Goal: Task Accomplishment & Management: Complete application form

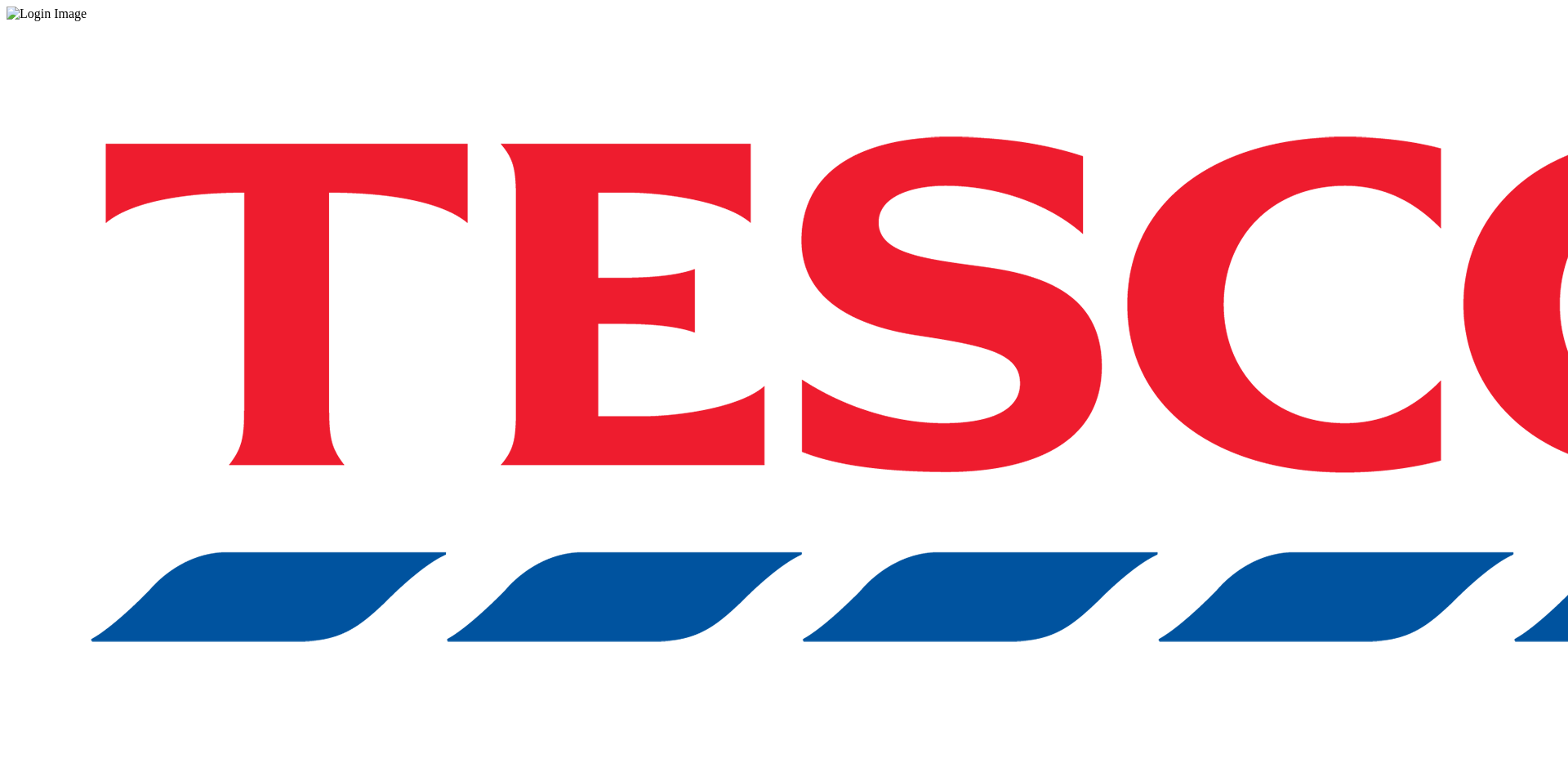
click at [722, 21] on div at bounding box center [784, 14] width 1555 height 15
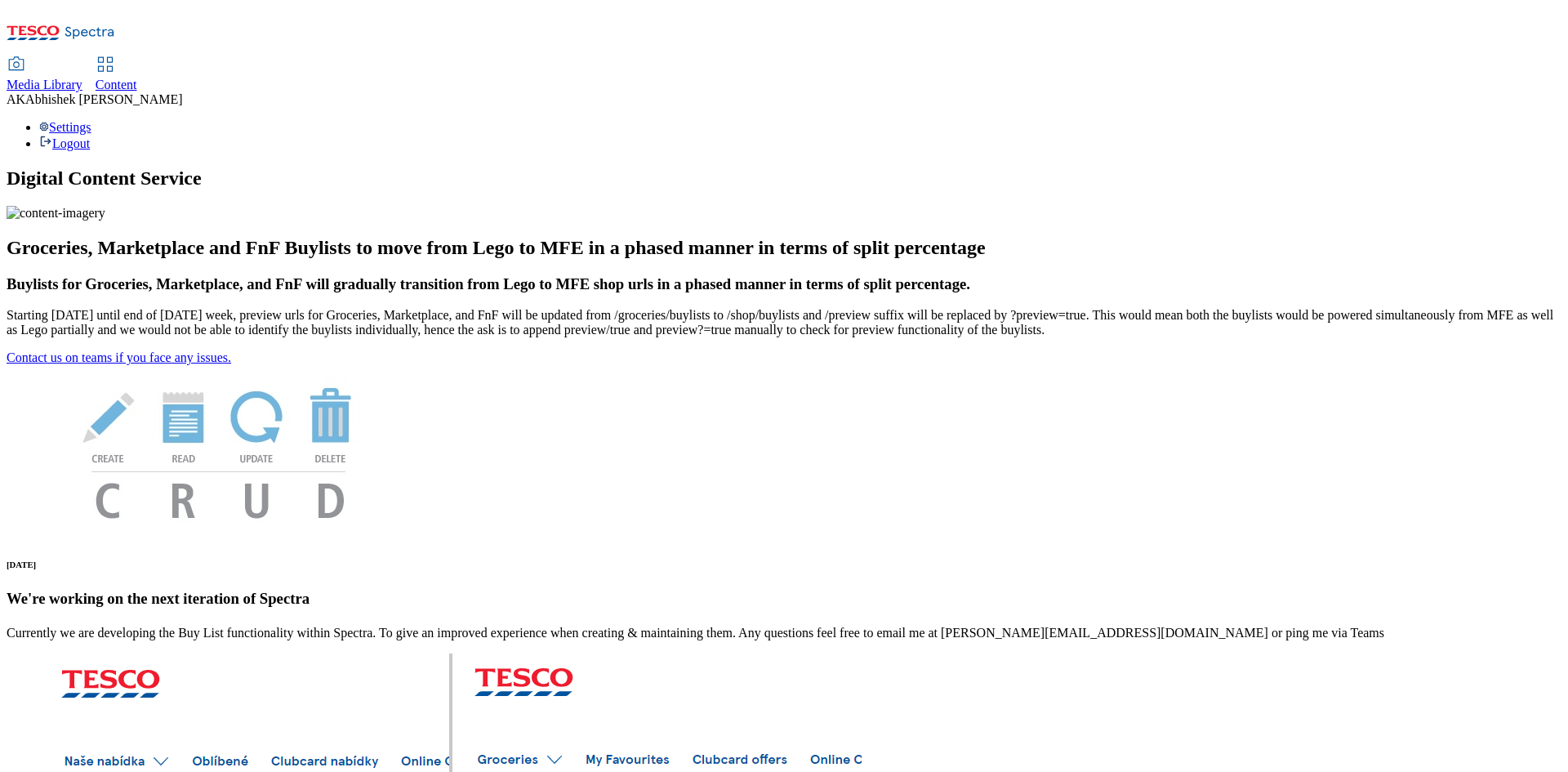
click at [137, 78] on span "Content" at bounding box center [116, 85] width 42 height 14
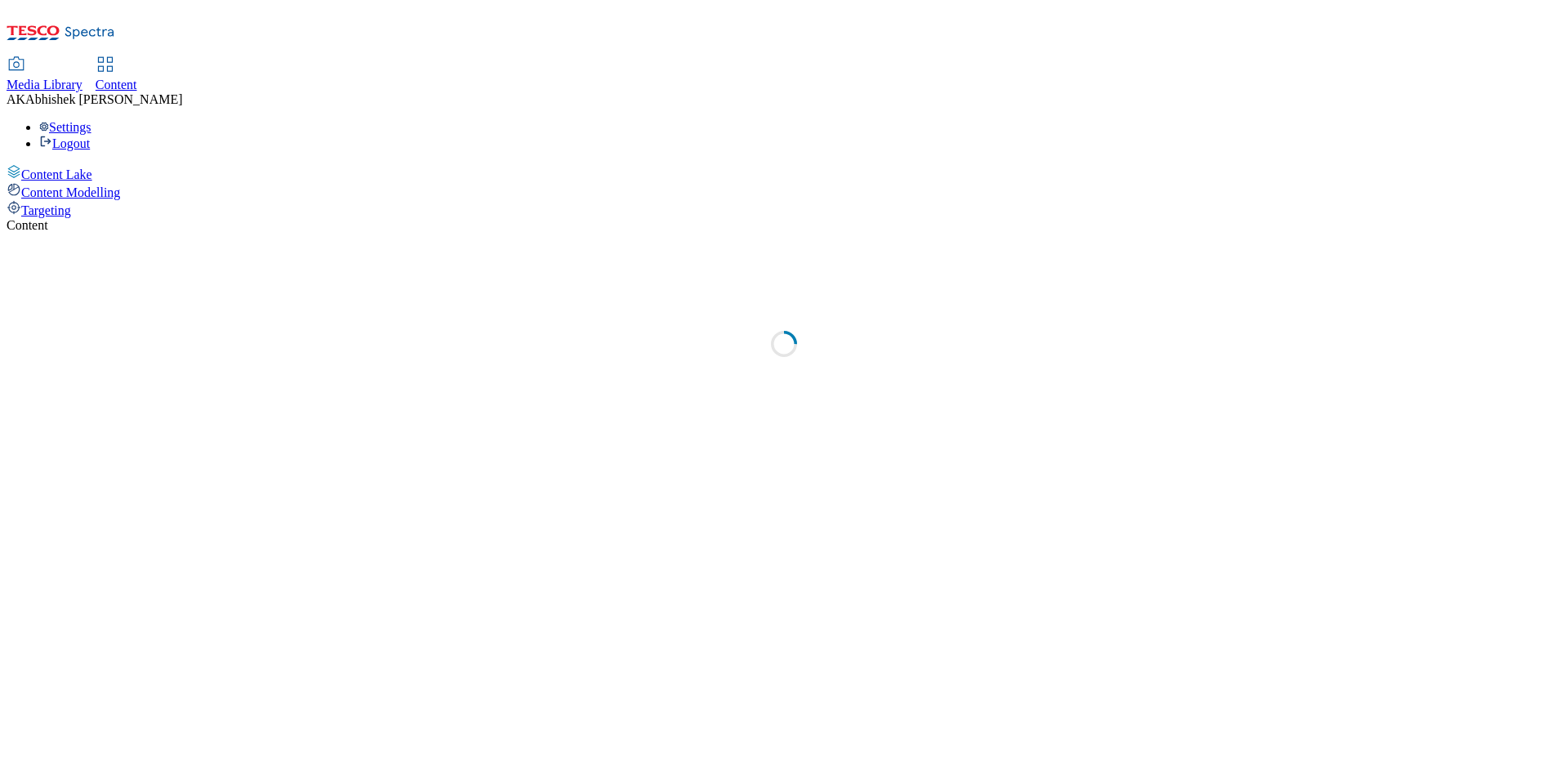
select select "ghs-uk"
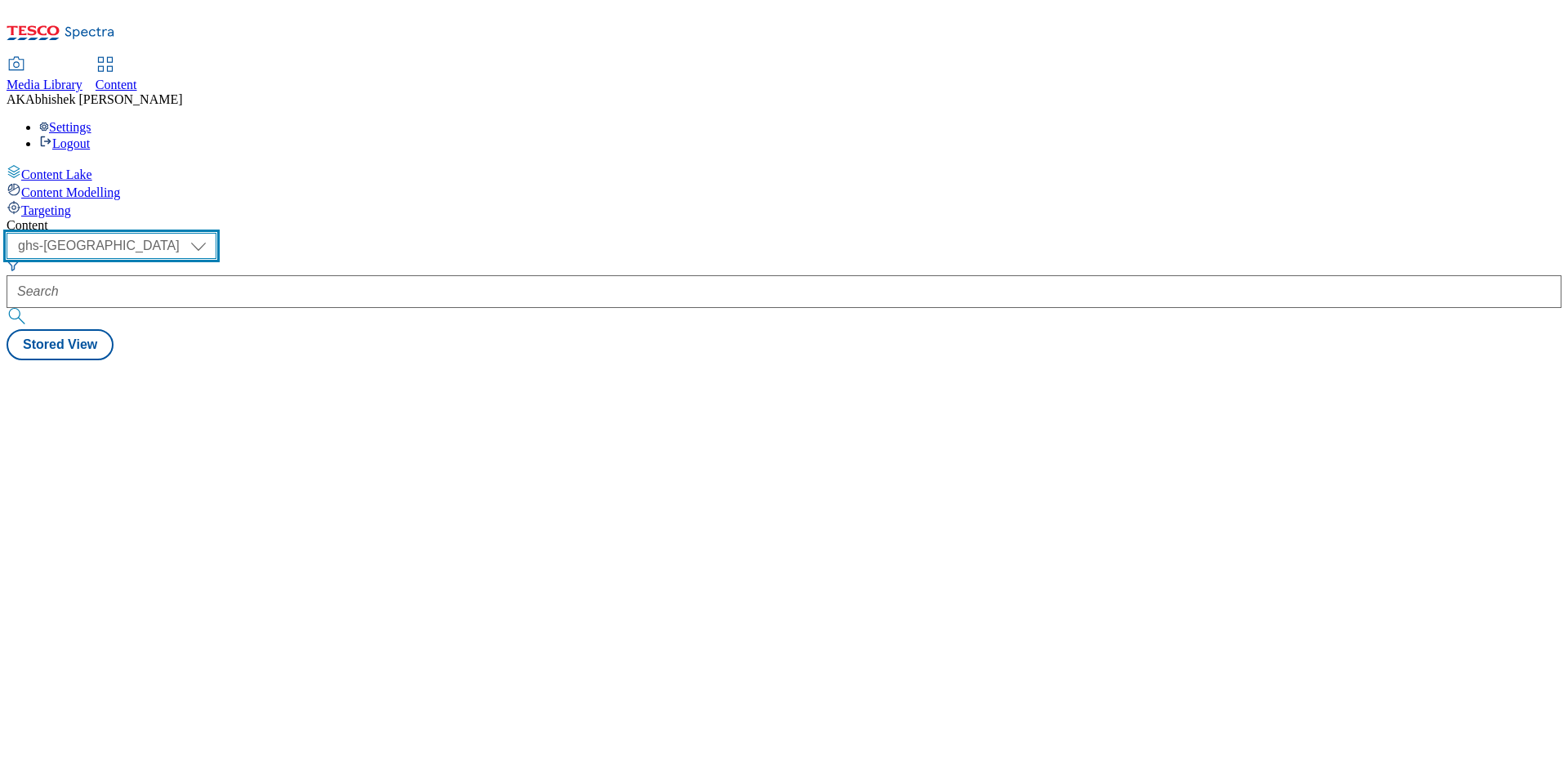
drag, startPoint x: 268, startPoint y: 129, endPoint x: 297, endPoint y: 129, distance: 29.0
click at [216, 233] on select "ghs-roi ghs-uk" at bounding box center [112, 245] width 210 height 26
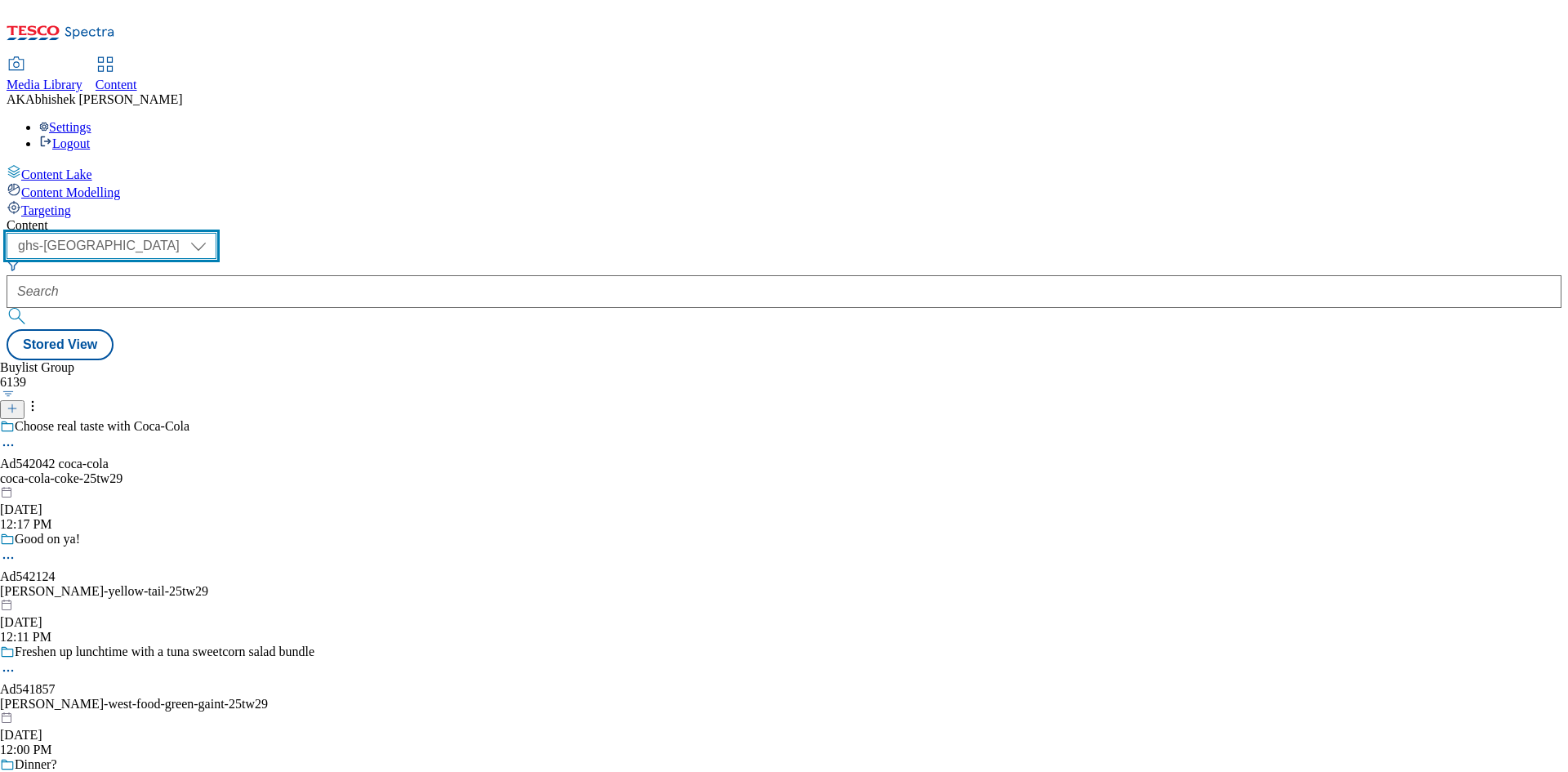
click at [212, 233] on select "ghs-roi ghs-uk" at bounding box center [112, 245] width 210 height 26
click at [17, 409] on line at bounding box center [12, 409] width 8 height 0
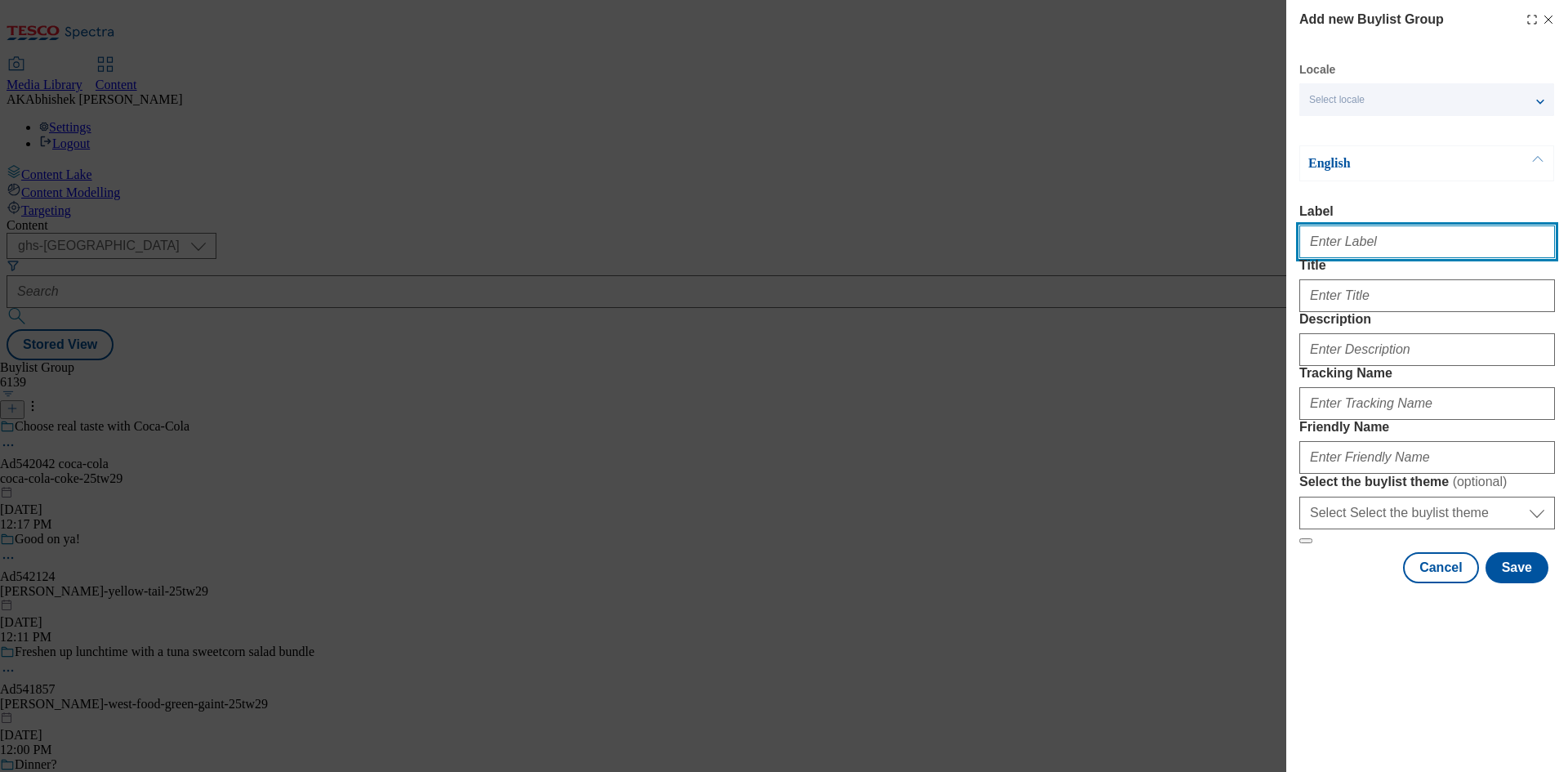
click at [1386, 255] on input "Label" at bounding box center [1427, 242] width 256 height 33
paste input "541623"
type input "Ad541623"
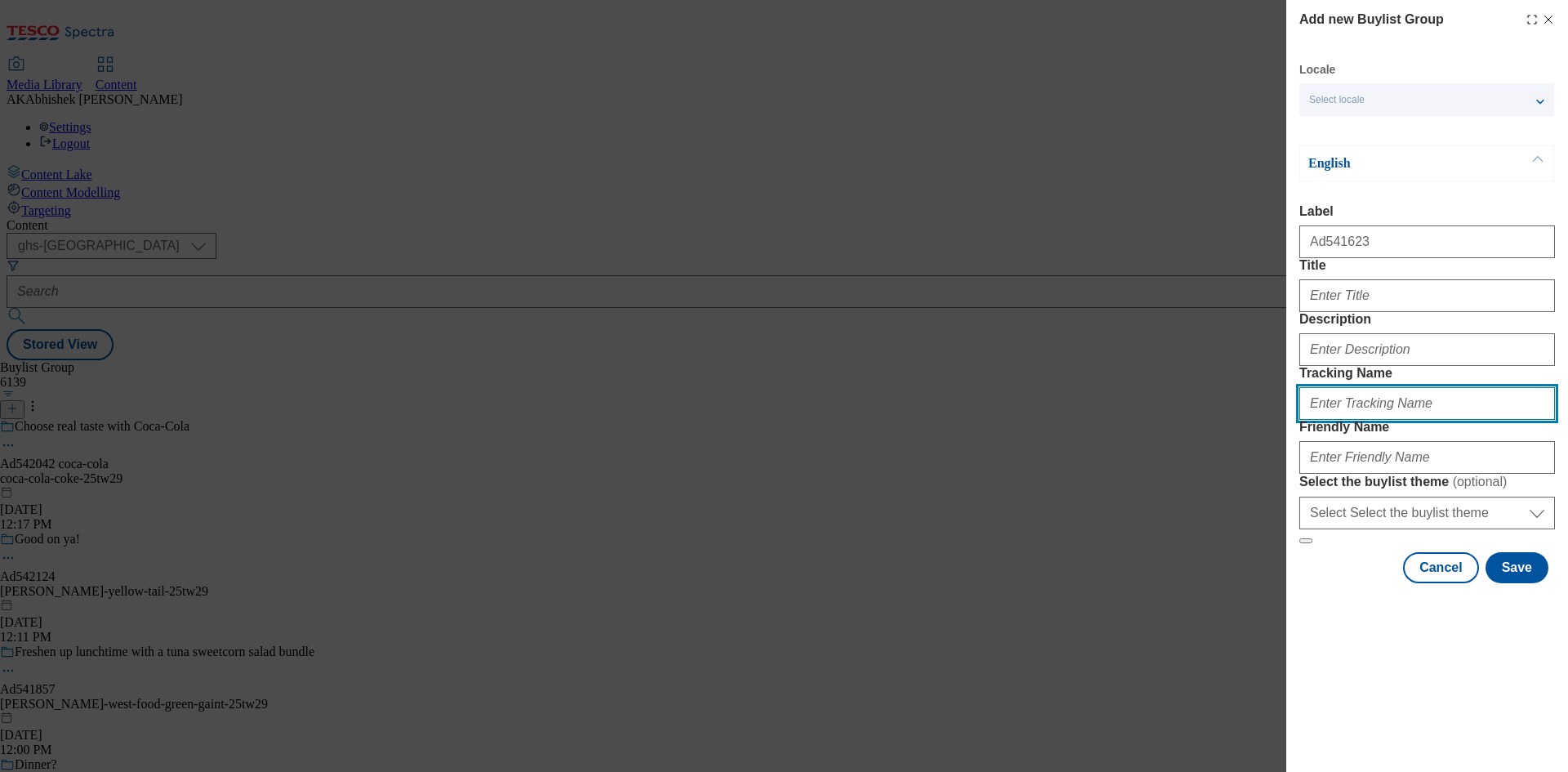
click at [1364, 420] on input "Tracking Name" at bounding box center [1427, 404] width 256 height 33
paste input "541623"
type input "DH_AD541623"
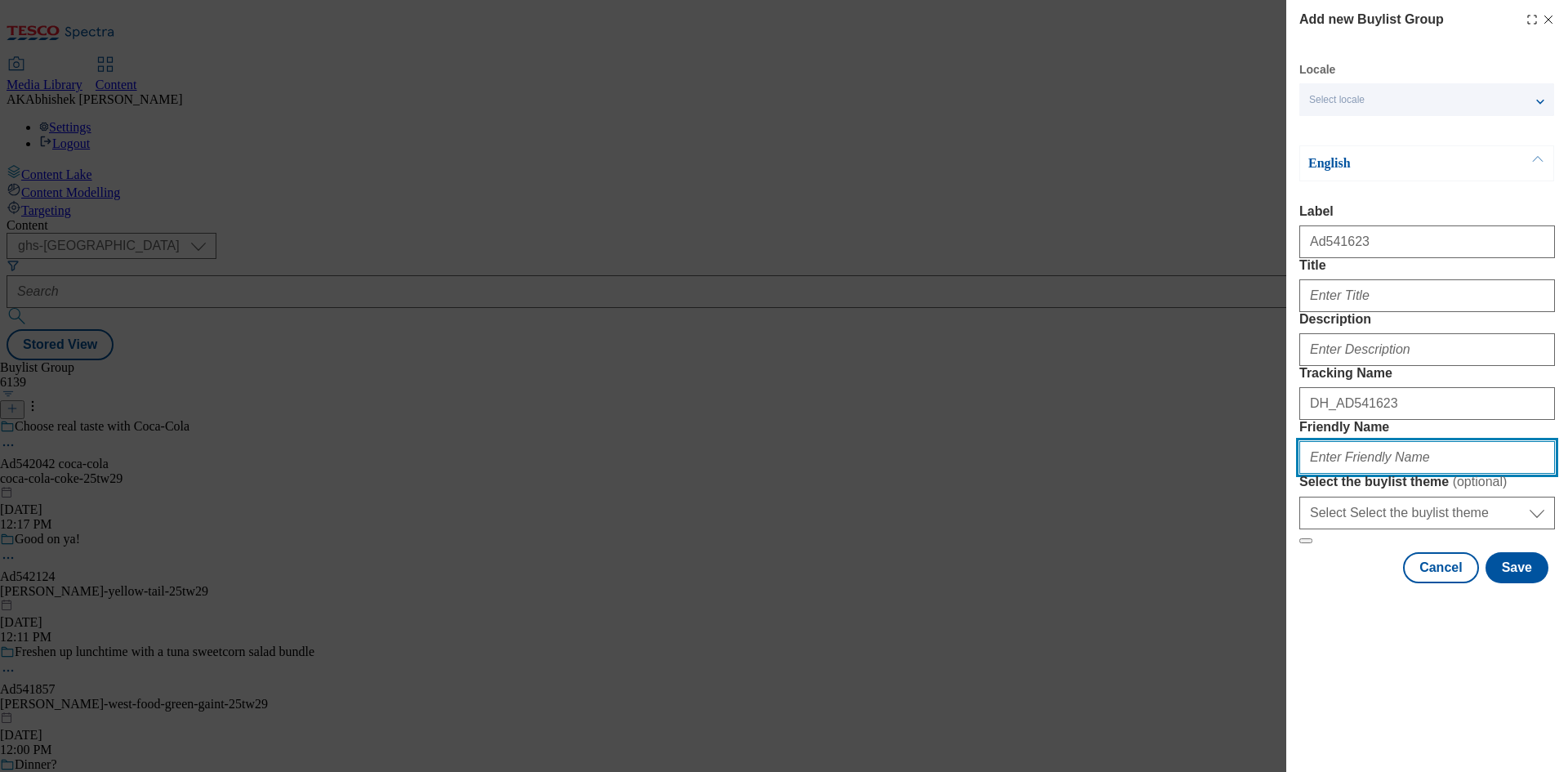
click at [1409, 474] on input "Friendly Name" at bounding box center [1427, 458] width 256 height 33
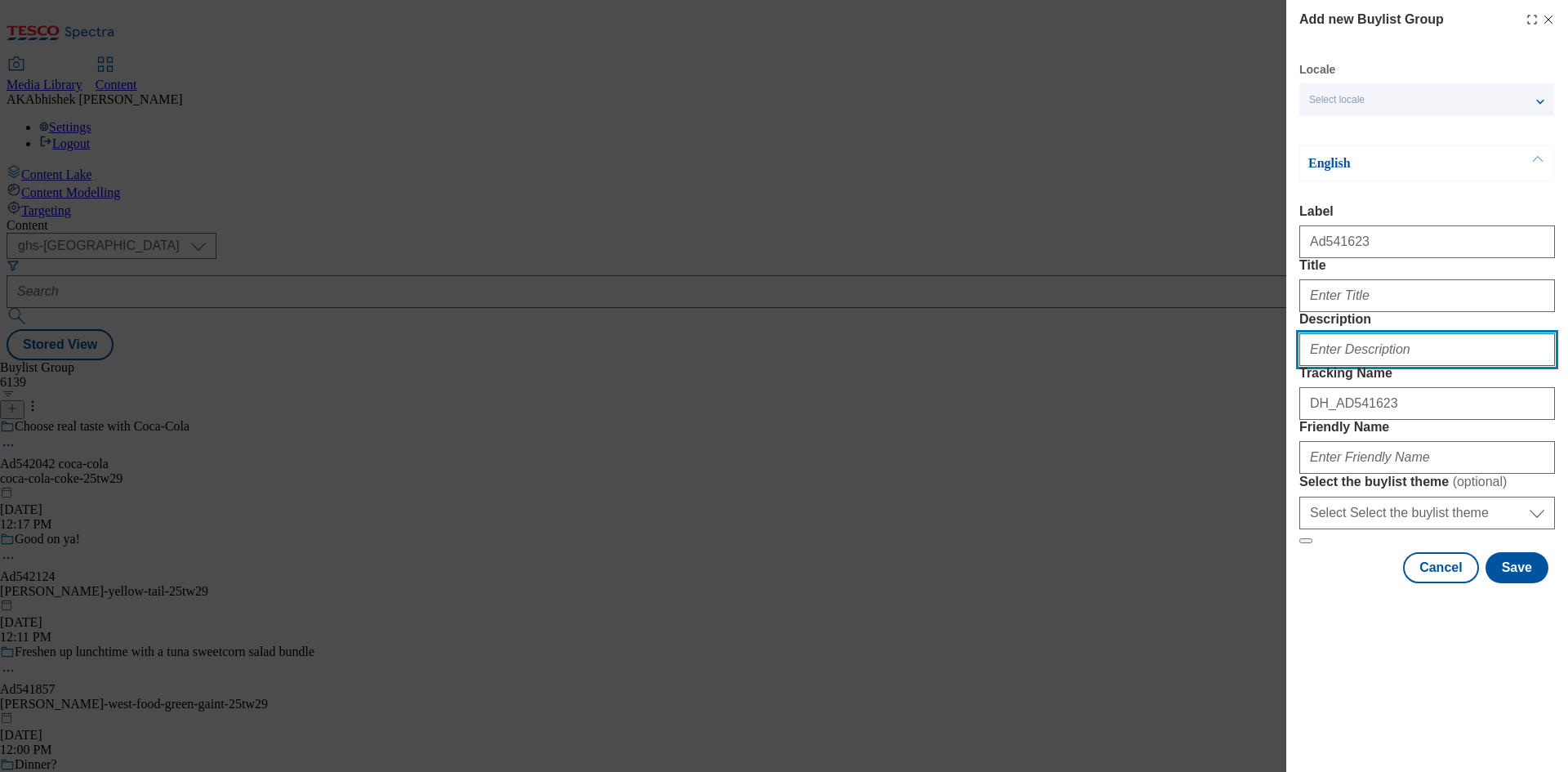
click at [1367, 366] on input "Description" at bounding box center [1427, 349] width 256 height 33
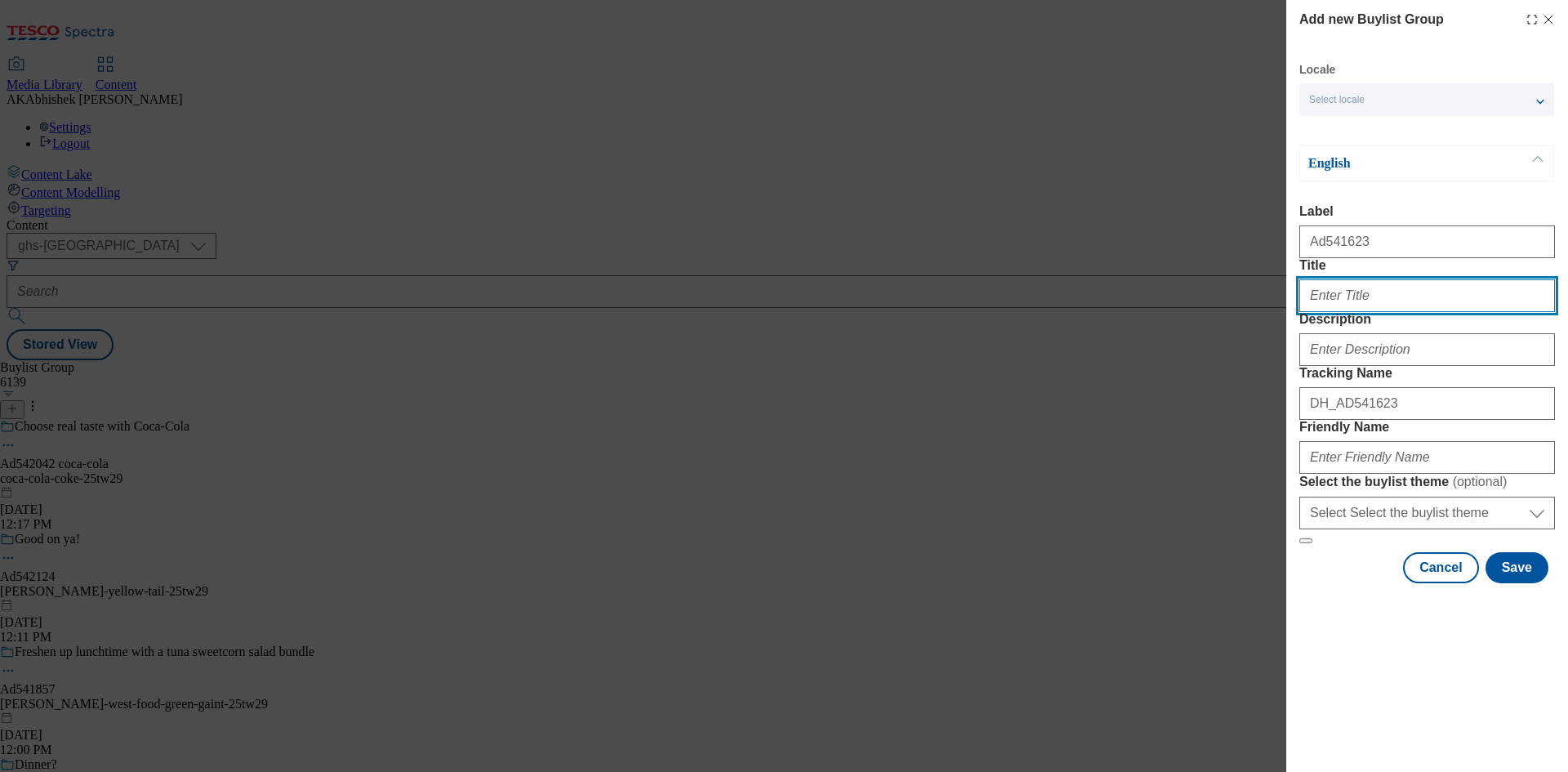
click at [1346, 312] on input "Title" at bounding box center [1427, 296] width 256 height 33
click at [1455, 312] on input "Win the ultimate trip to" at bounding box center [1427, 296] width 256 height 33
drag, startPoint x: 1509, startPoint y: 330, endPoint x: 1537, endPoint y: 334, distance: 28.3
click at [1509, 312] on input "Win the ultimate trip to Nashville with Jack Deniel's" at bounding box center [1427, 296] width 256 height 33
type input "Win the ultimate trip to Nashville with Jack Daniel's"
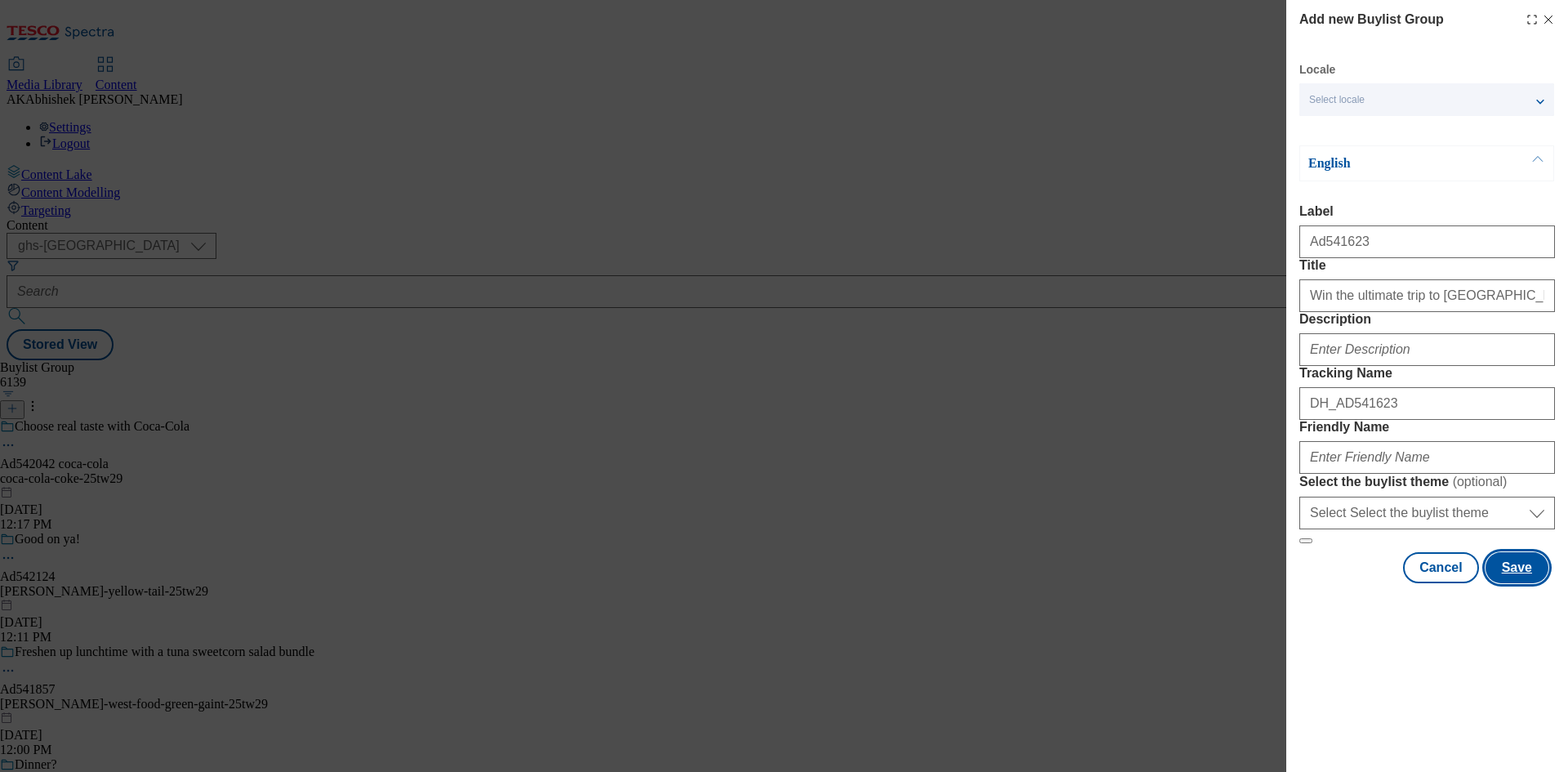
click at [1509, 583] on button "Save" at bounding box center [1516, 568] width 63 height 31
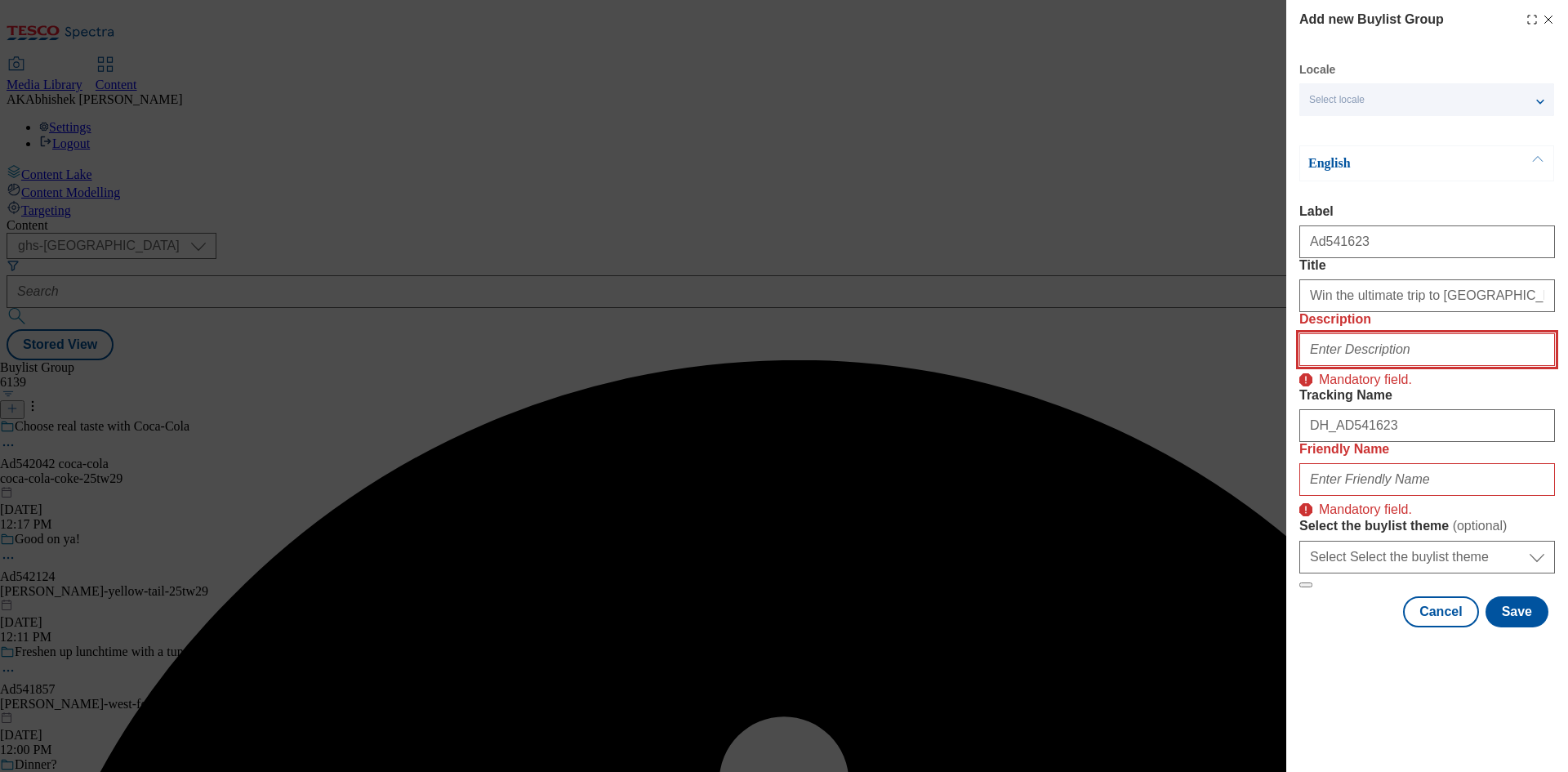
click at [1457, 366] on input "Description" at bounding box center [1427, 349] width 256 height 33
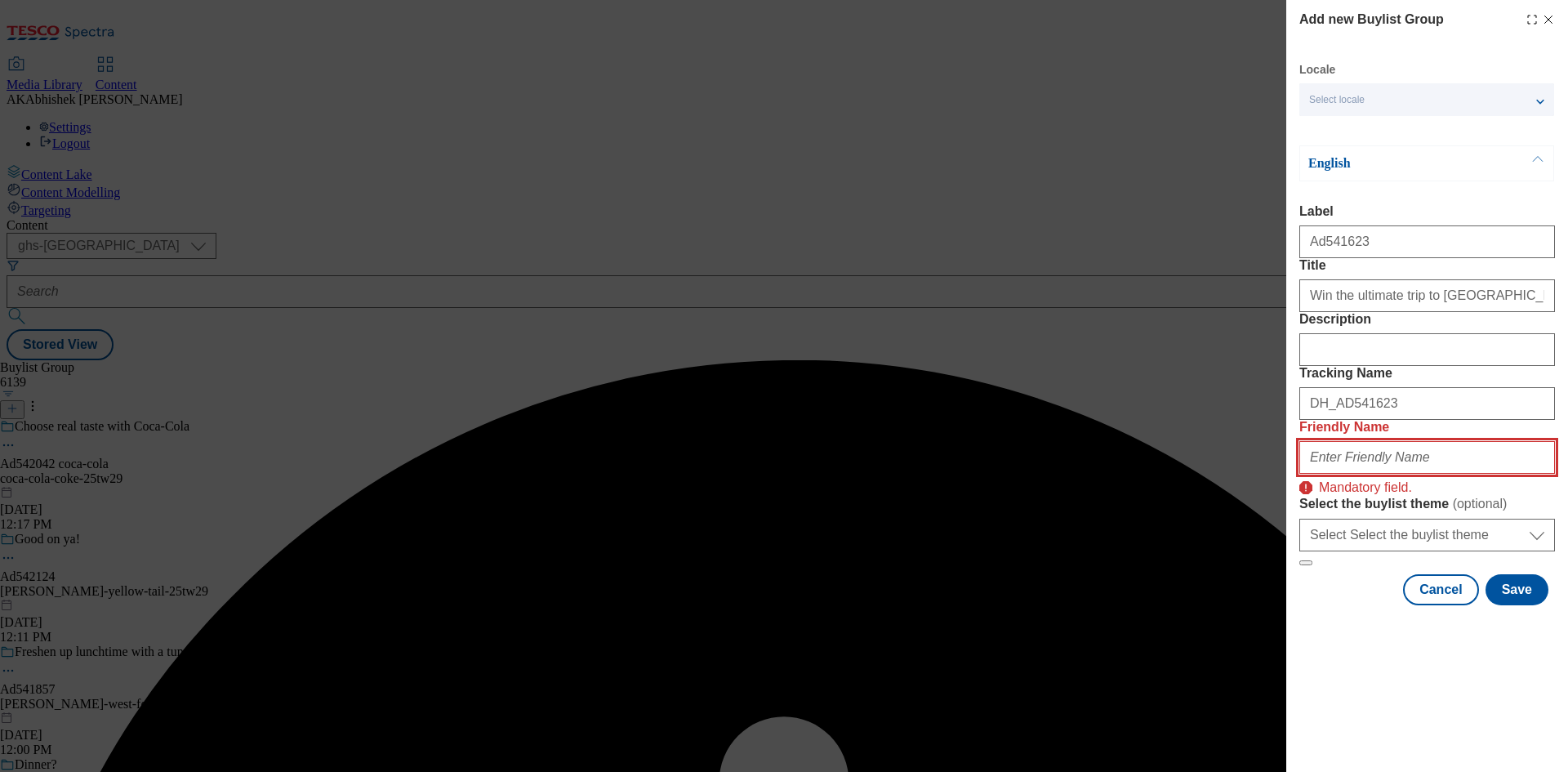
click at [1383, 474] on input "Friendly Name" at bounding box center [1427, 458] width 256 height 33
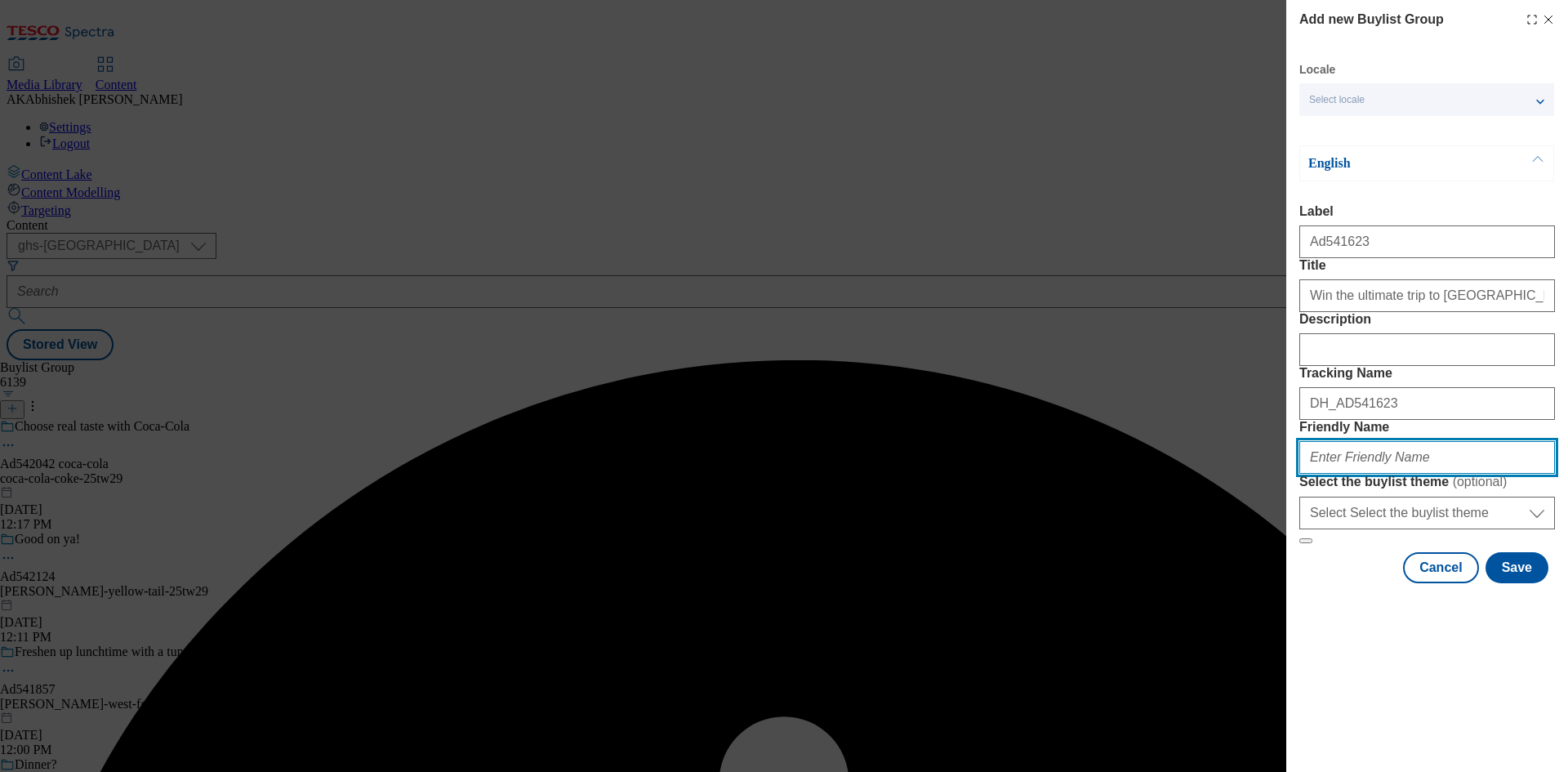
paste input "Brown Forman Beverages"
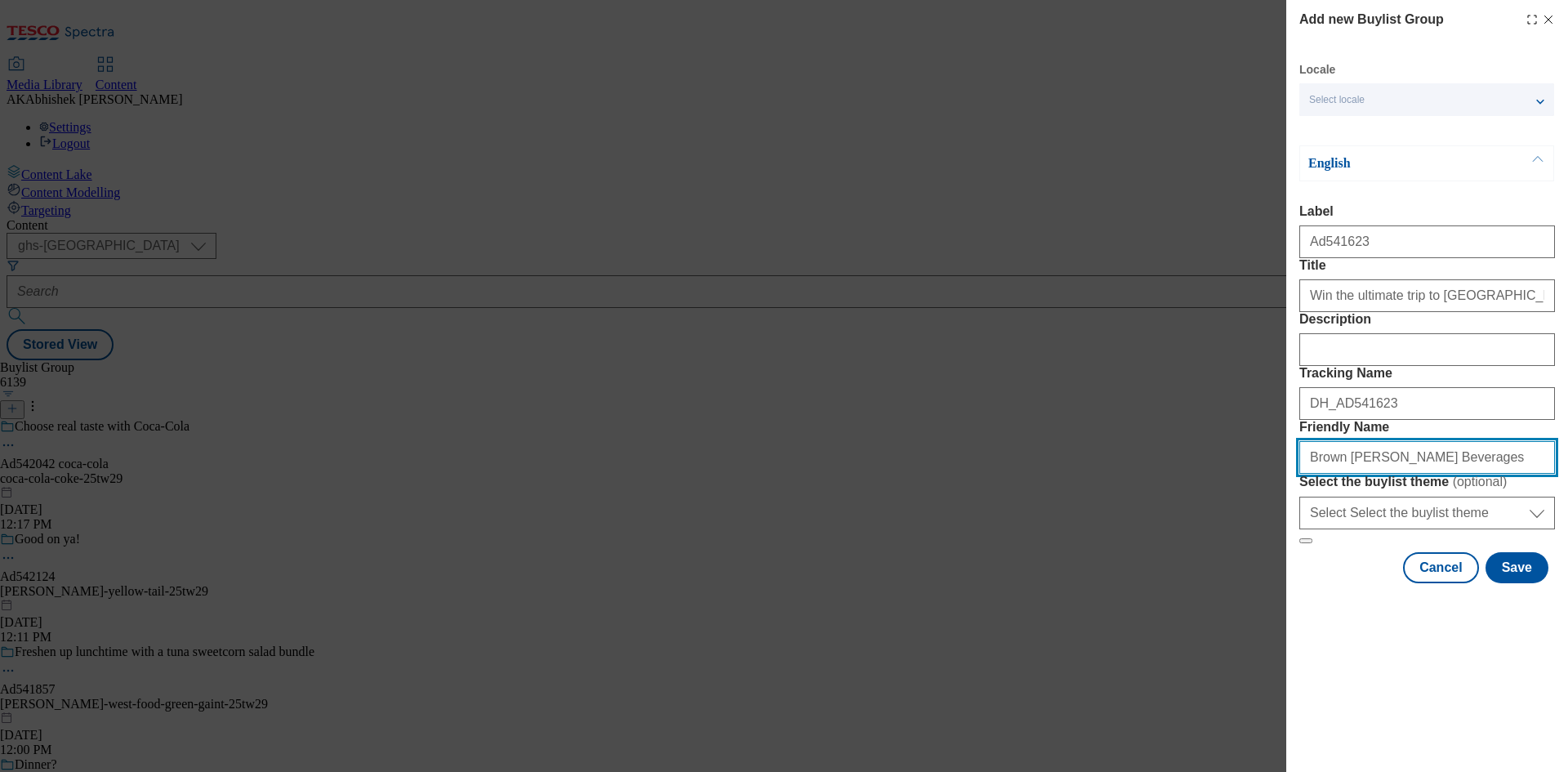
click at [1313, 474] on input "Brown Forman Beverages" at bounding box center [1427, 458] width 256 height 33
type input "brown-forman-beverages-jack-daniels-25tw29"
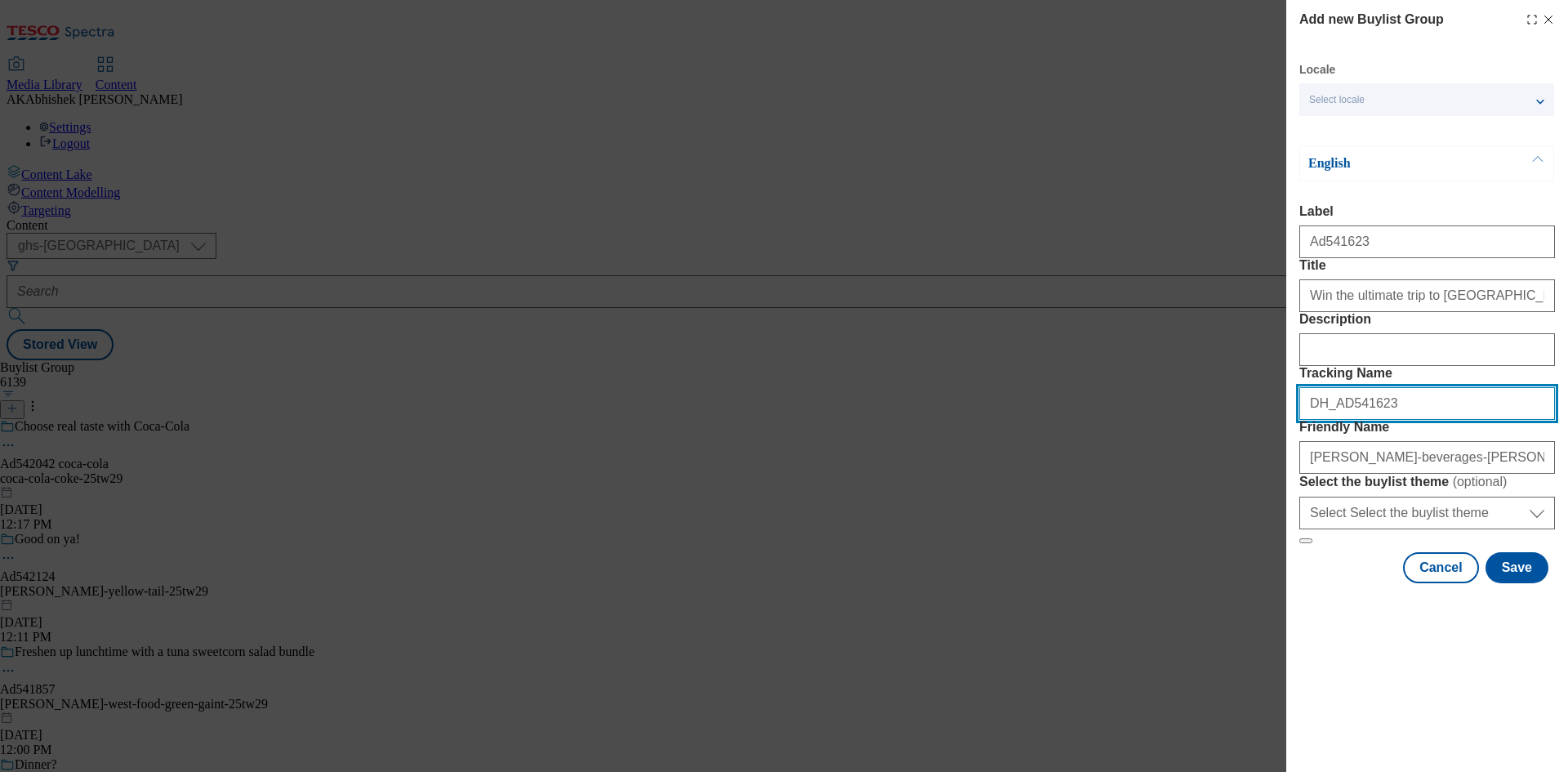
click at [1426, 420] on input "DH_AD541623" at bounding box center [1427, 404] width 256 height 33
drag, startPoint x: 1426, startPoint y: 496, endPoint x: 1247, endPoint y: 488, distance: 179.2
click at [1247, 488] on div "Add new Buylist Group Locale Select locale English Welsh English Label Ad541623…" at bounding box center [784, 386] width 1568 height 772
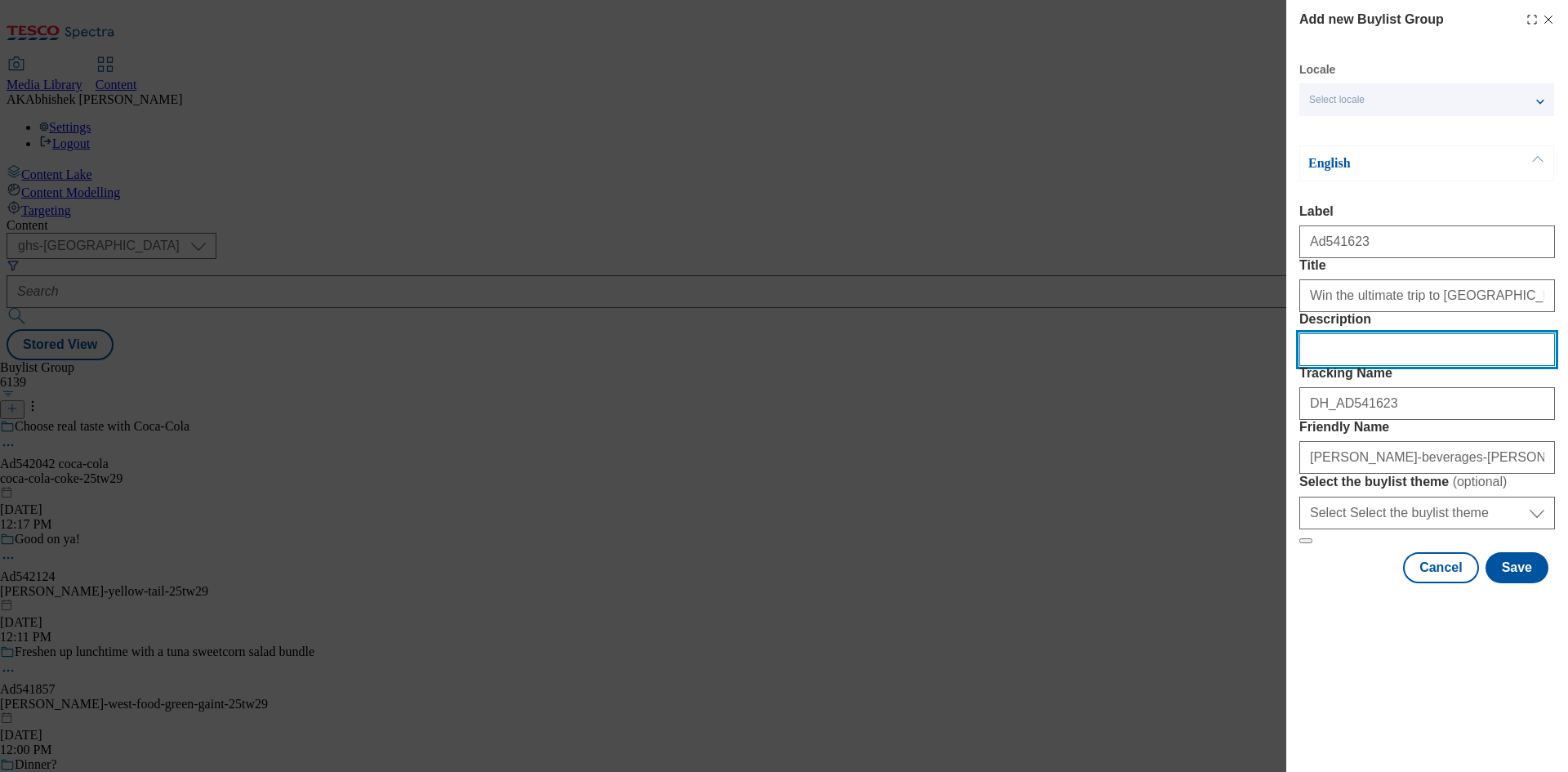
click at [1328, 366] on input "Description" at bounding box center [1427, 349] width 256 height 33
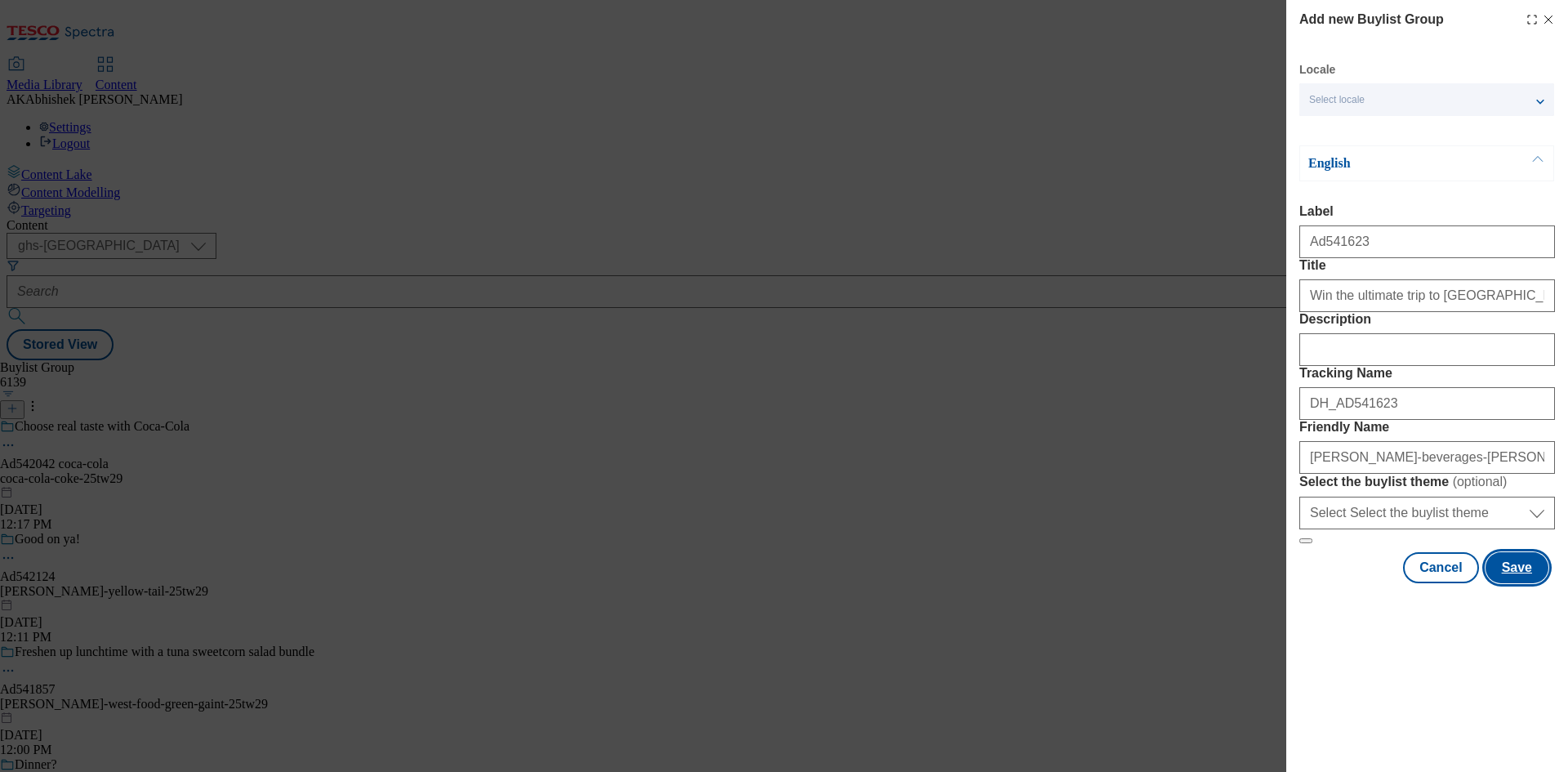
click at [1523, 583] on button "Save" at bounding box center [1516, 568] width 63 height 31
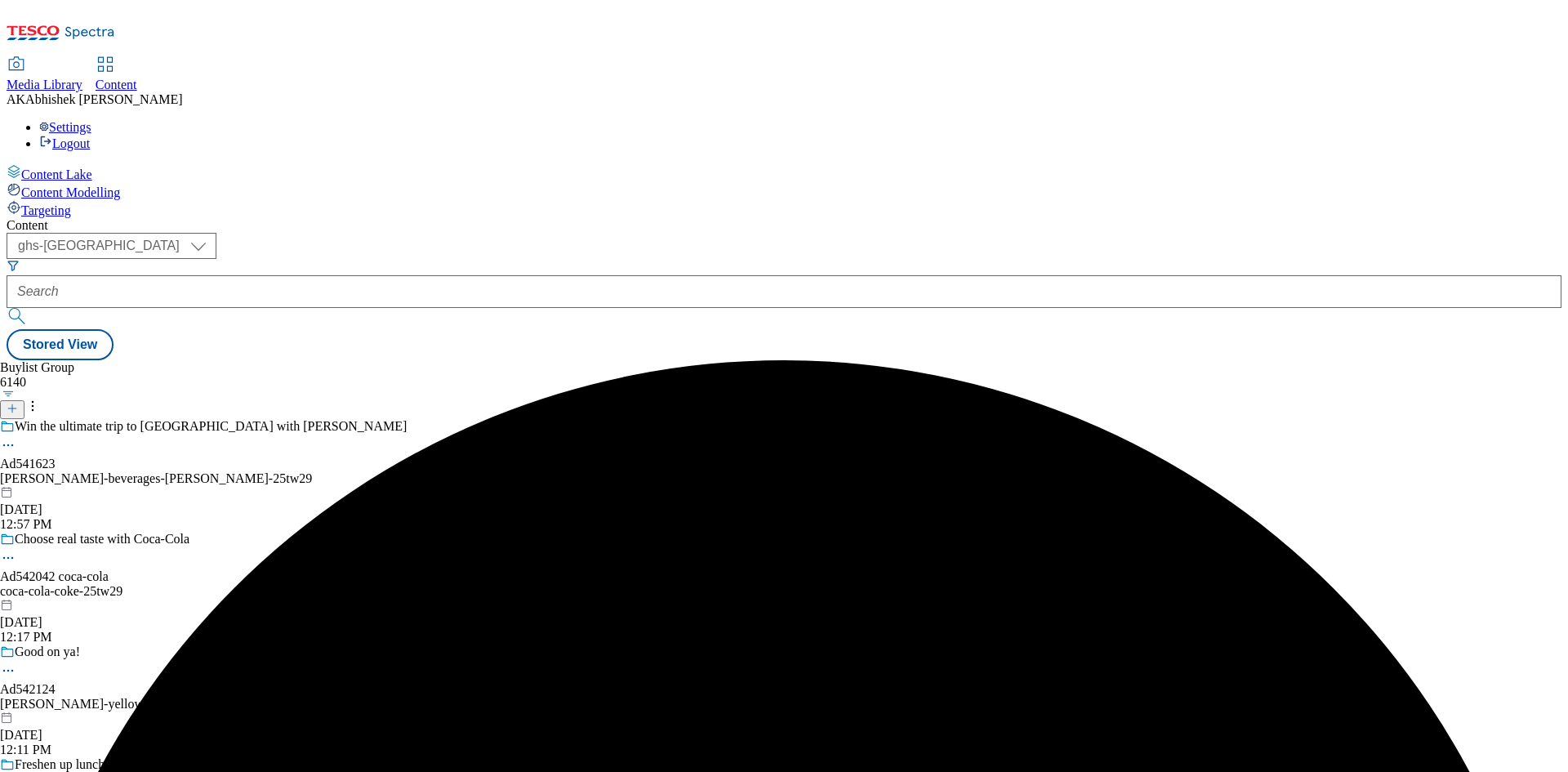
click at [407, 419] on div "Win the ultimate trip to Nashville with Jack Daniel's Ad541623 brown-forman-bev…" at bounding box center [203, 475] width 407 height 113
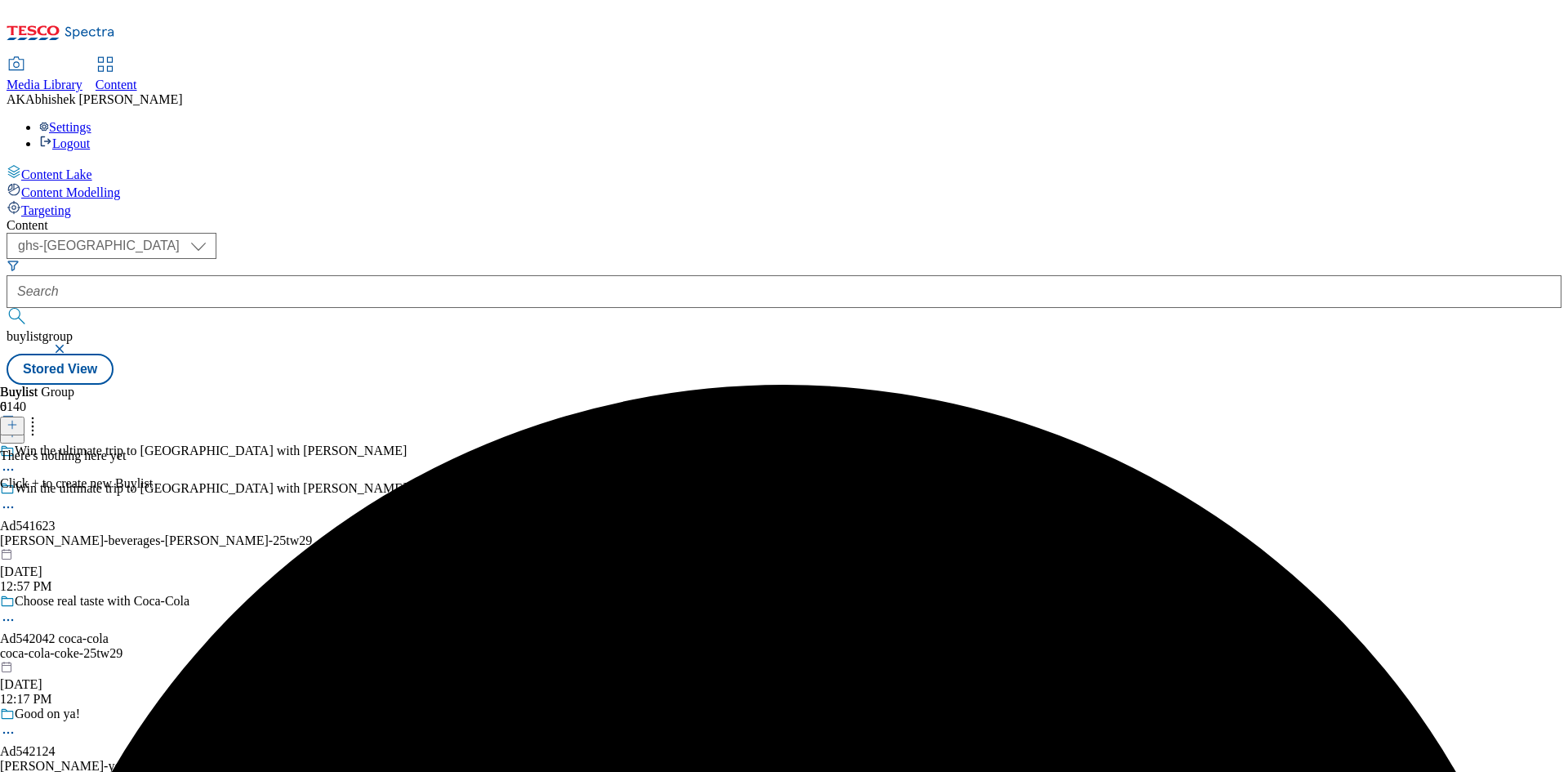
click at [18, 419] on icon at bounding box center [13, 424] width 12 height 12
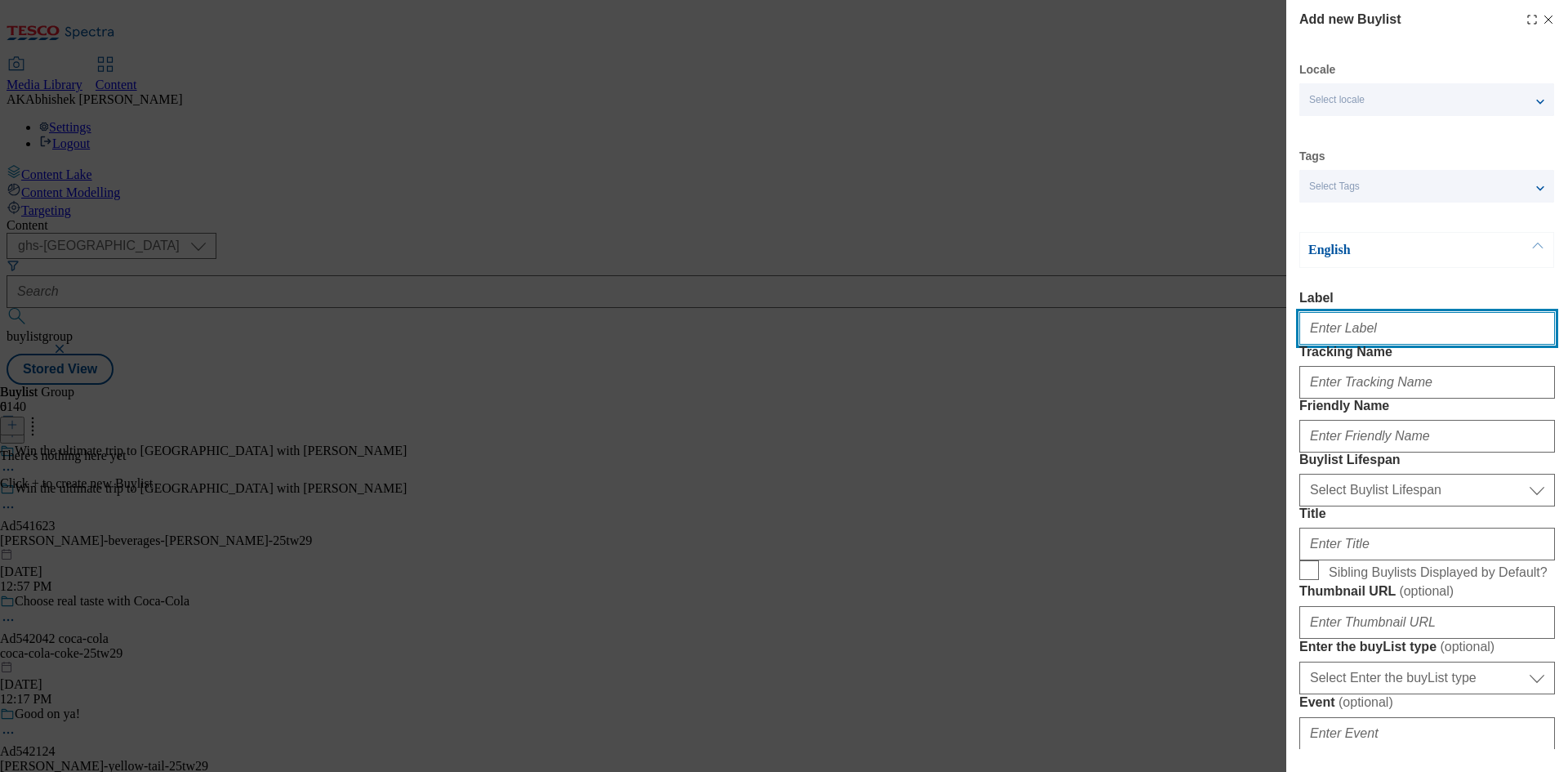
click at [1378, 328] on input "Label" at bounding box center [1427, 329] width 256 height 33
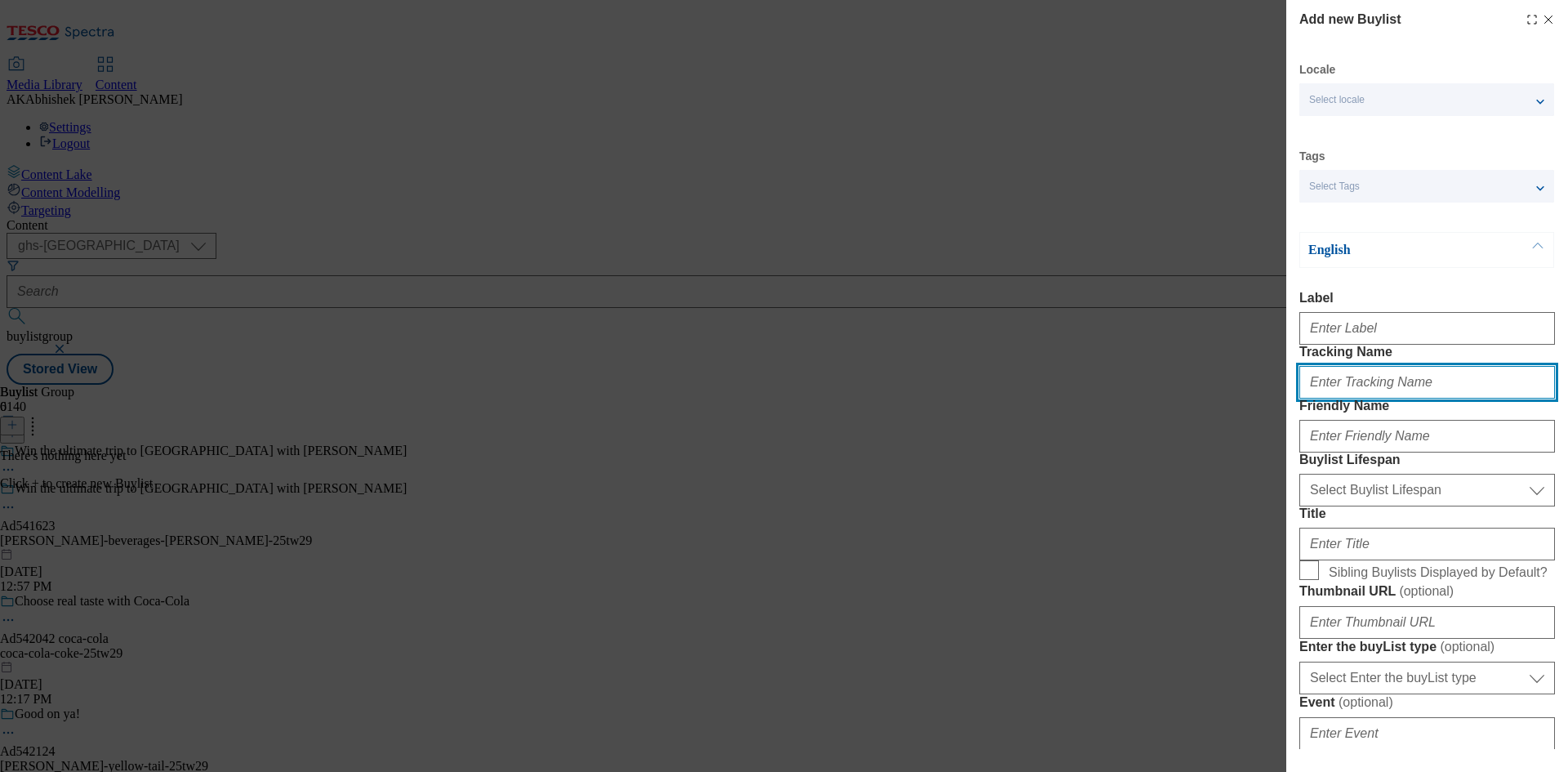
click at [1381, 398] on input "Tracking Name" at bounding box center [1427, 383] width 256 height 33
paste input "DH_AD541623"
click at [1337, 398] on input "DH_AD541623" at bounding box center [1427, 383] width 256 height 33
type input "DH_AD541623"
click at [1364, 345] on div "Modal" at bounding box center [1427, 325] width 256 height 39
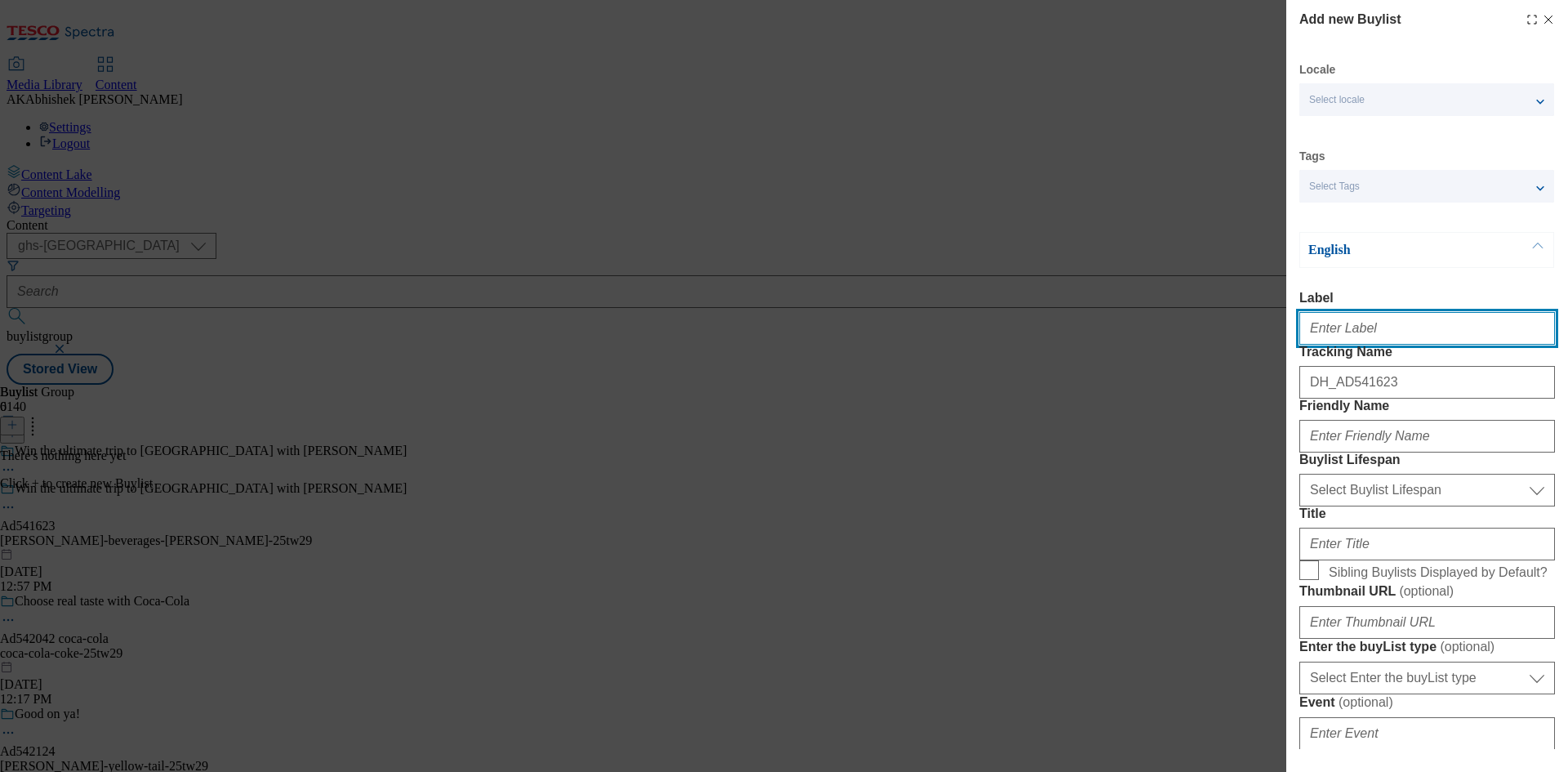
click at [1363, 345] on input "Label" at bounding box center [1427, 329] width 256 height 33
paste input "541623"
type input "Ad541623"
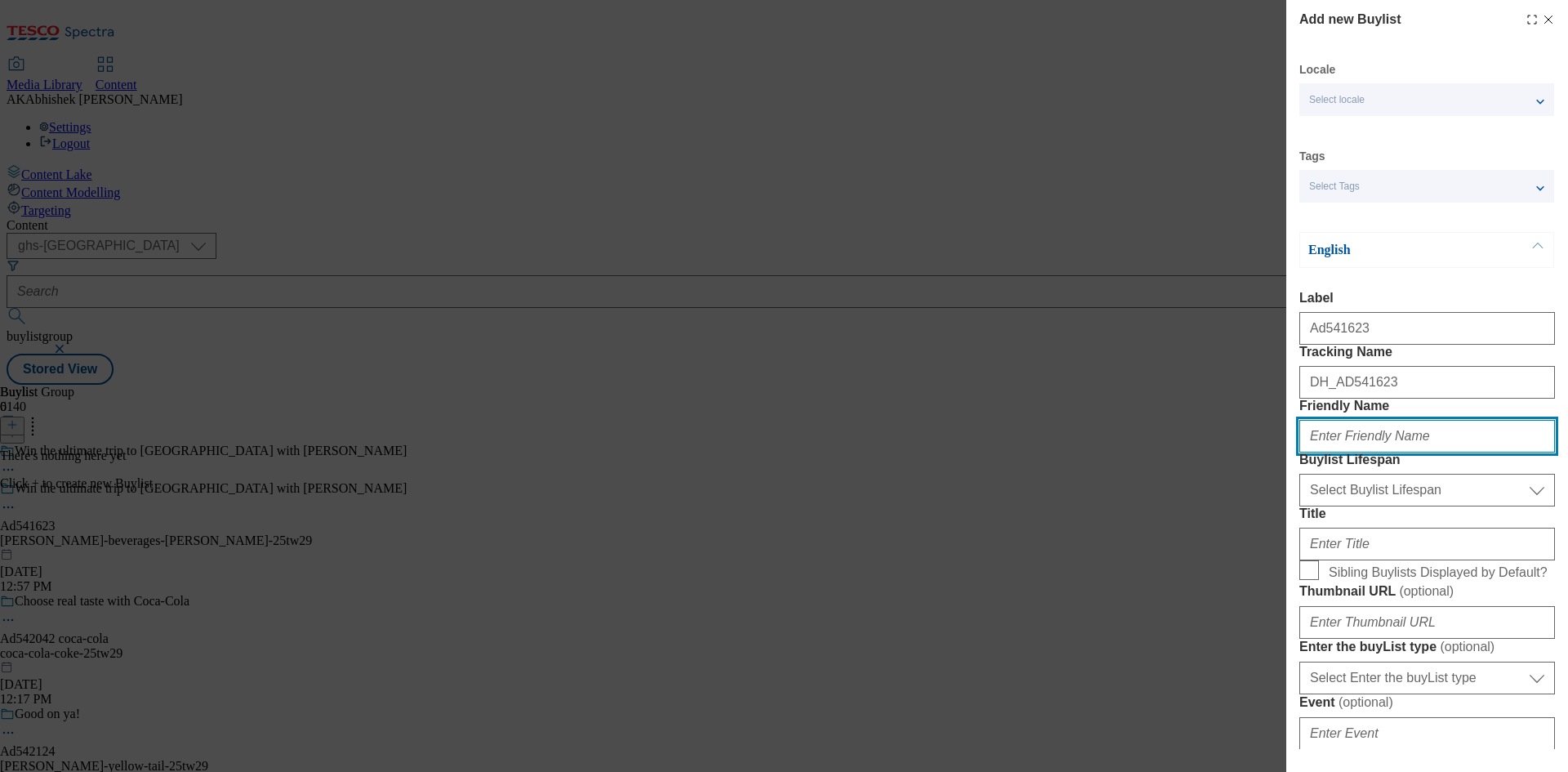
click at [1400, 453] on input "Friendly Name" at bounding box center [1427, 436] width 256 height 33
paste input "brown-forman-beverages"
type input "brown-forman-beverages"
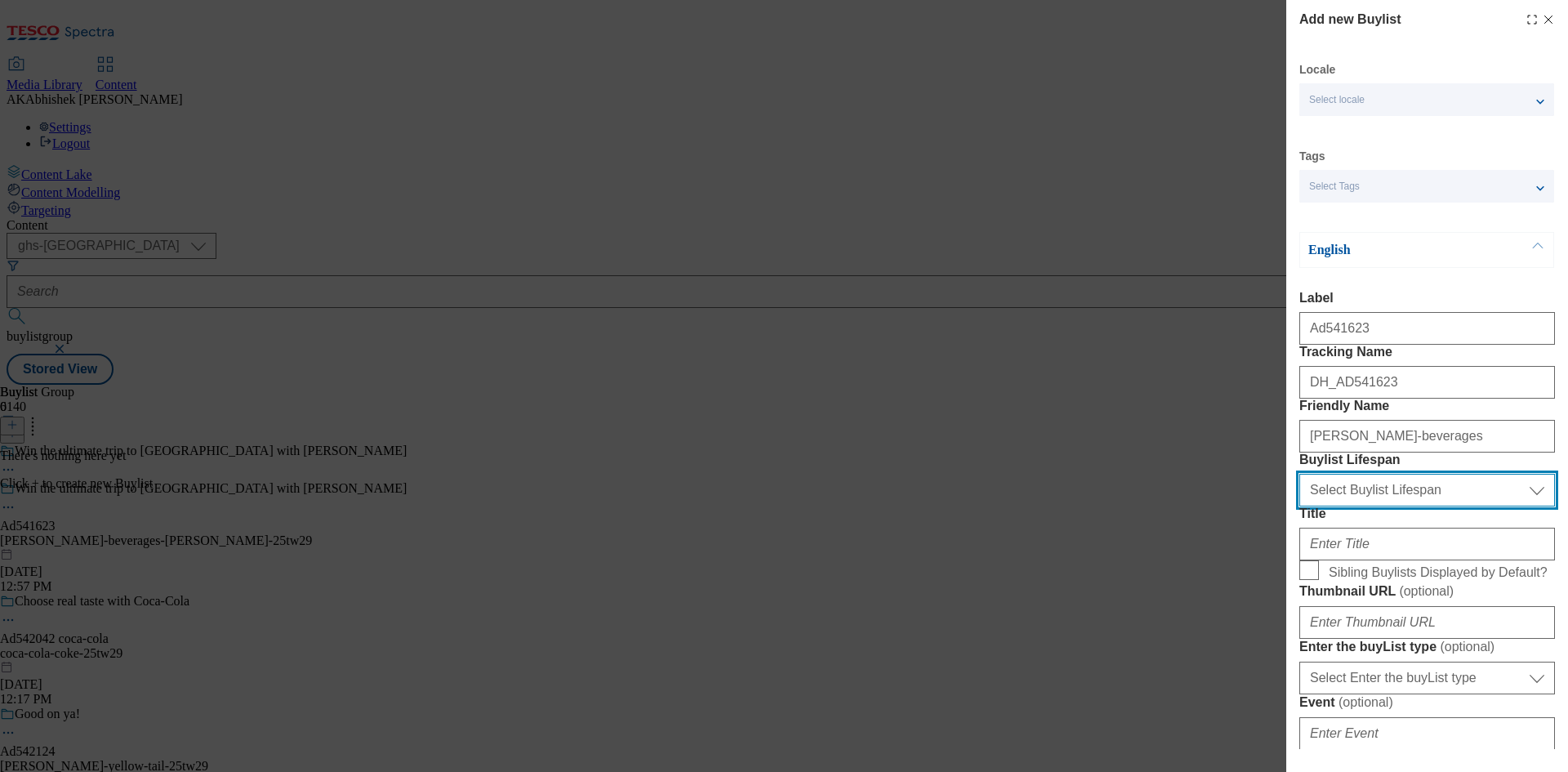
click at [1417, 506] on select "Select Buylist Lifespan evergreen seasonal tactical" at bounding box center [1427, 491] width 256 height 33
select select "tactical"
click at [1299, 506] on select "Select Buylist Lifespan evergreen seasonal tactical" at bounding box center [1427, 491] width 256 height 33
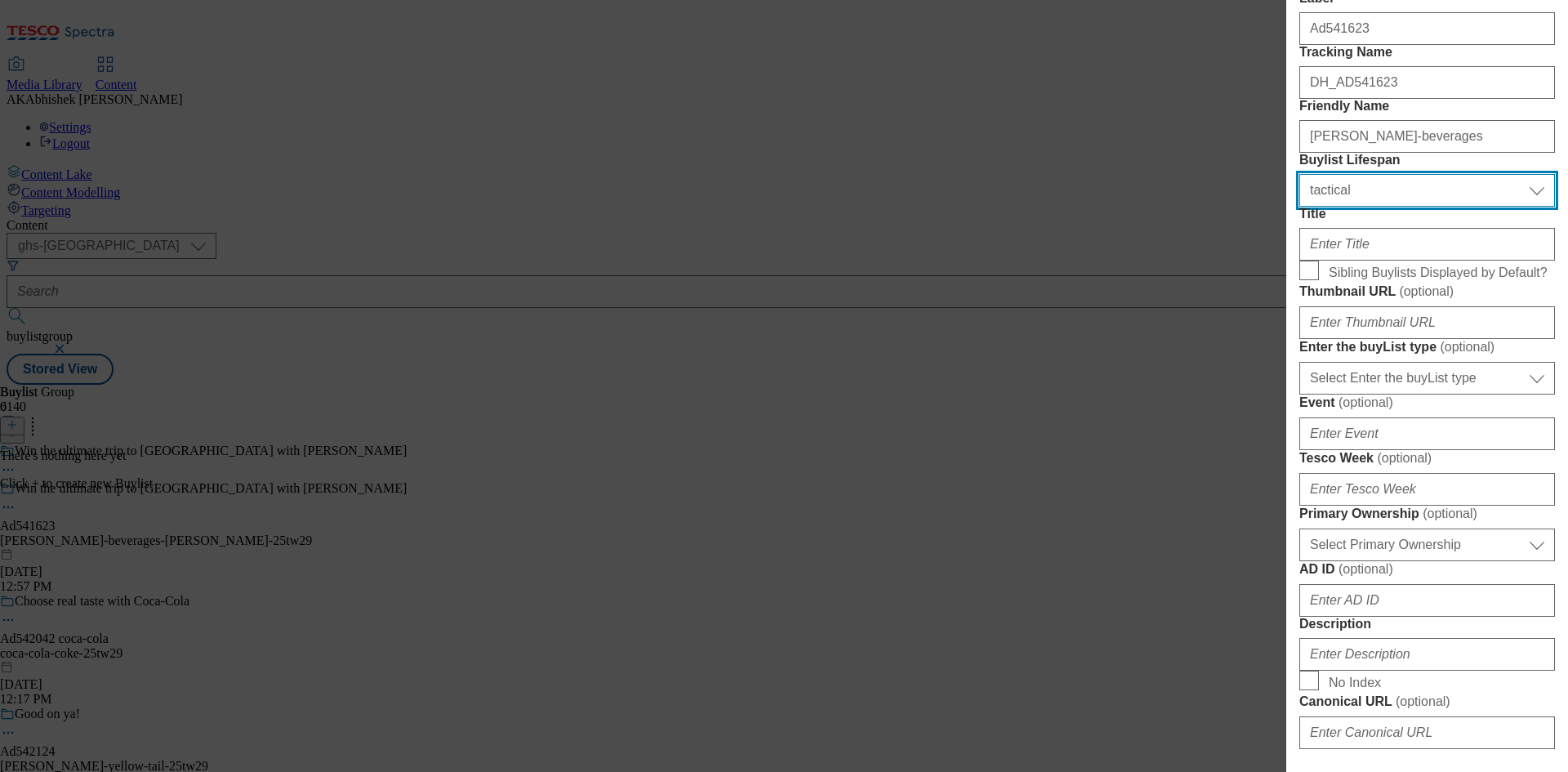
scroll to position [327, 0]
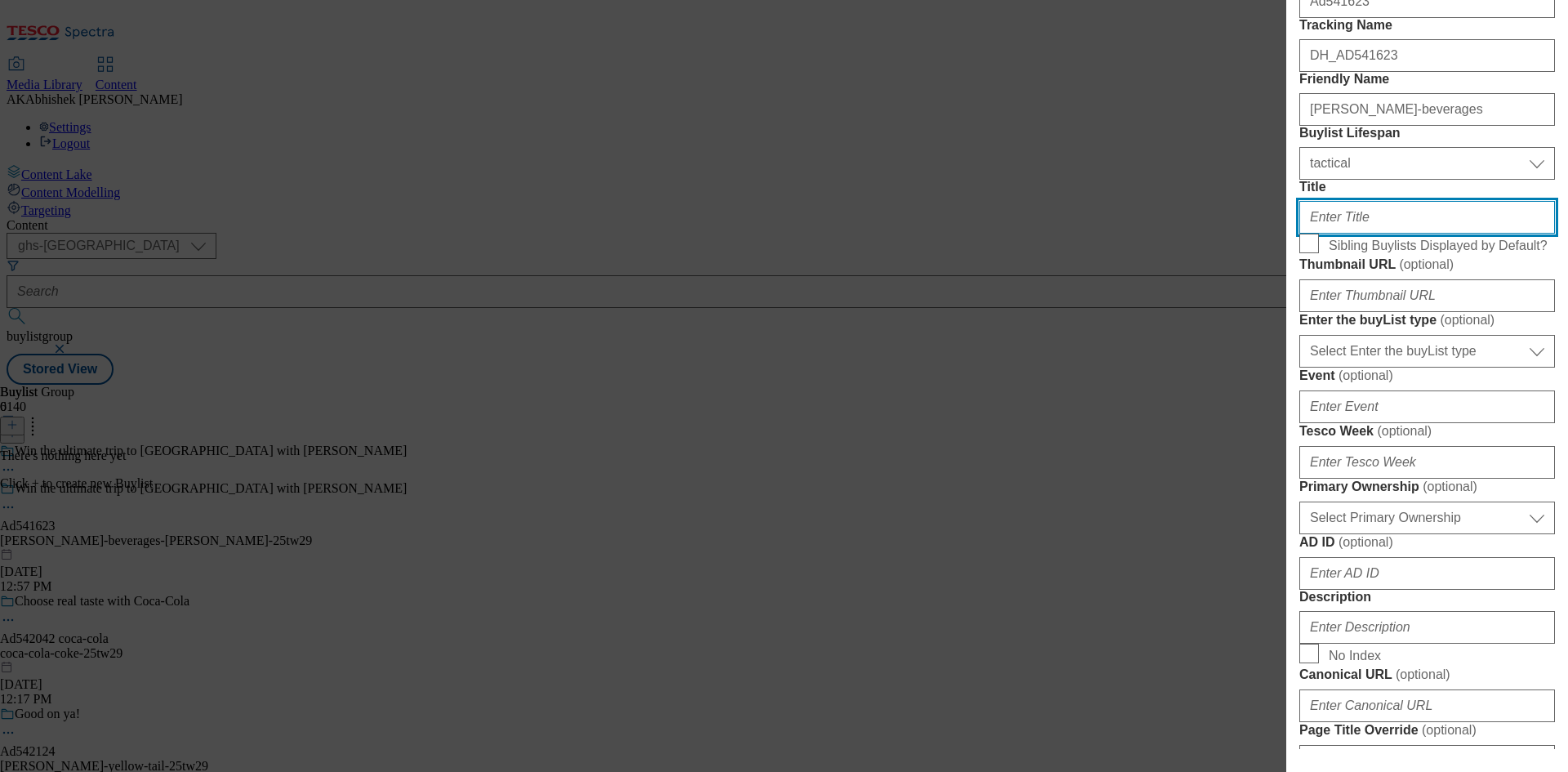
click at [1373, 234] on input "Title" at bounding box center [1427, 217] width 256 height 33
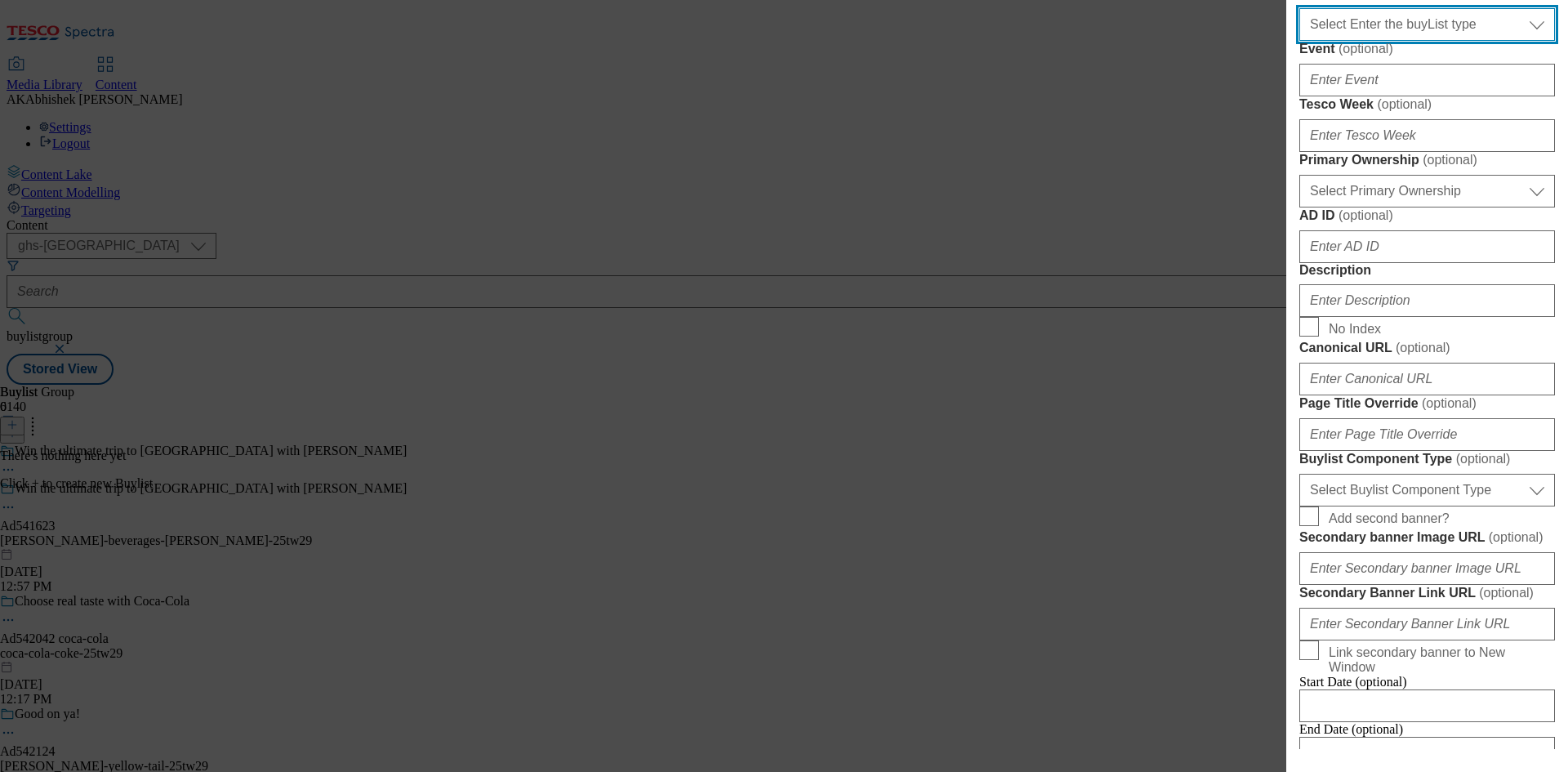
click at [1367, 41] on select "Select Enter the buyList type event supplier funded long term >4 weeks supplier…" at bounding box center [1427, 24] width 256 height 33
select select "supplier funded short term 1-3 weeks"
click at [1299, 41] on select "Select Enter the buyList type event supplier funded long term >4 weeks supplier…" at bounding box center [1427, 24] width 256 height 33
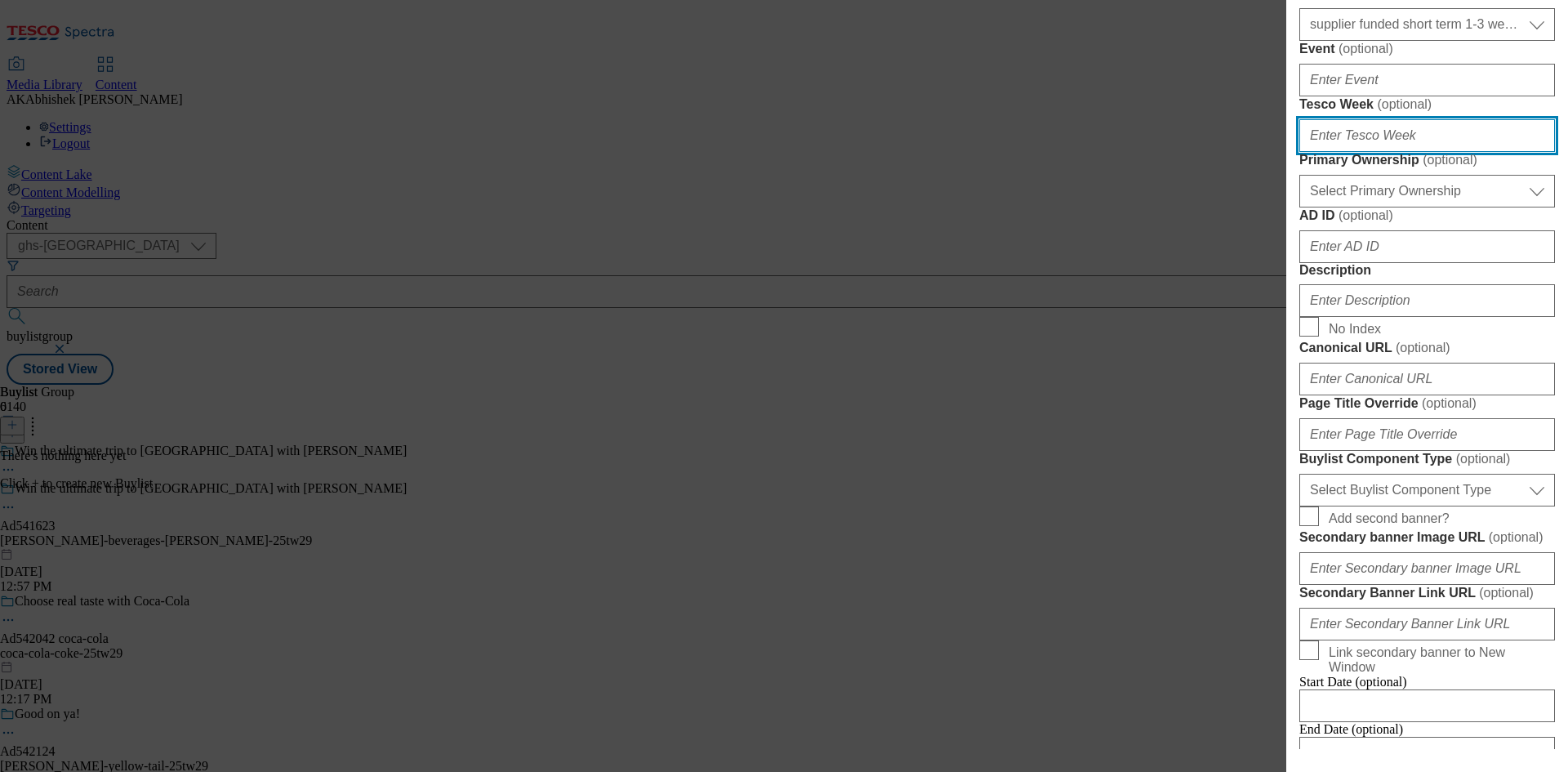
click at [1394, 152] on input "Tesco Week ( optional )" at bounding box center [1427, 136] width 256 height 33
type input "29"
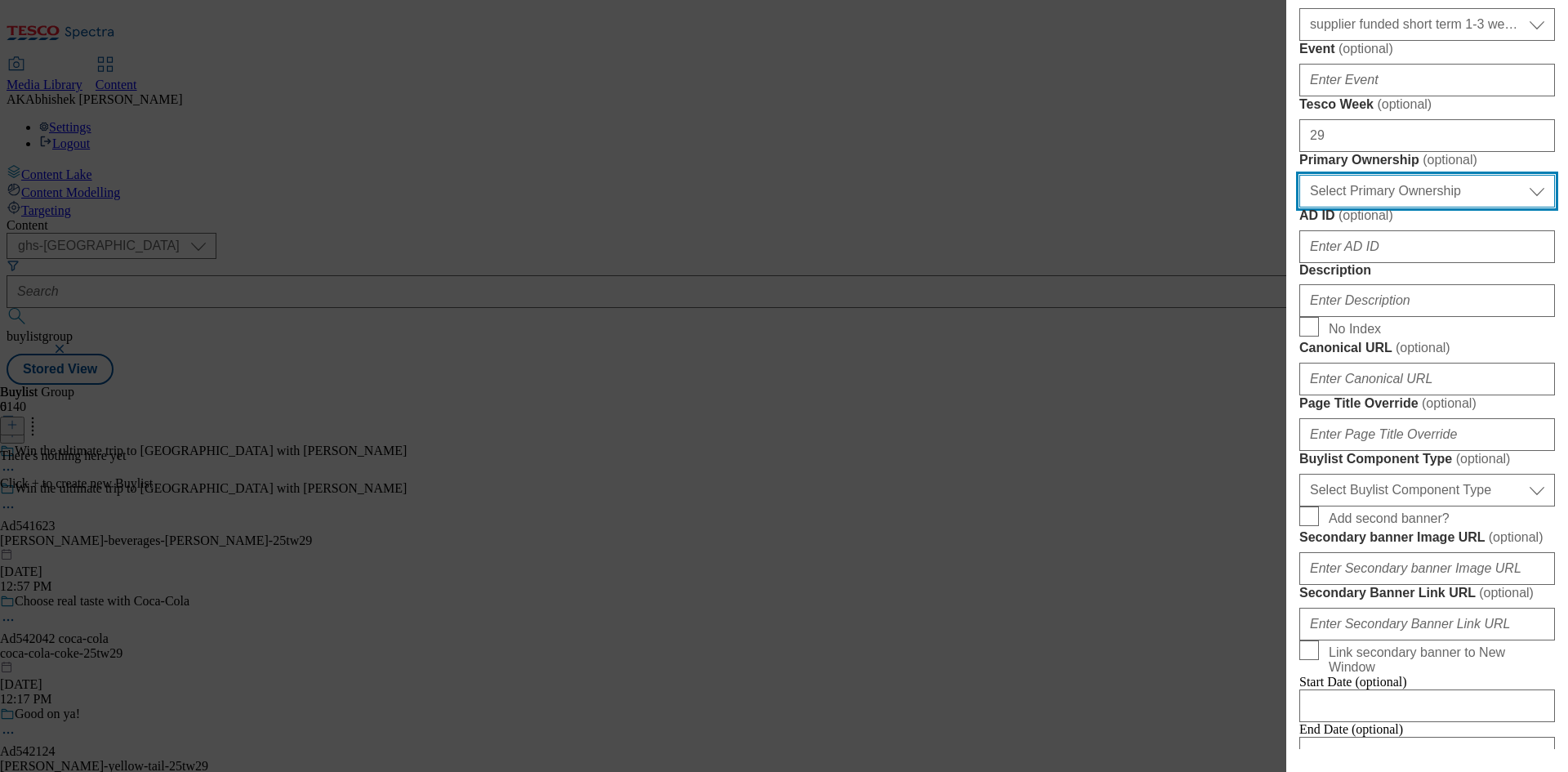
click at [1466, 207] on select "Select Primary Ownership tesco dunnhumby" at bounding box center [1427, 192] width 256 height 33
select select "dunnhumby"
click at [1299, 207] on select "Select Primary Ownership tesco dunnhumby" at bounding box center [1427, 192] width 256 height 33
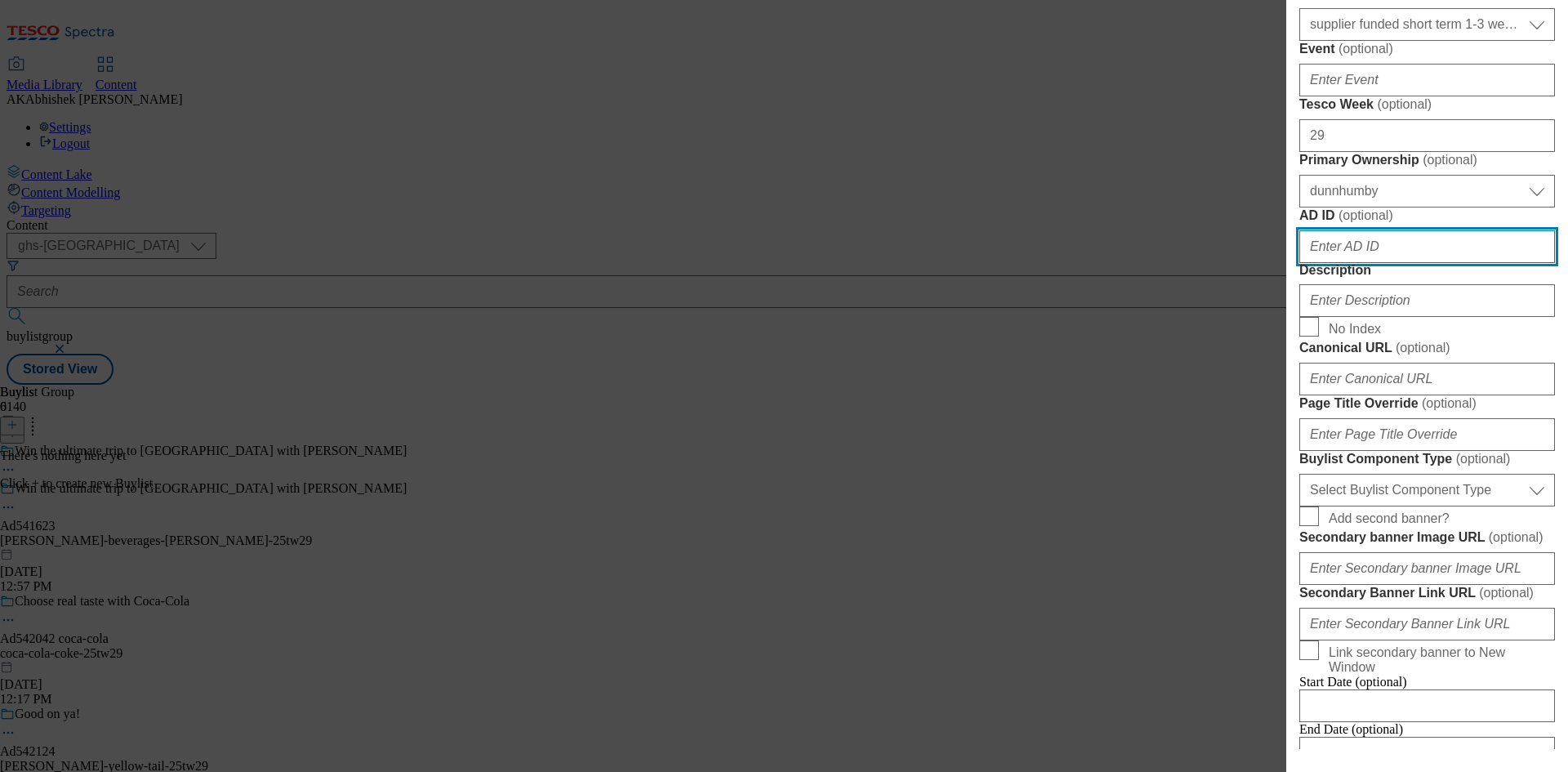
click at [1392, 263] on input "AD ID ( optional )" at bounding box center [1427, 247] width 256 height 33
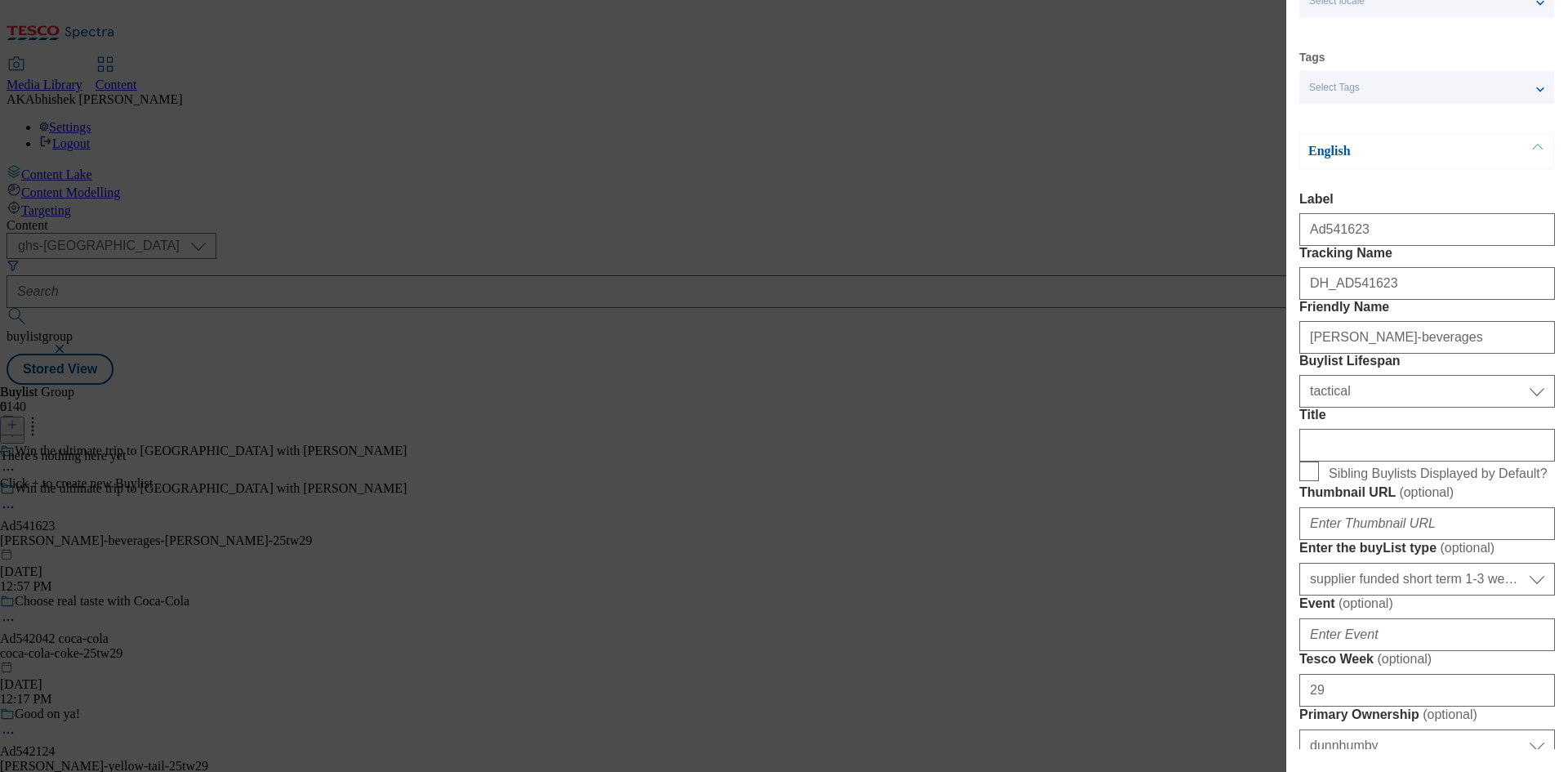
scroll to position [0, 0]
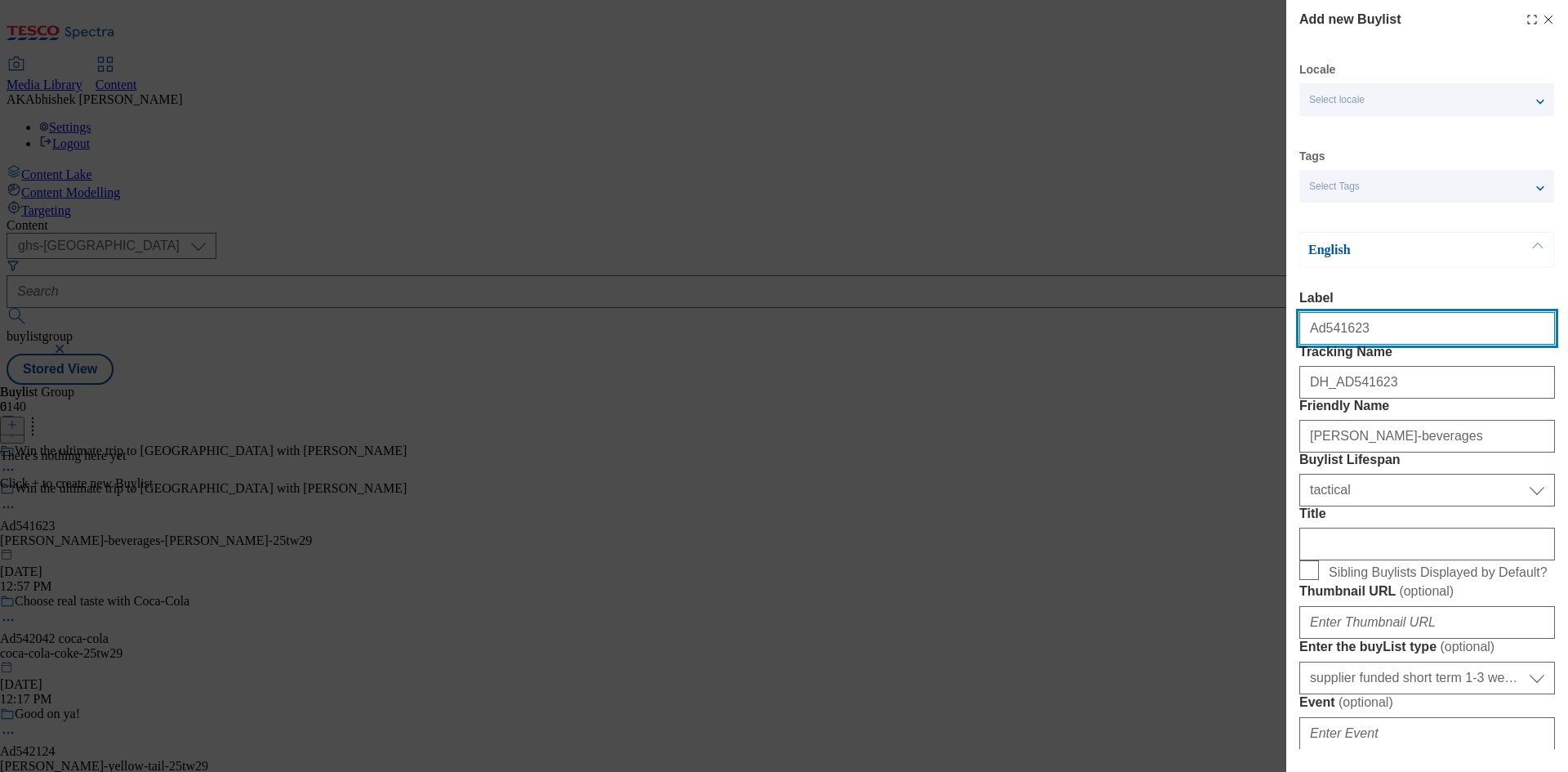
drag, startPoint x: 1321, startPoint y: 333, endPoint x: 1448, endPoint y: 336, distance: 127.0
click at [1448, 336] on input "Ad541623" at bounding box center [1427, 329] width 256 height 33
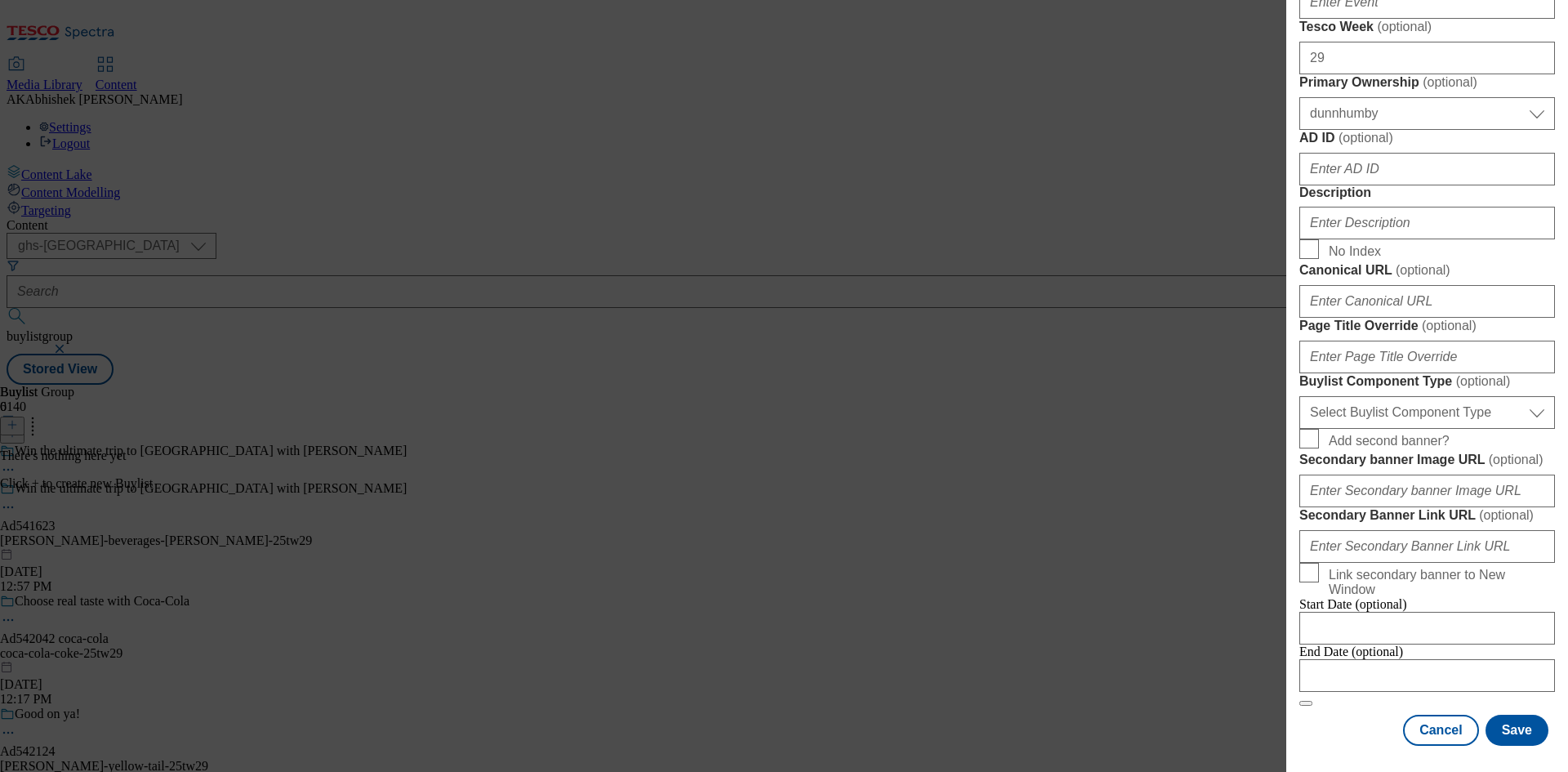
scroll to position [899, 0]
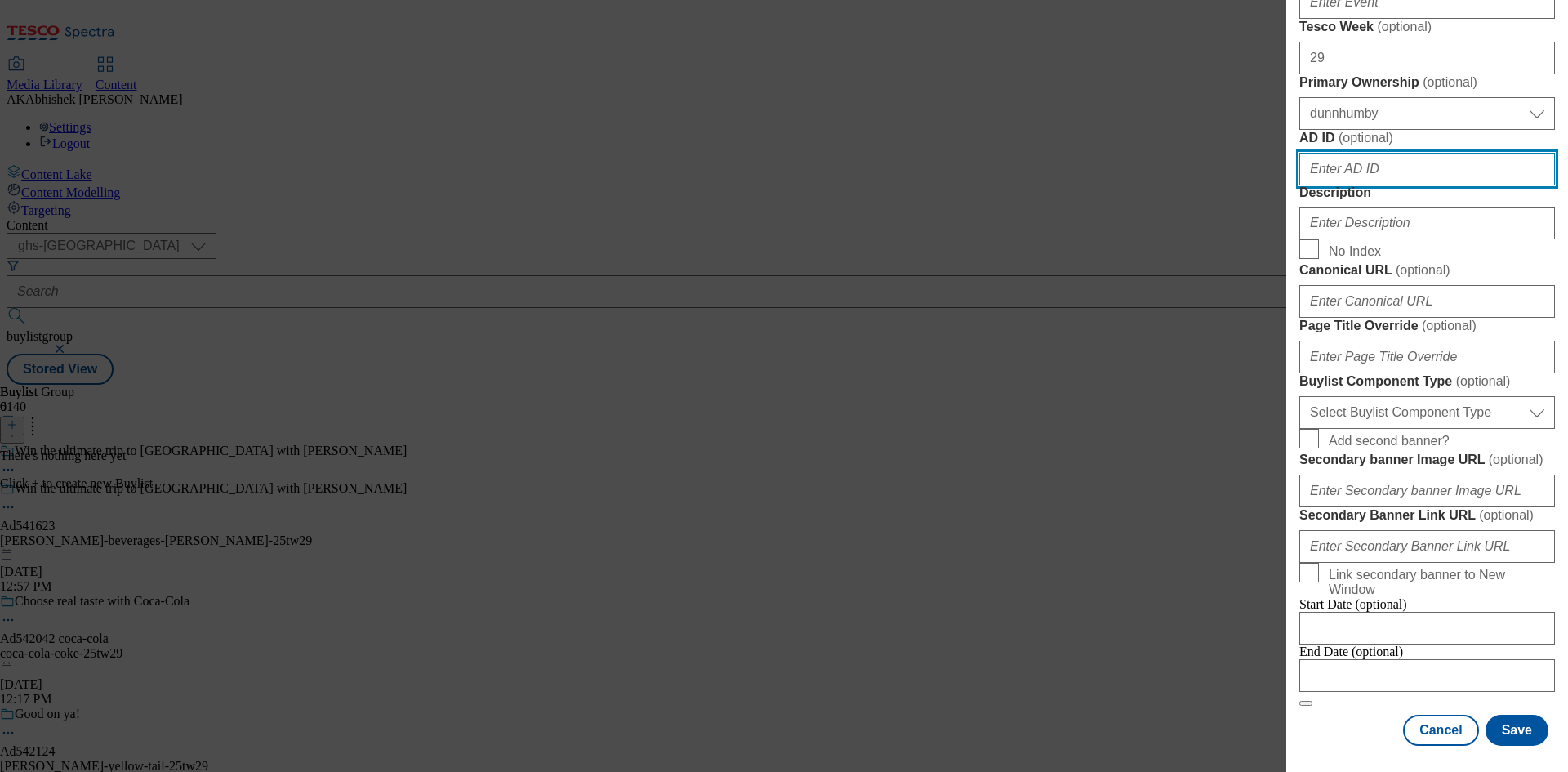
click at [1363, 185] on input "AD ID ( optional )" at bounding box center [1427, 169] width 256 height 33
paste input "541623"
type input "541623"
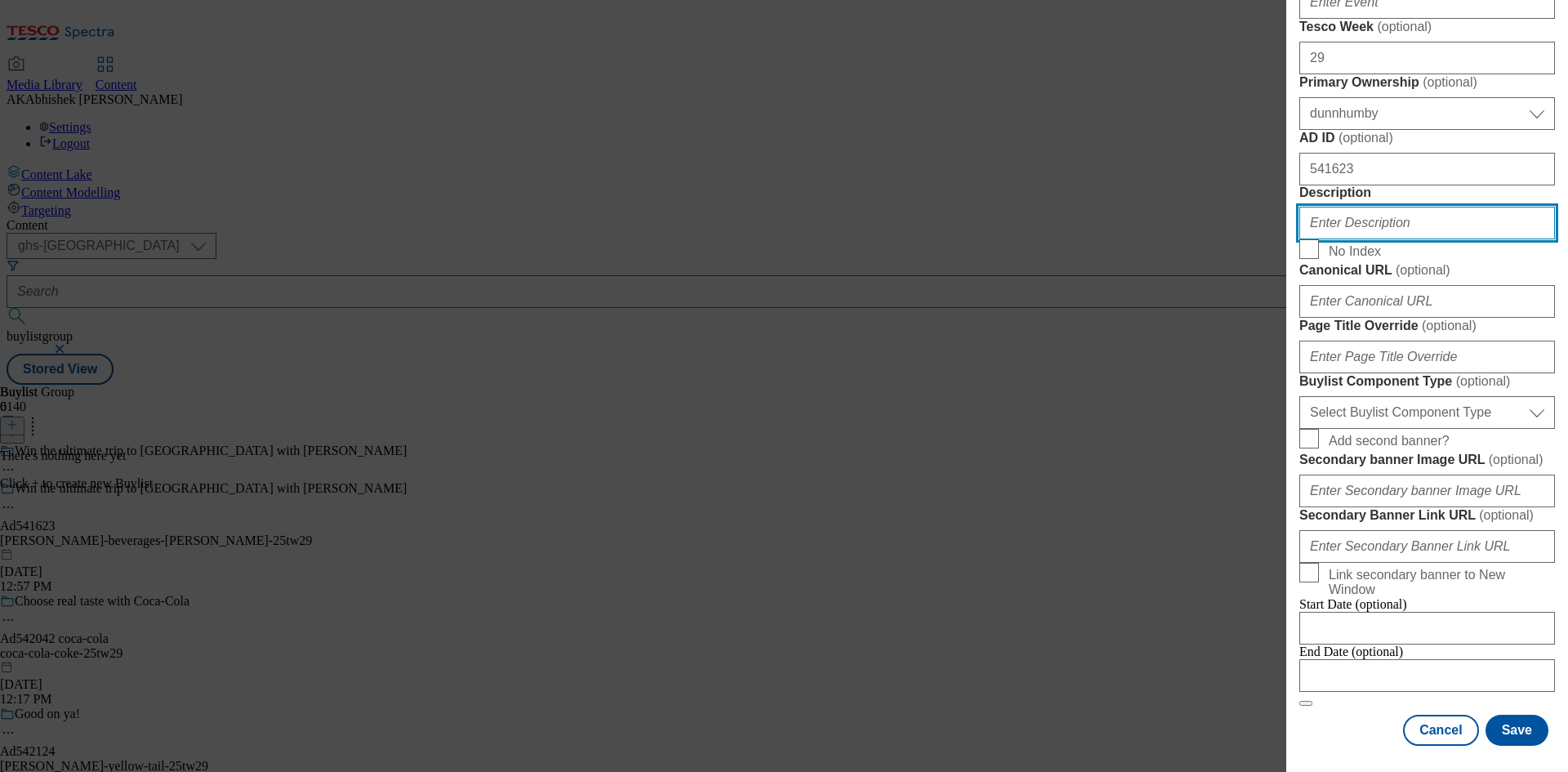
click at [1378, 239] on input "Description" at bounding box center [1427, 223] width 256 height 33
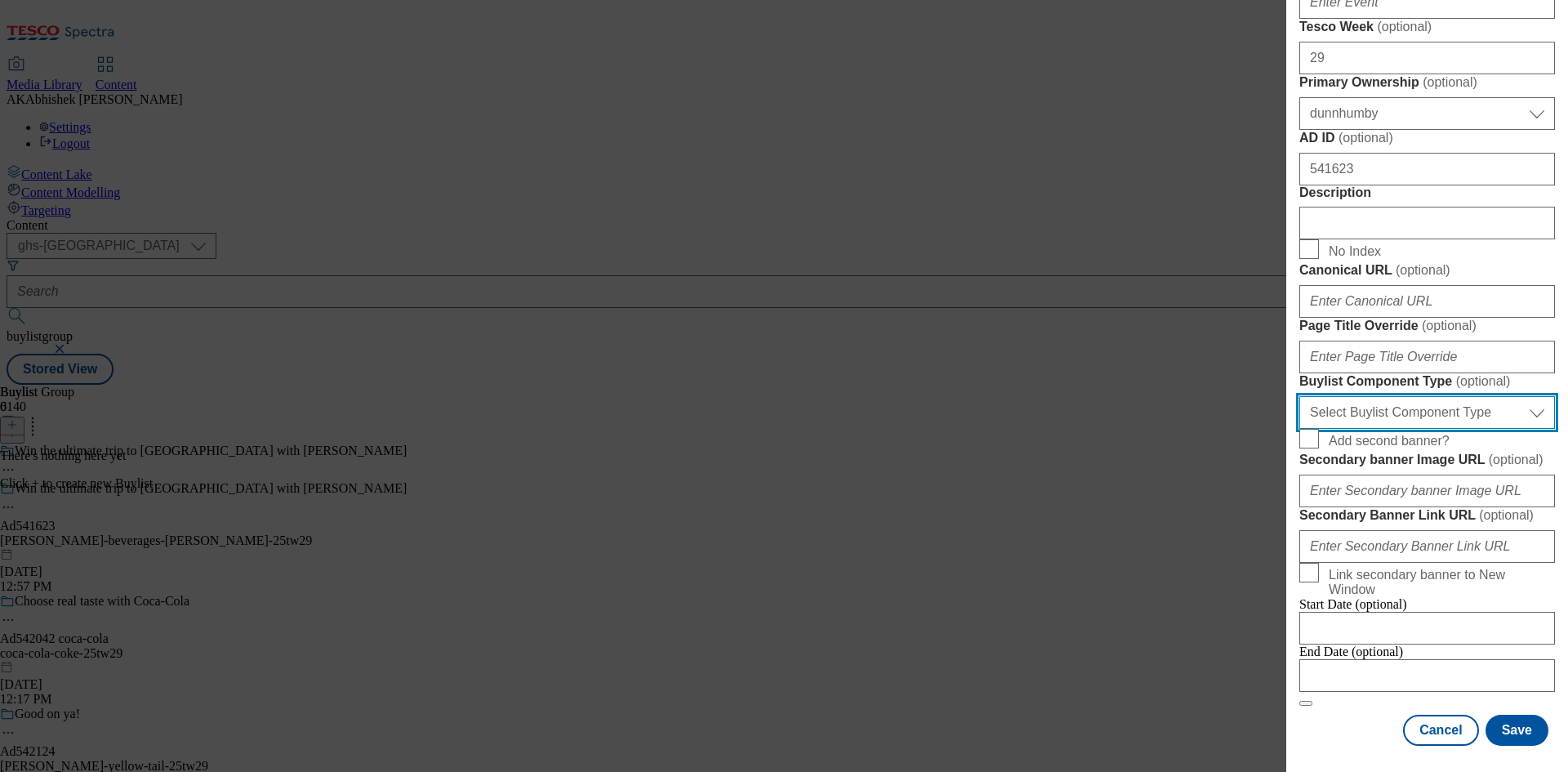
click at [1455, 396] on select "Select Buylist Component Type Banner Competition Header Meal" at bounding box center [1427, 413] width 256 height 33
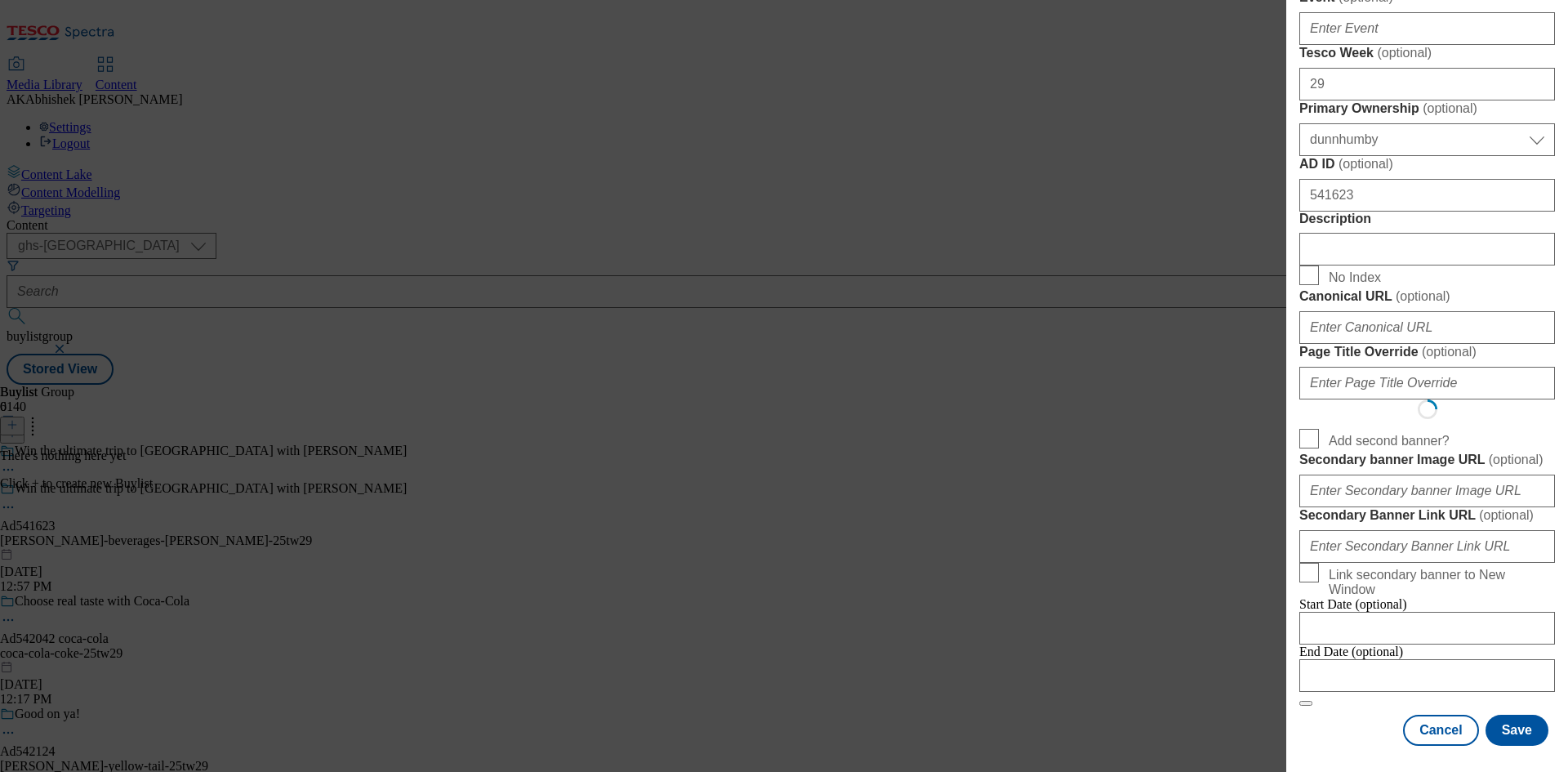
select select "Banner"
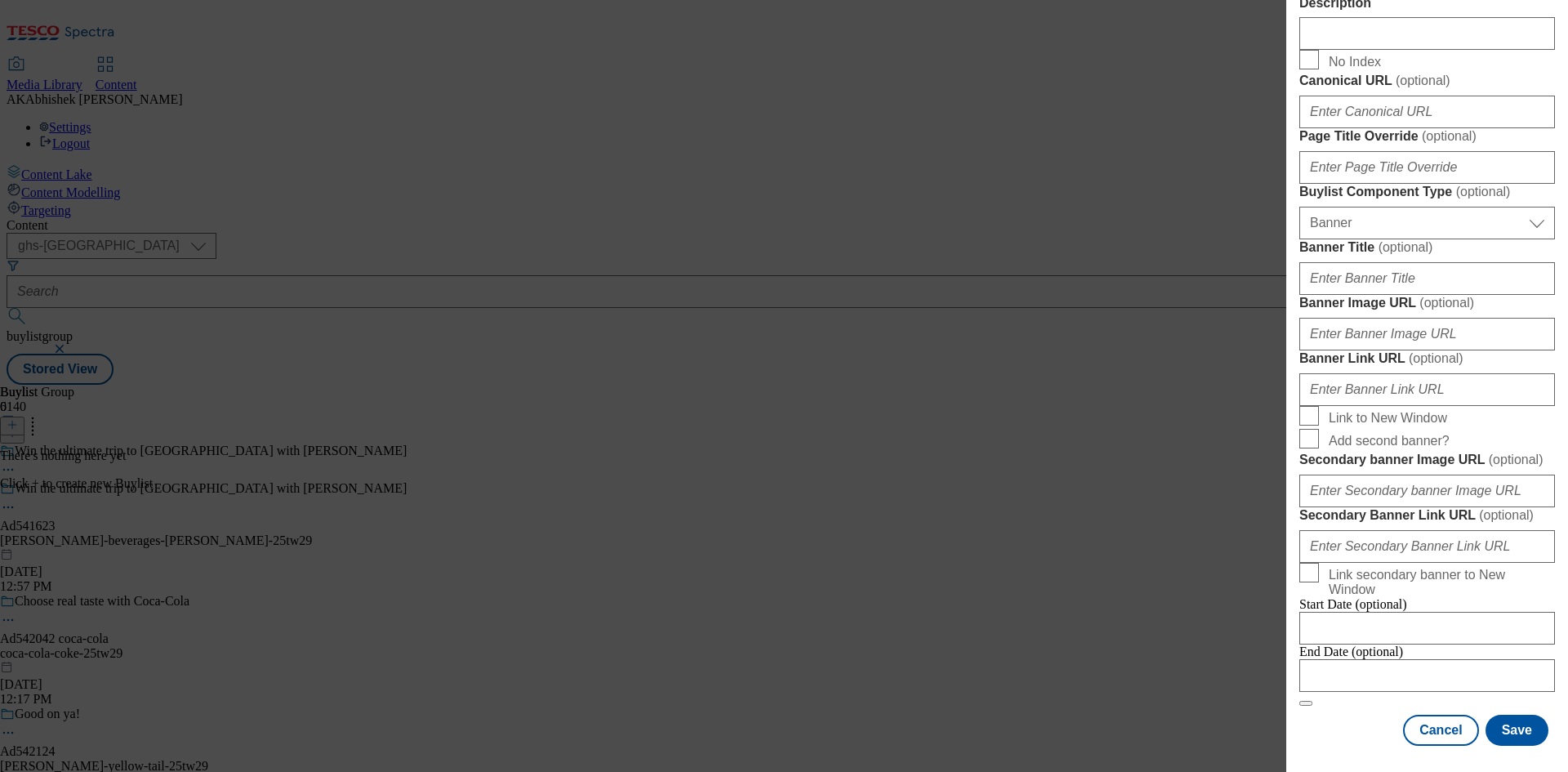
scroll to position [1619, 0]
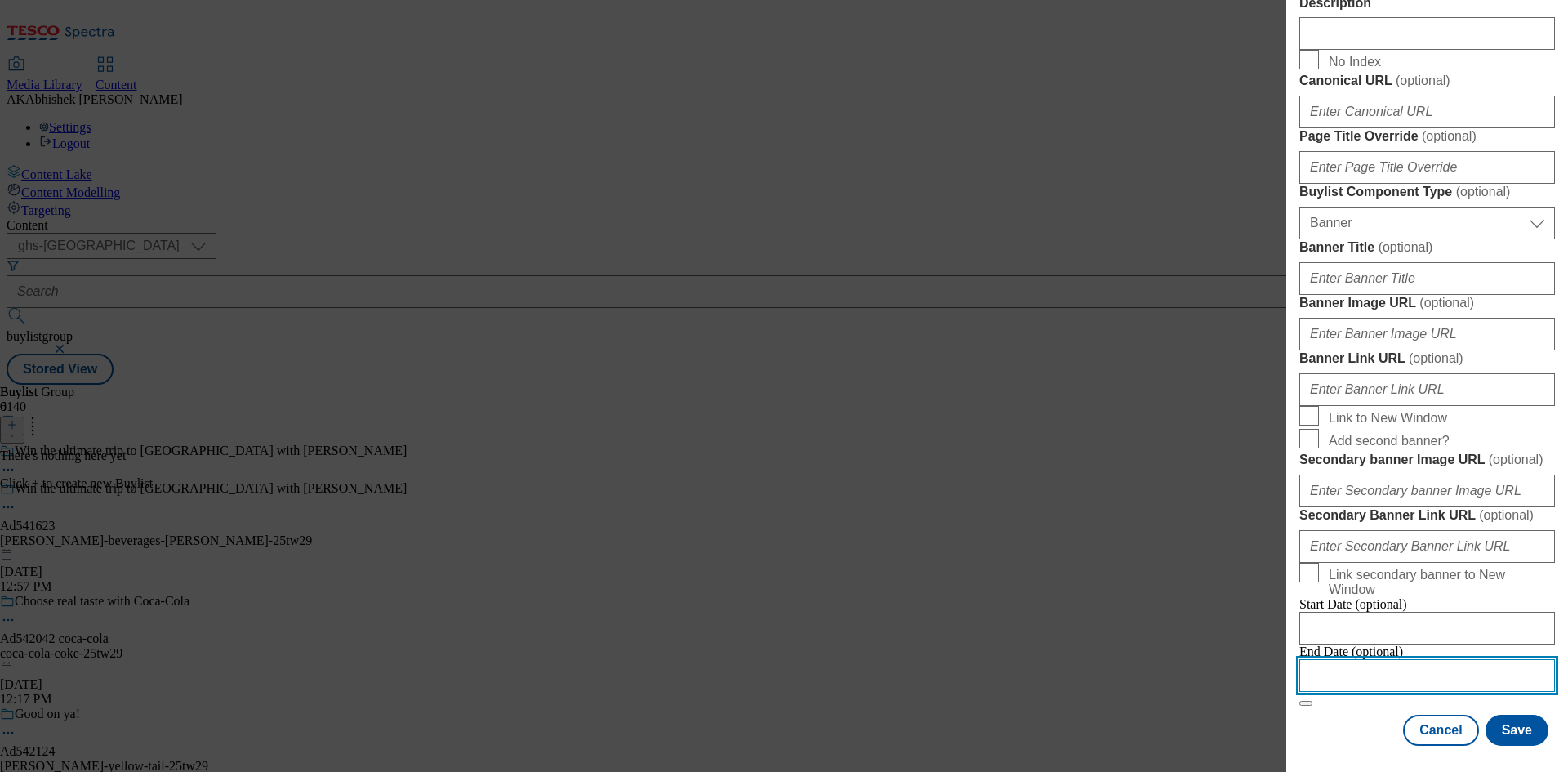
click at [1452, 663] on input "Modal" at bounding box center [1427, 676] width 256 height 33
select select "2025"
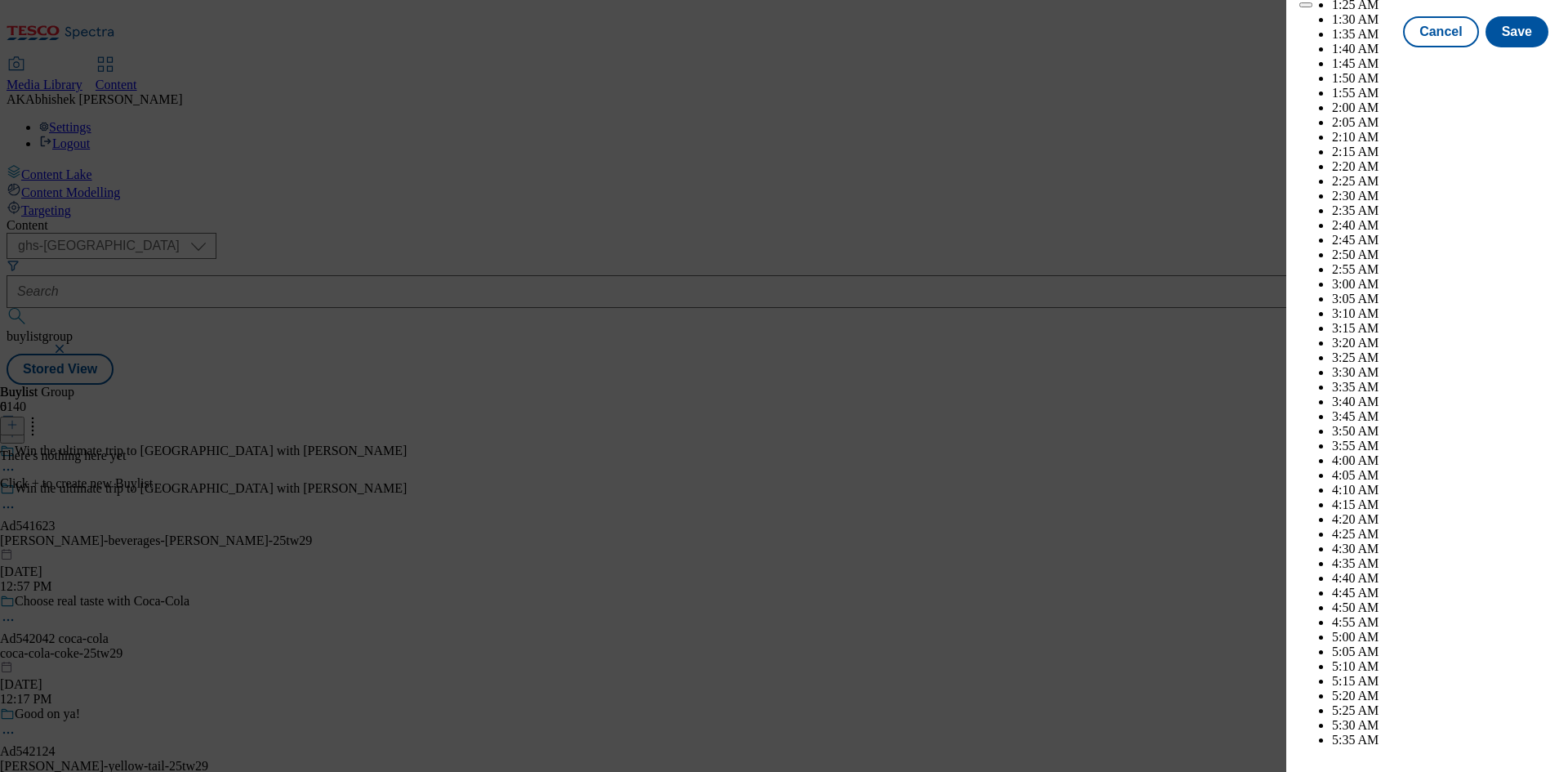
scroll to position [4671, 0]
select select "December"
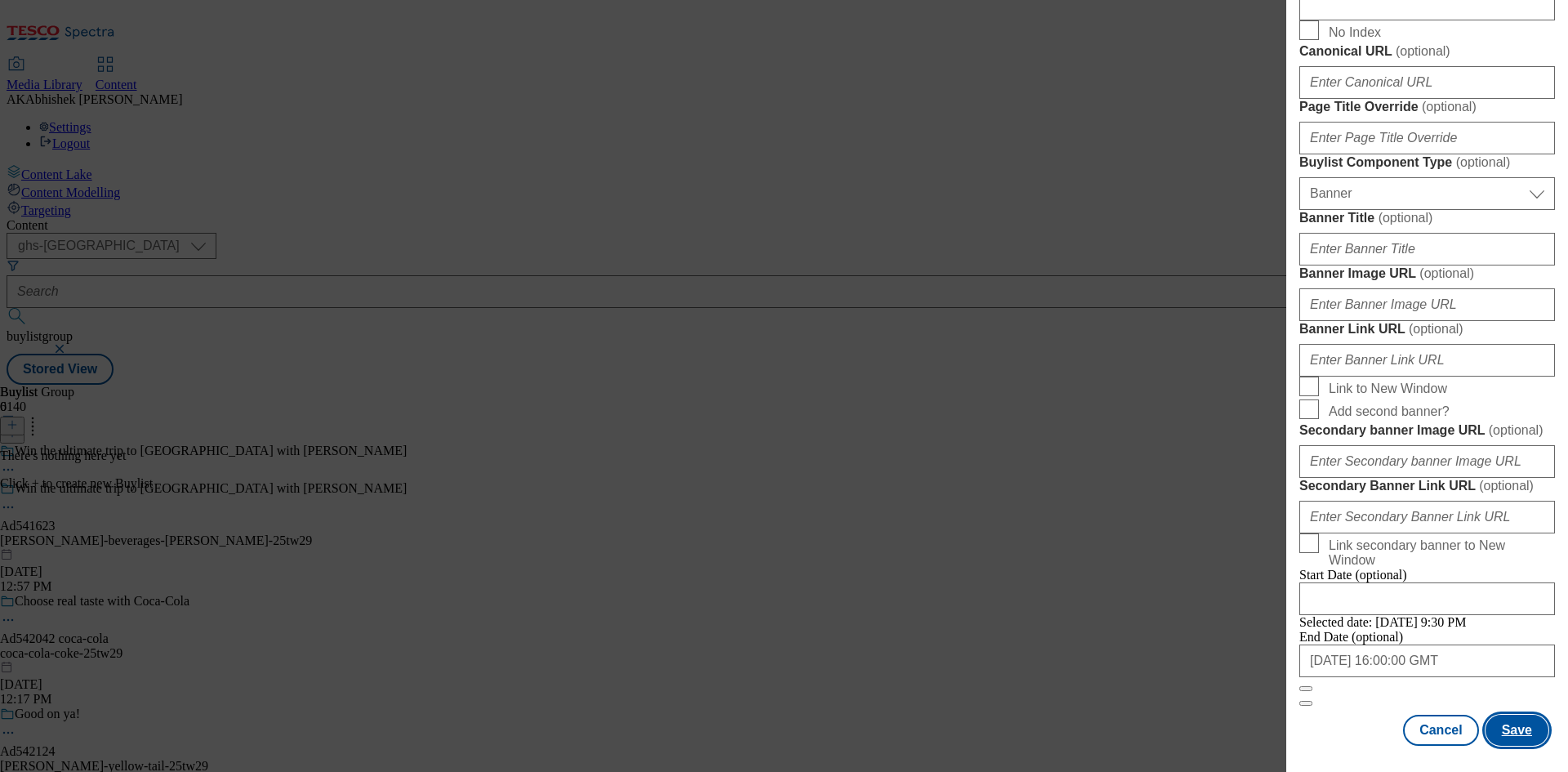
click at [1495, 717] on button "Save" at bounding box center [1516, 730] width 63 height 31
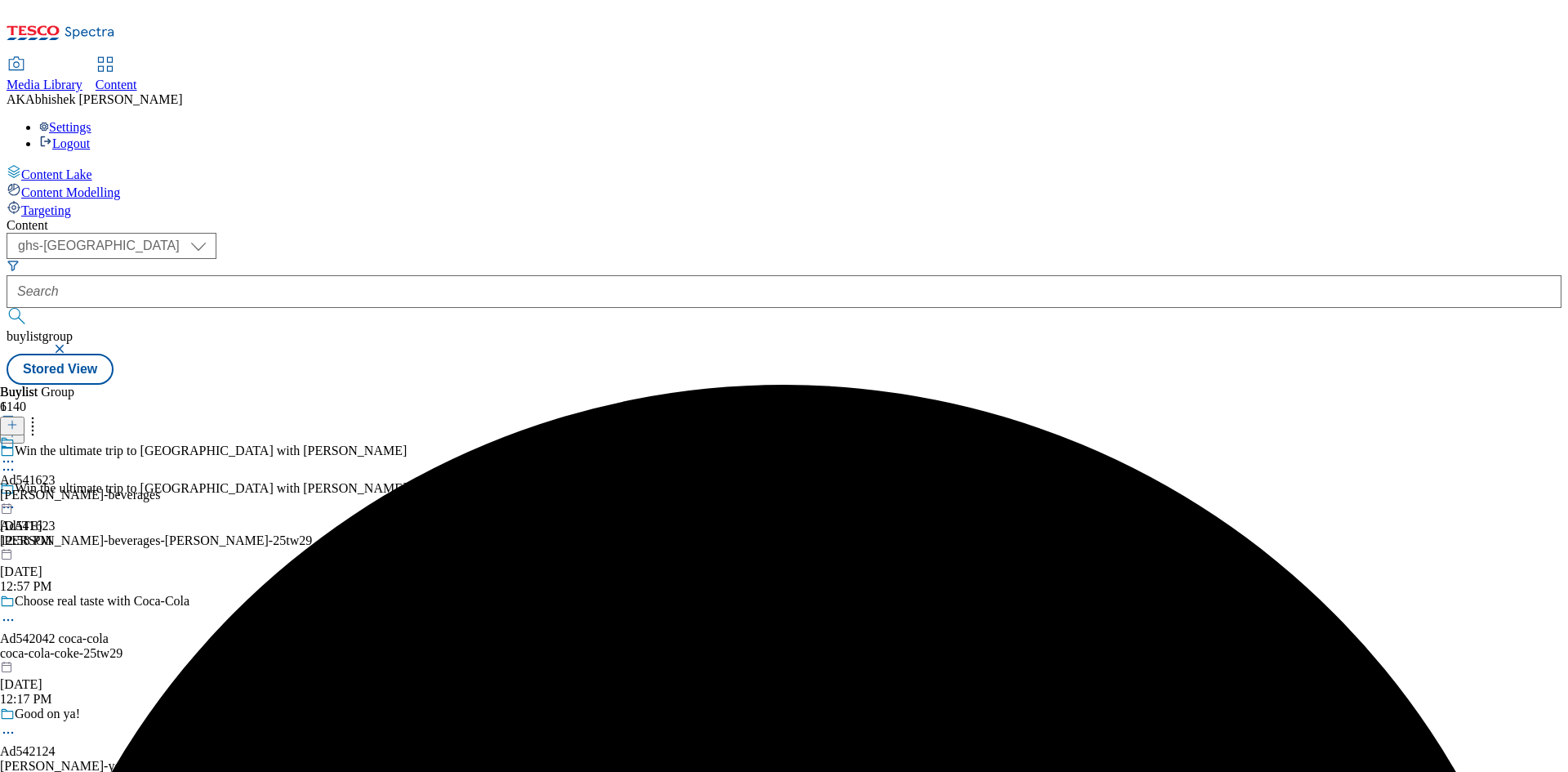
click at [160, 435] on div "Ad541623 brown-forman-beverages Sep 4, 2025 12:58 PM" at bounding box center [80, 492] width 160 height 113
click at [24, 419] on div at bounding box center [12, 425] width 24 height 14
click at [13, 421] on line at bounding box center [13, 424] width 0 height 8
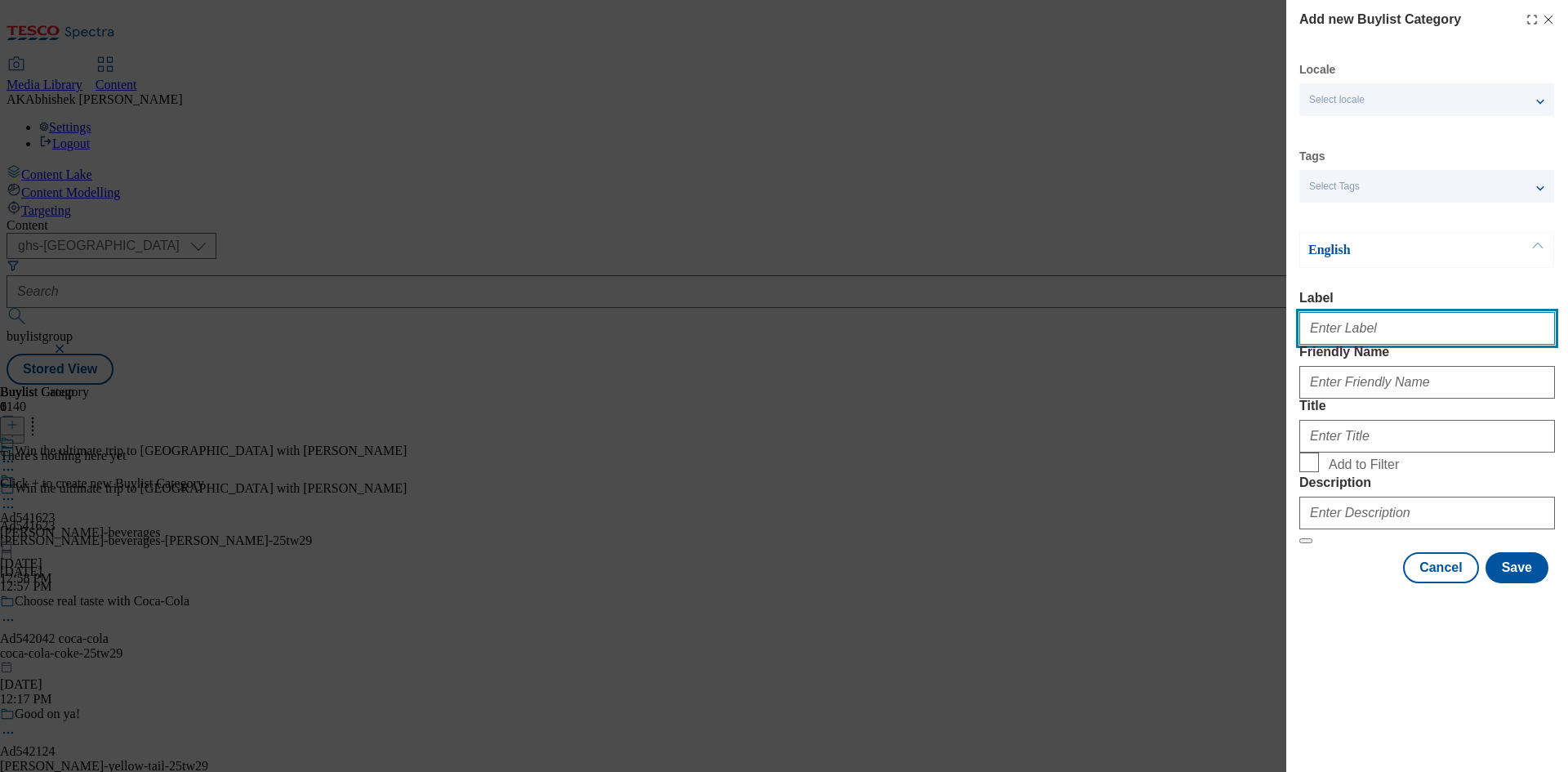
click at [1382, 340] on input "Label" at bounding box center [1427, 329] width 256 height 33
paste input "541623"
type input "Ad541623"
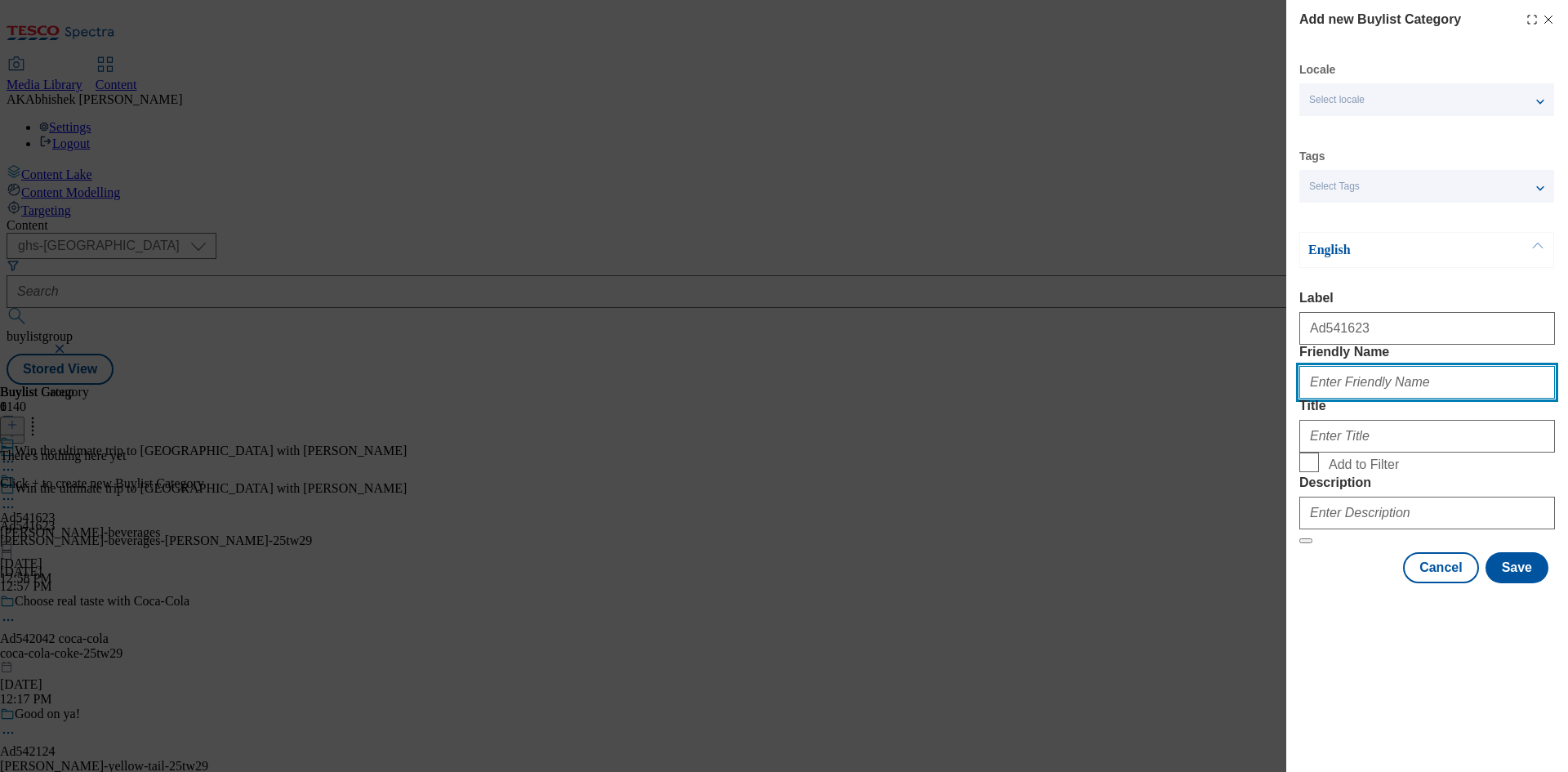
paste input "brown-forman-beverages-jack-daniels"
type input "brown-forman-beverages-jack-daniels"
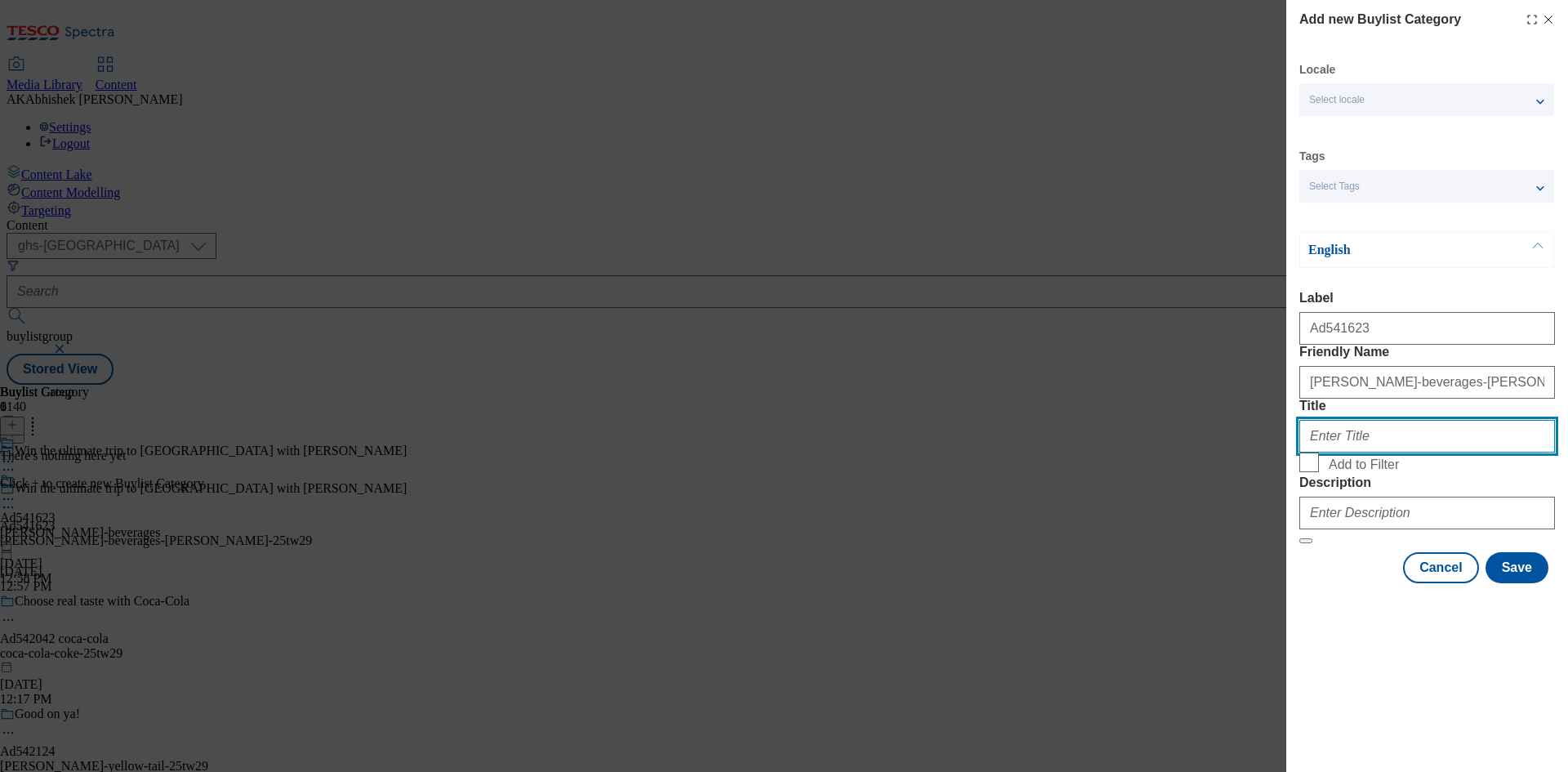
click at [1383, 453] on input "Title" at bounding box center [1427, 436] width 256 height 33
paste input "Brown Forman Beverages Europe Ltd"
type input "Brown Forman Beverages Europe Ltd"
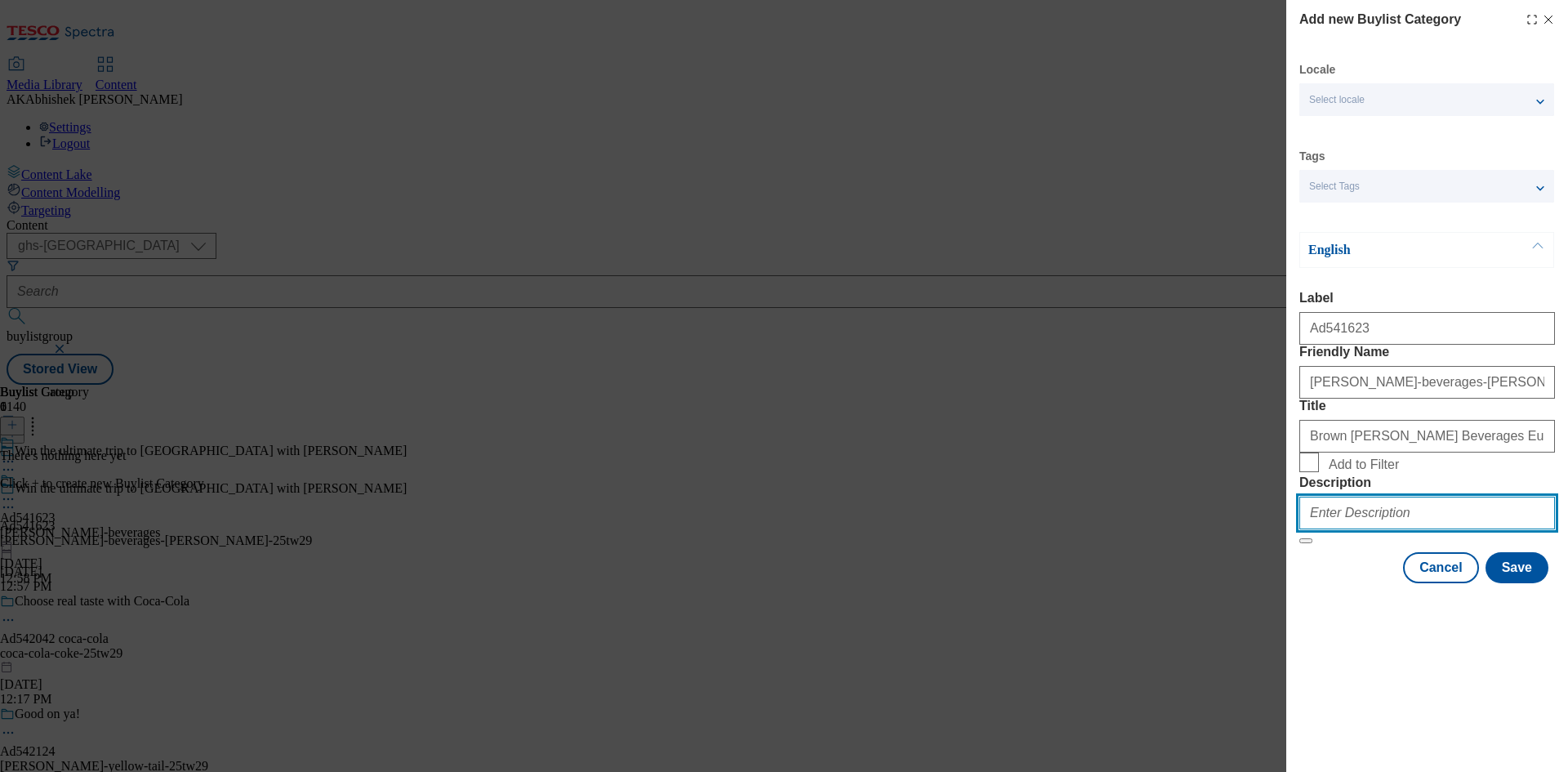
drag, startPoint x: 1366, startPoint y: 632, endPoint x: 1383, endPoint y: 632, distance: 17.0
click at [1366, 530] on input "Description" at bounding box center [1427, 513] width 256 height 33
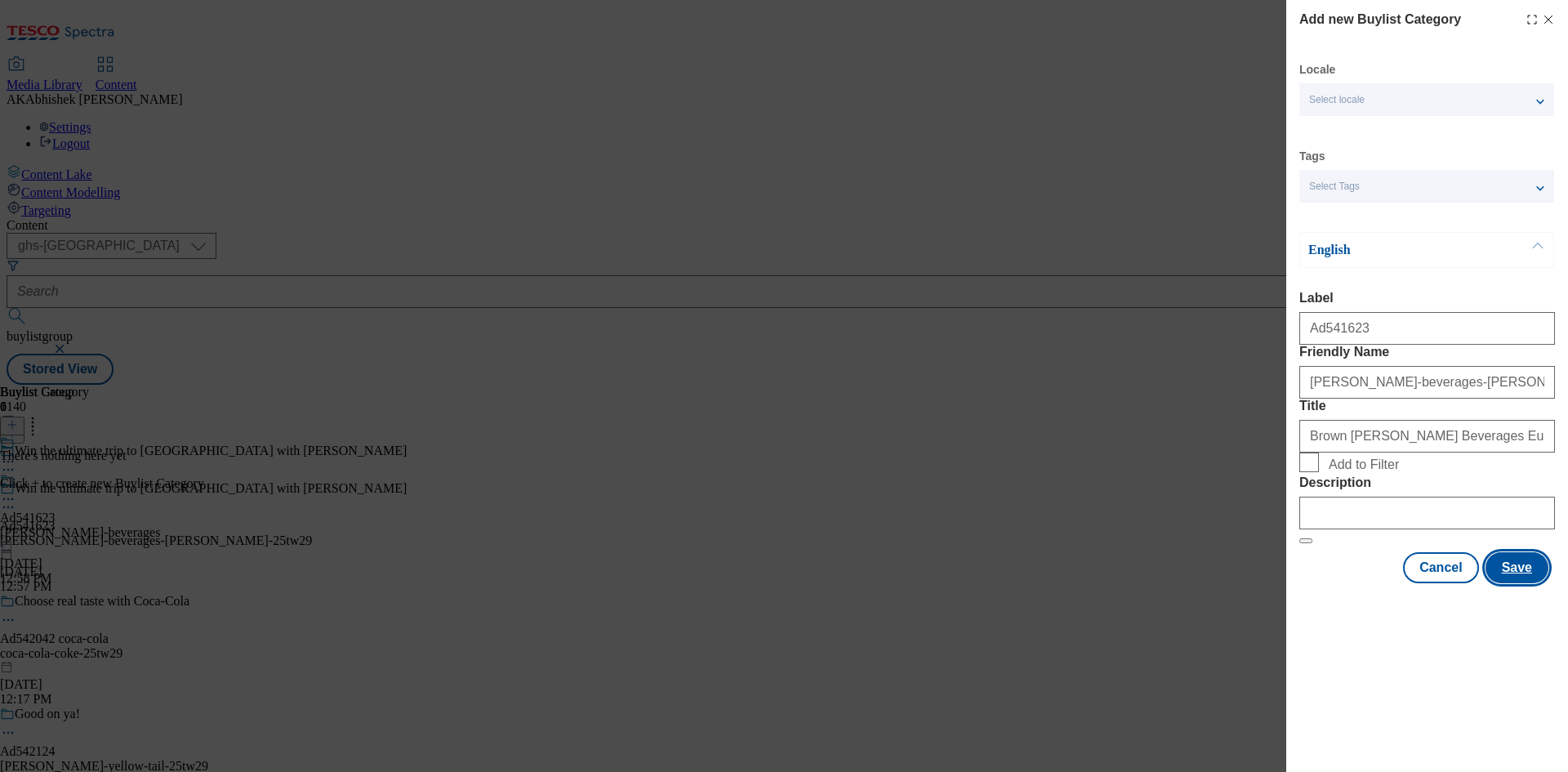
click at [1521, 583] on button "Save" at bounding box center [1516, 568] width 63 height 31
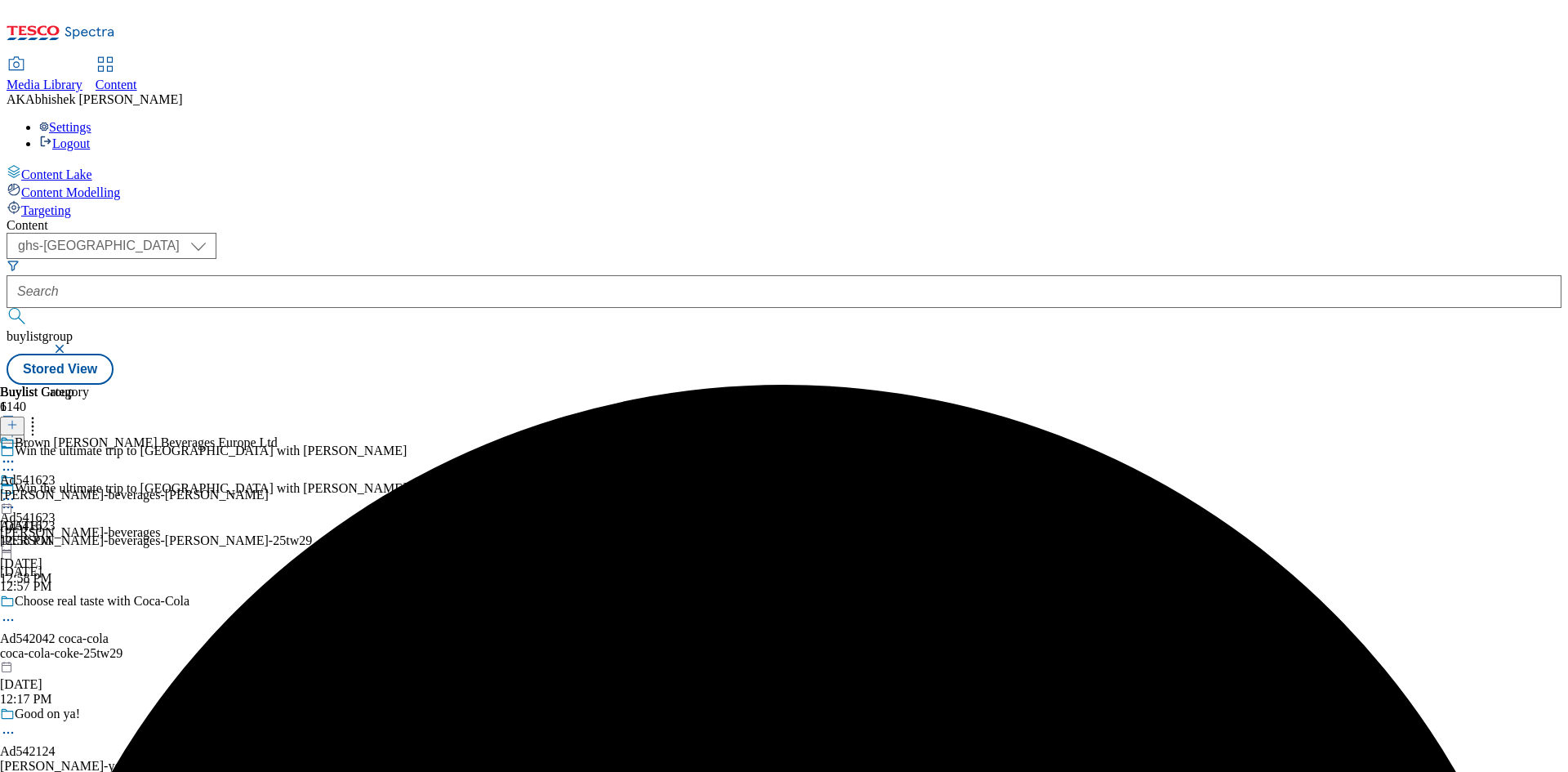
click at [277, 435] on div "Brown Forman Beverages Europe Ltd Ad541623 brown-forman-beverages-jack-daniels …" at bounding box center [138, 492] width 277 height 113
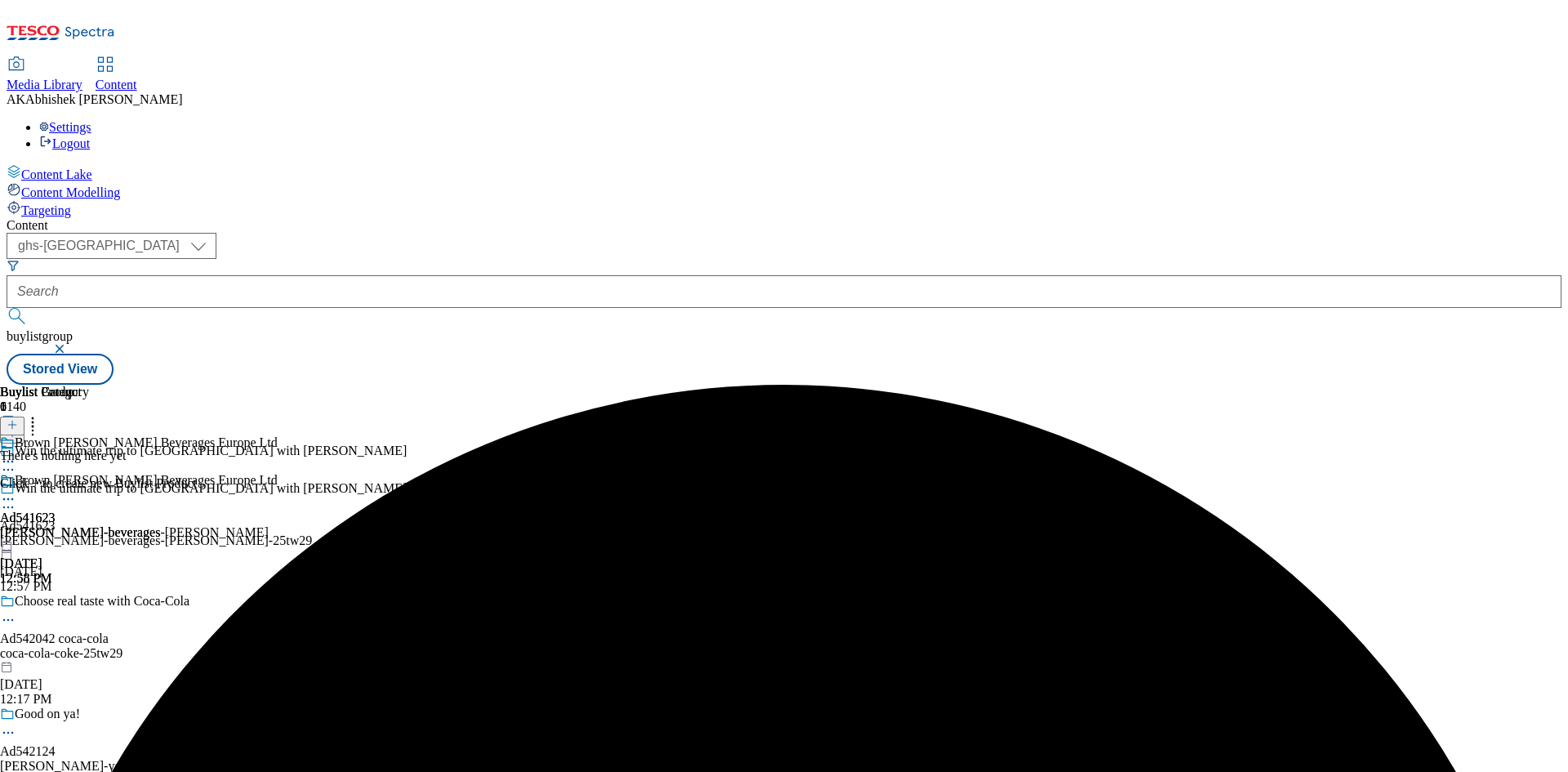
click at [17, 424] on line at bounding box center [12, 424] width 8 height 0
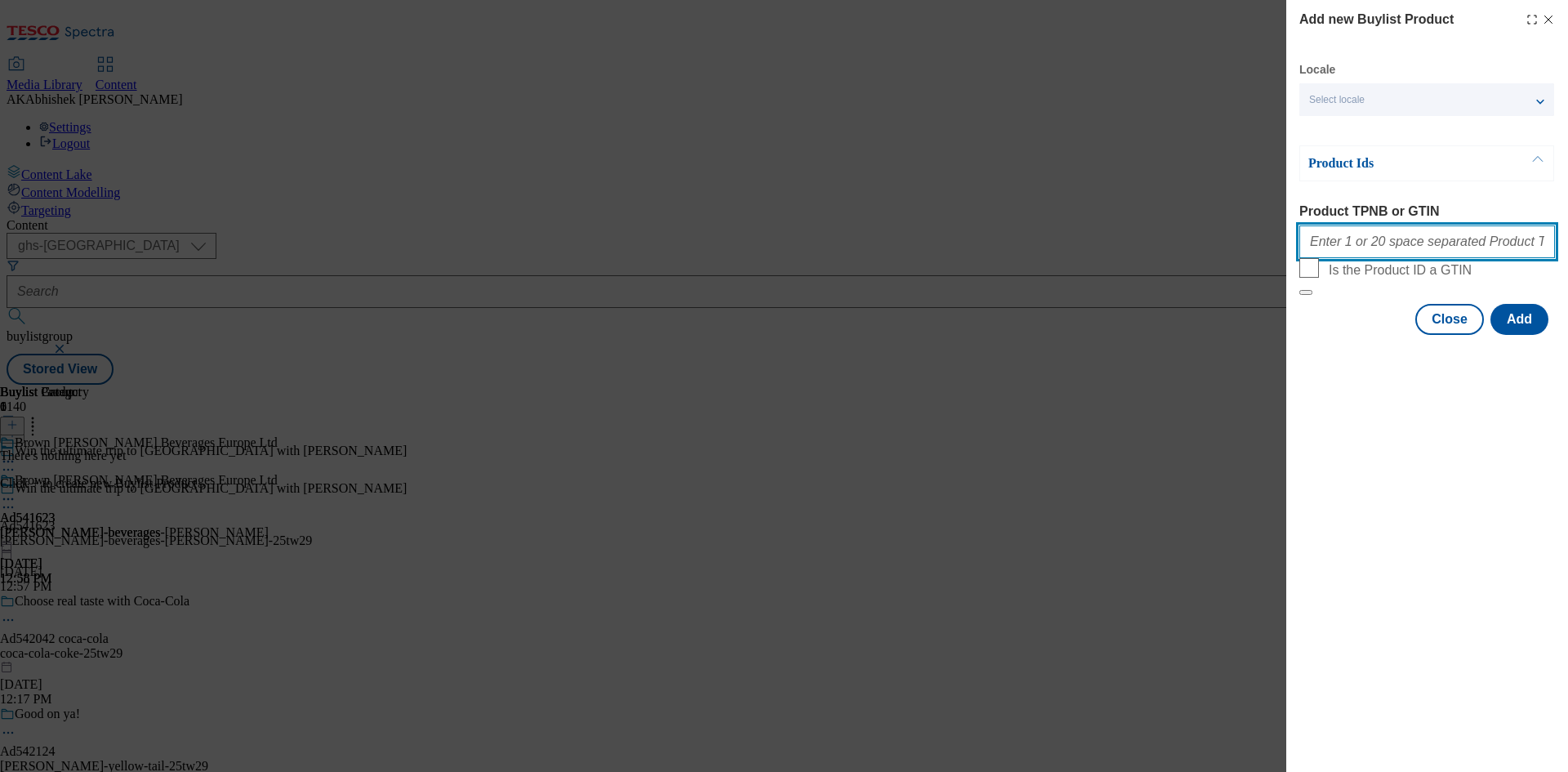
click at [1399, 237] on input "Product TPNB or GTIN" at bounding box center [1427, 242] width 256 height 33
paste input "64143303 50758628 72255337 79314257 87694306 79971169 87689780"
type input "64143303 50758628 72255337 79314257 87694306 79971169 87689780"
click at [1537, 335] on button "Add" at bounding box center [1519, 319] width 58 height 31
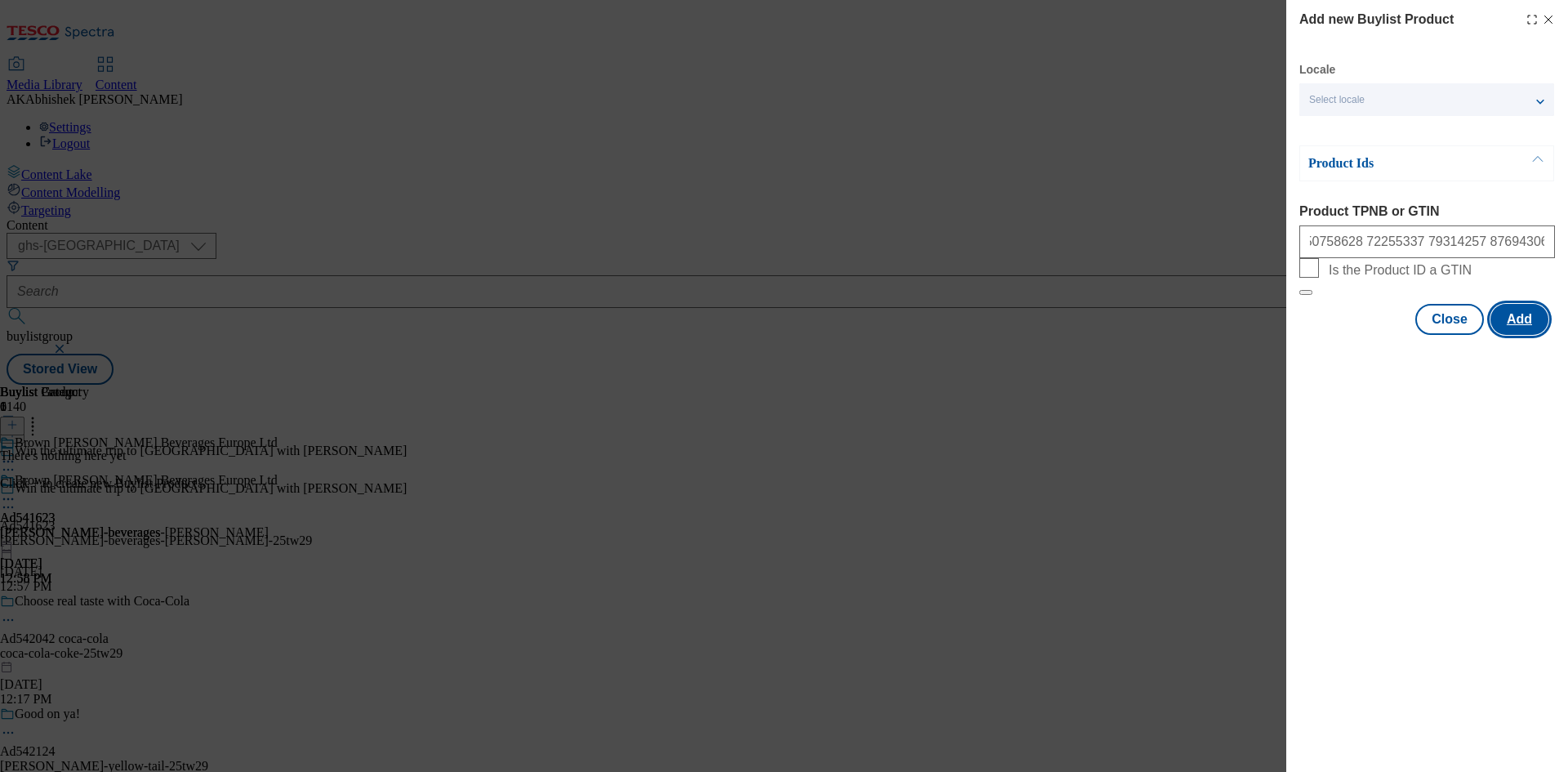
scroll to position [0, 0]
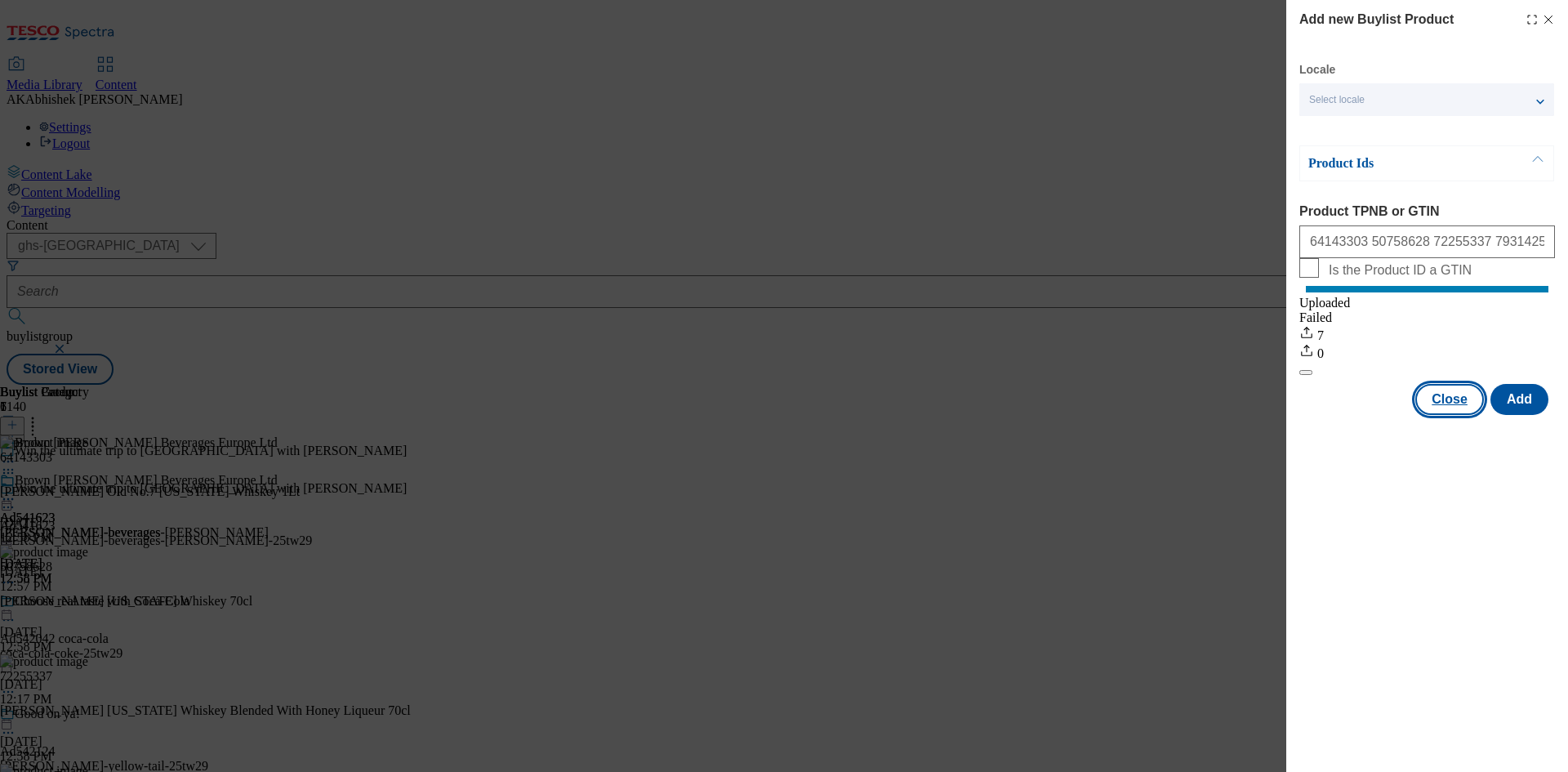
click at [1446, 415] on button "Close" at bounding box center [1449, 399] width 68 height 31
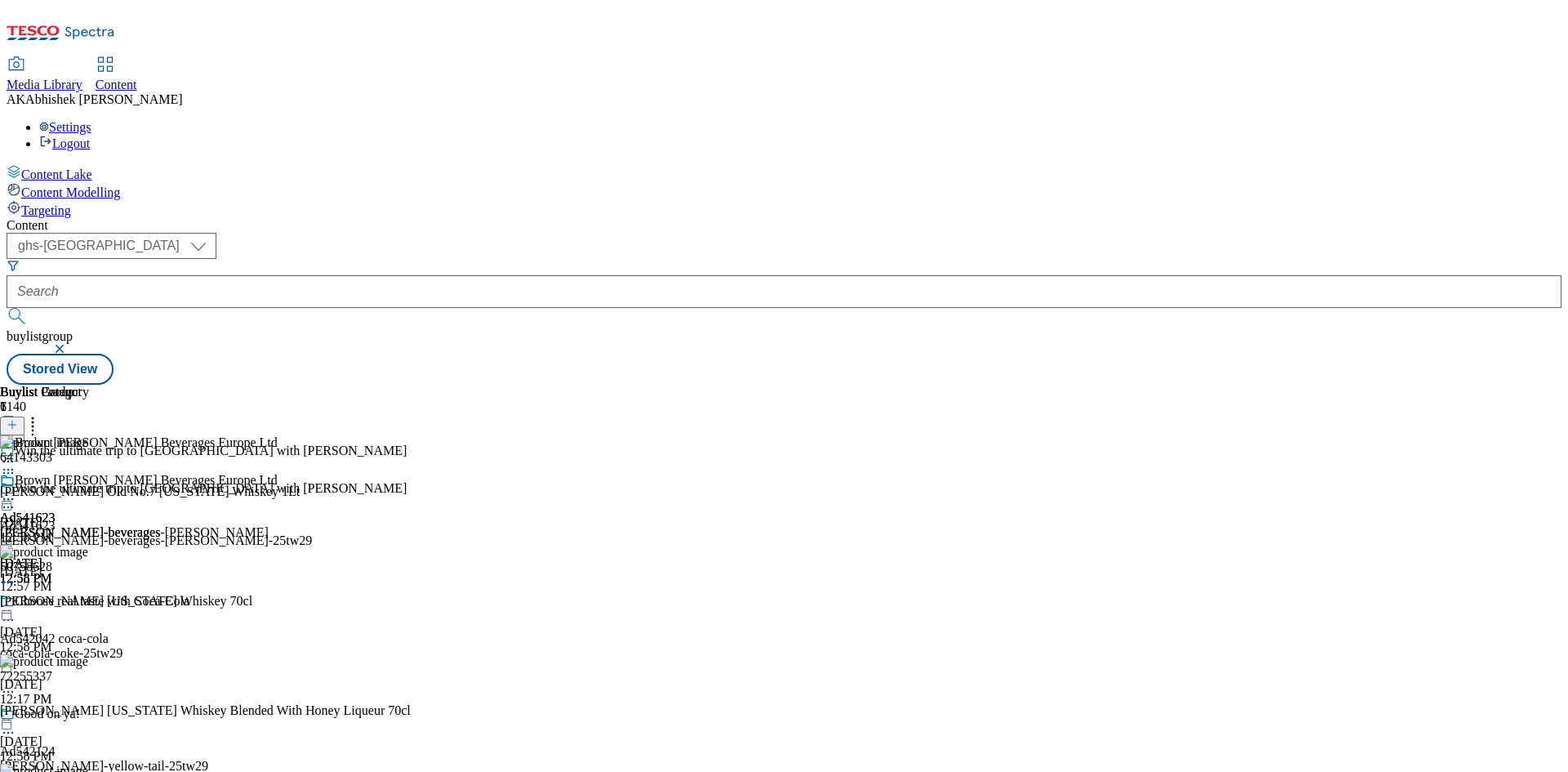
click at [17, 491] on icon at bounding box center [8, 498] width 17 height 17
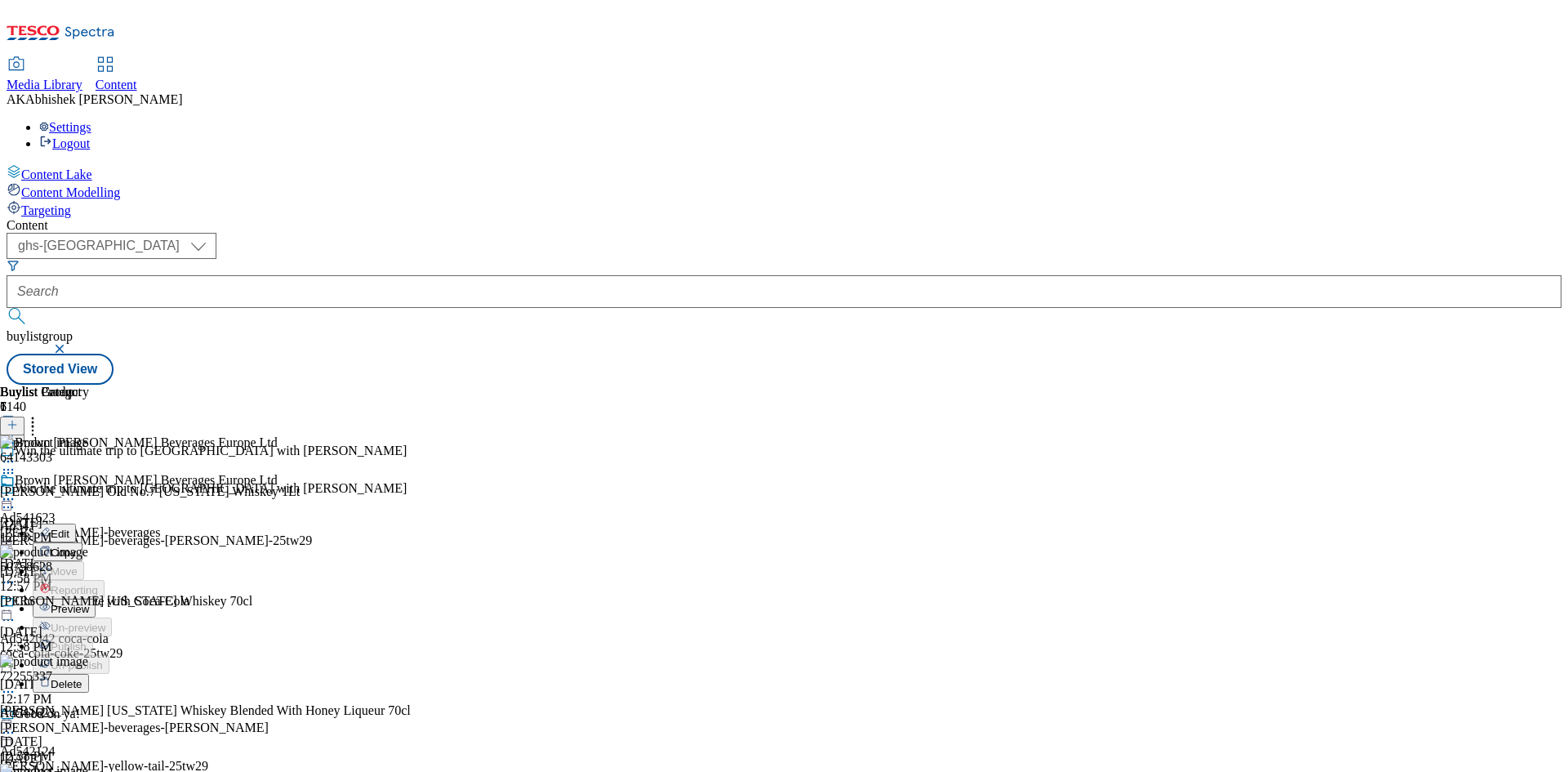
click at [89, 603] on span "Preview" at bounding box center [69, 608] width 38 height 13
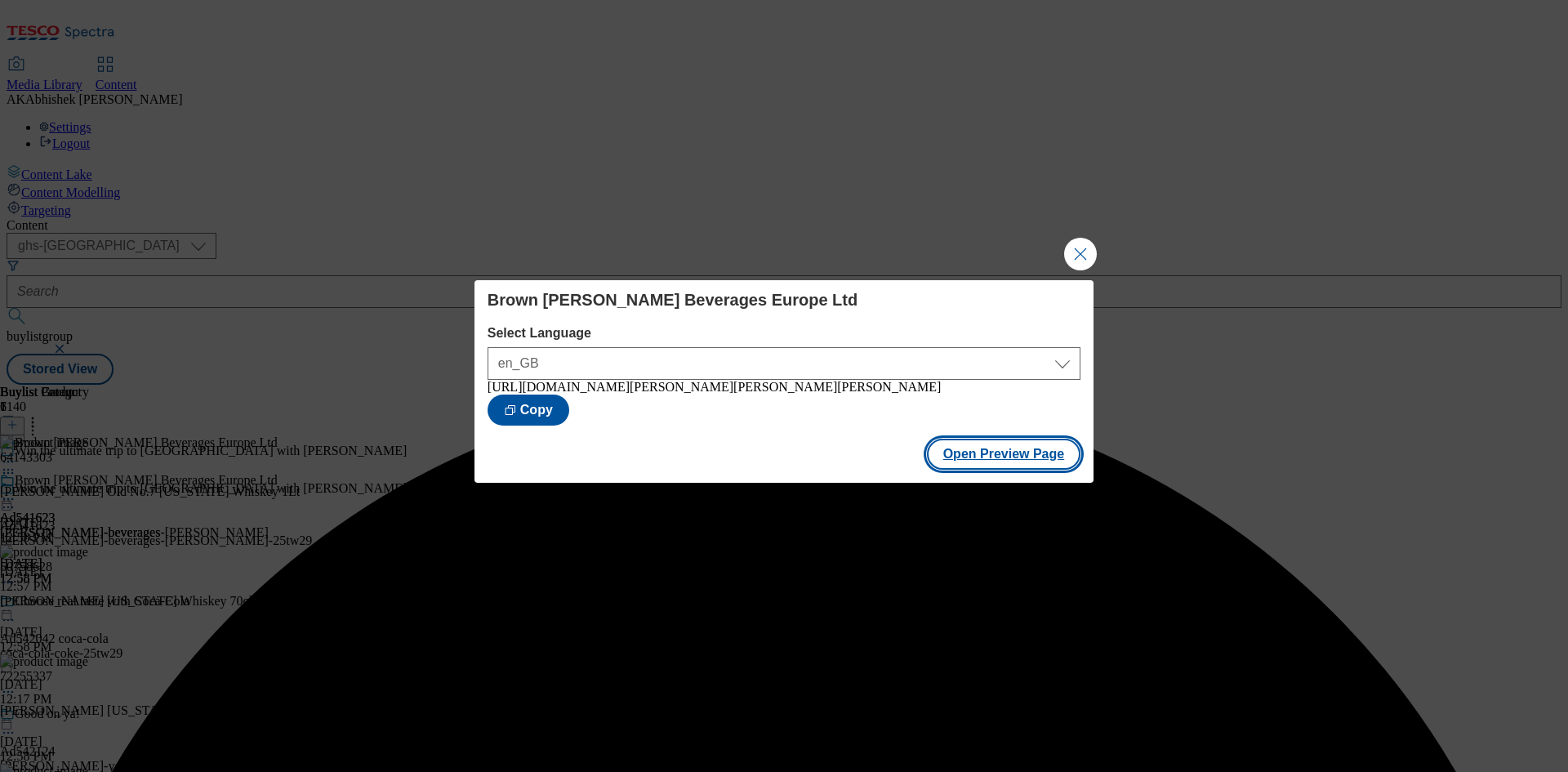
click at [987, 469] on button "Open Preview Page" at bounding box center [1003, 455] width 155 height 31
click at [1081, 246] on button "Close Modal" at bounding box center [1080, 254] width 33 height 33
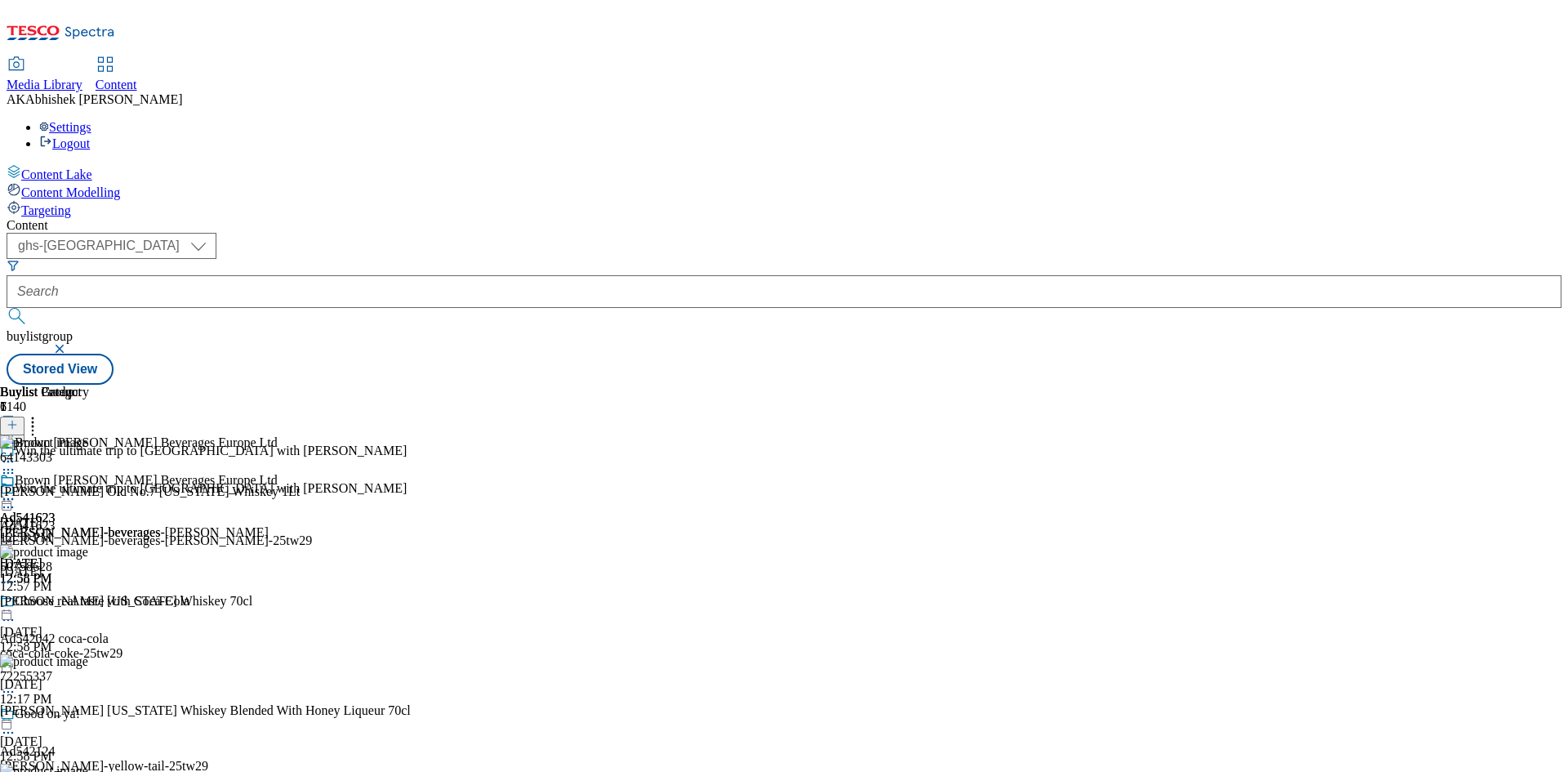
click at [17, 491] on icon at bounding box center [8, 498] width 17 height 17
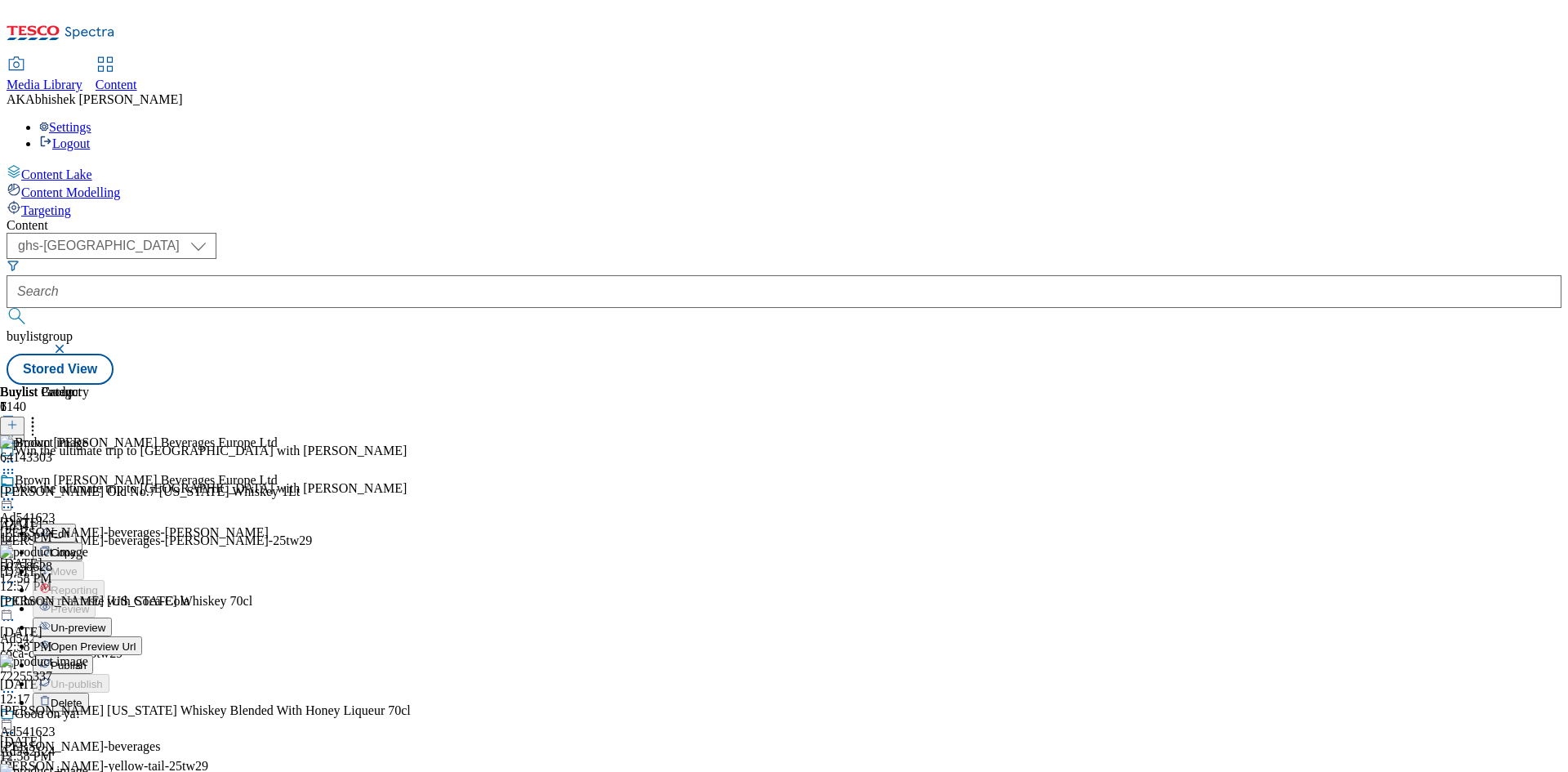
click at [17, 499] on icon at bounding box center [8, 507] width 17 height 17
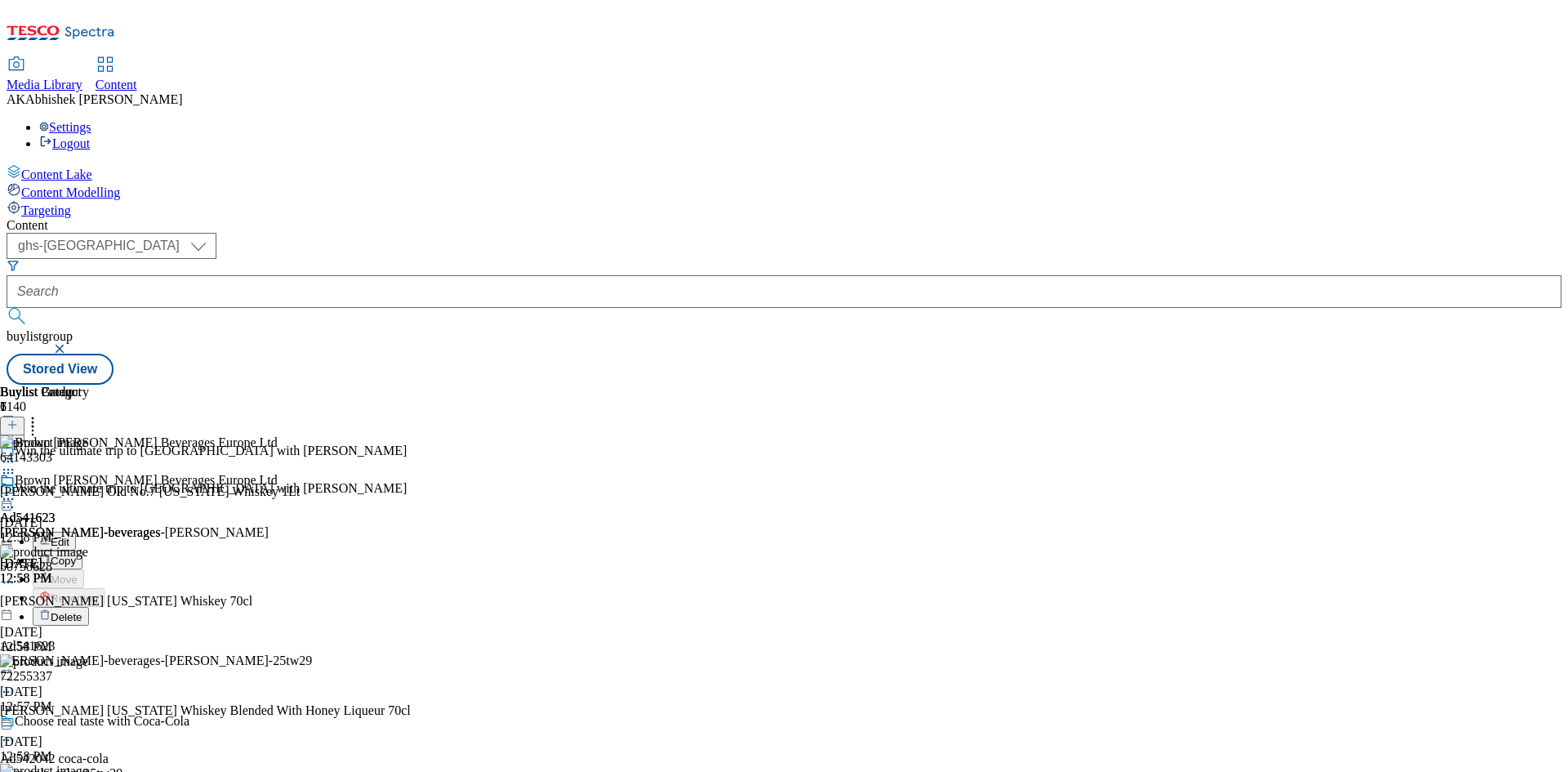
click at [76, 532] on button "Edit" at bounding box center [55, 540] width 43 height 18
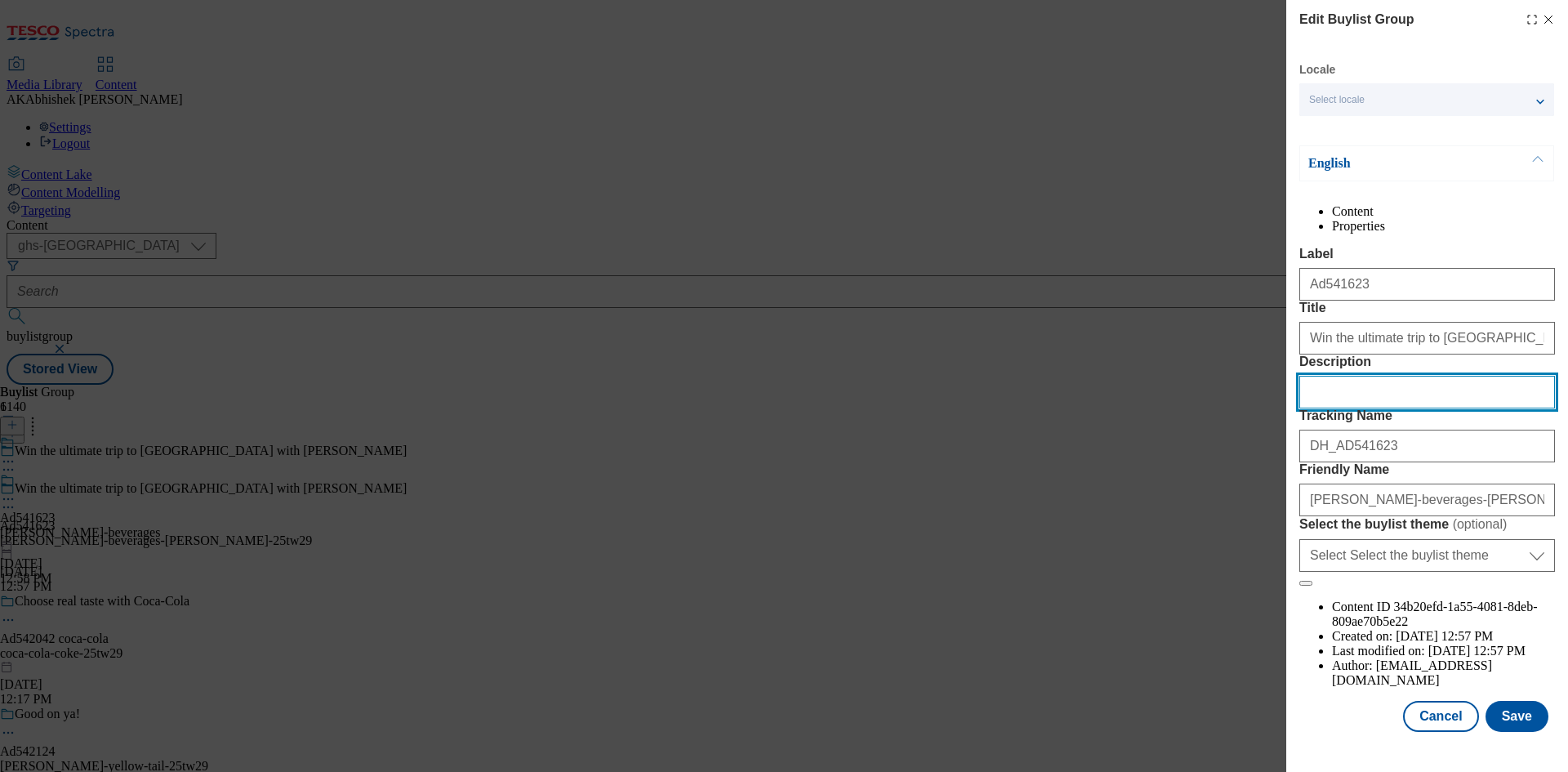
click at [1386, 409] on input "Description" at bounding box center [1427, 392] width 256 height 33
paste input "Jack Daniel's Tennessee Whiskey 1L"
type input "Jack Daniel's Tennessee Whiskey 1L"
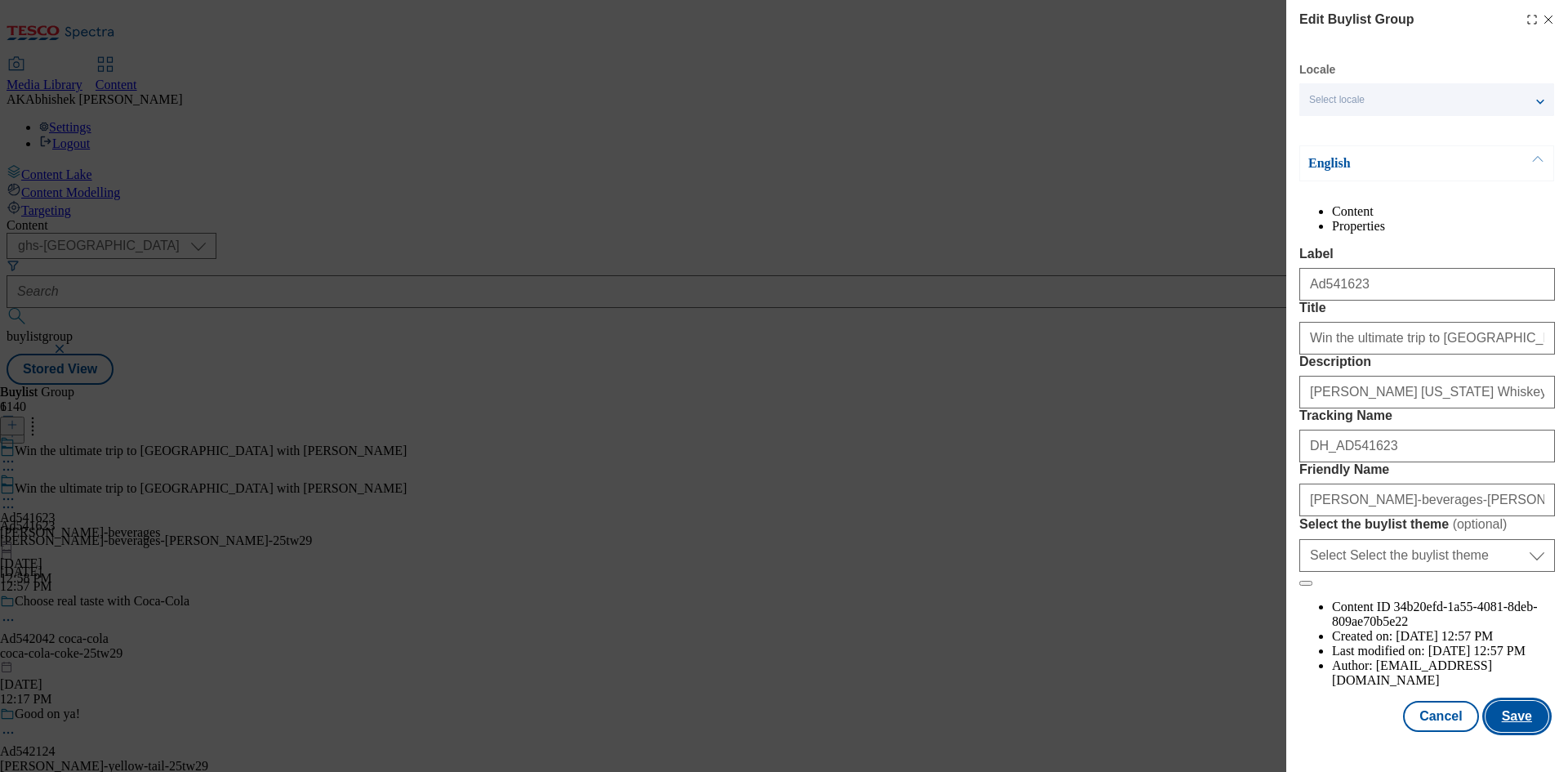
click at [1514, 730] on button "Save" at bounding box center [1516, 717] width 63 height 31
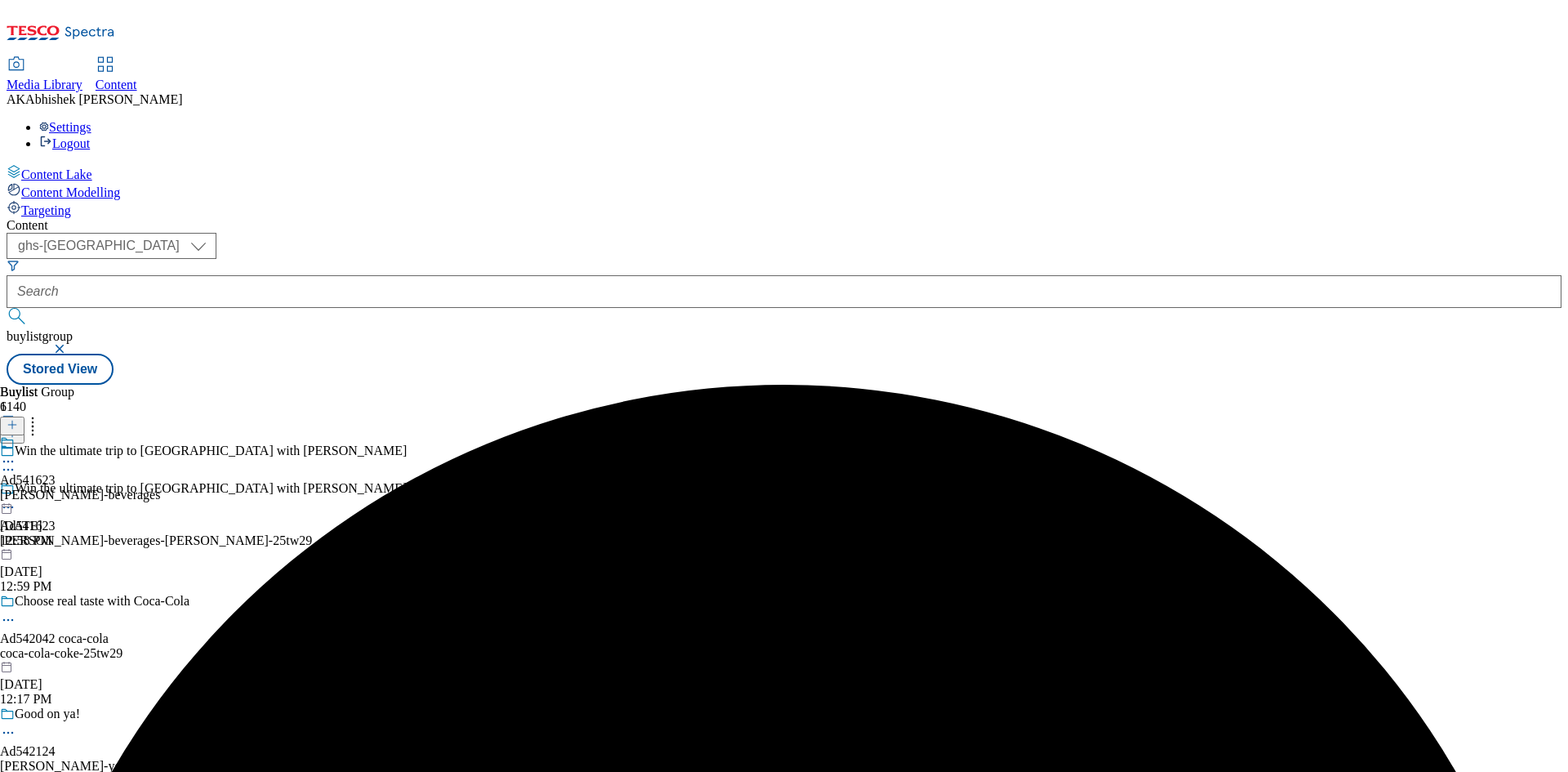
click at [17, 454] on icon at bounding box center [8, 461] width 17 height 17
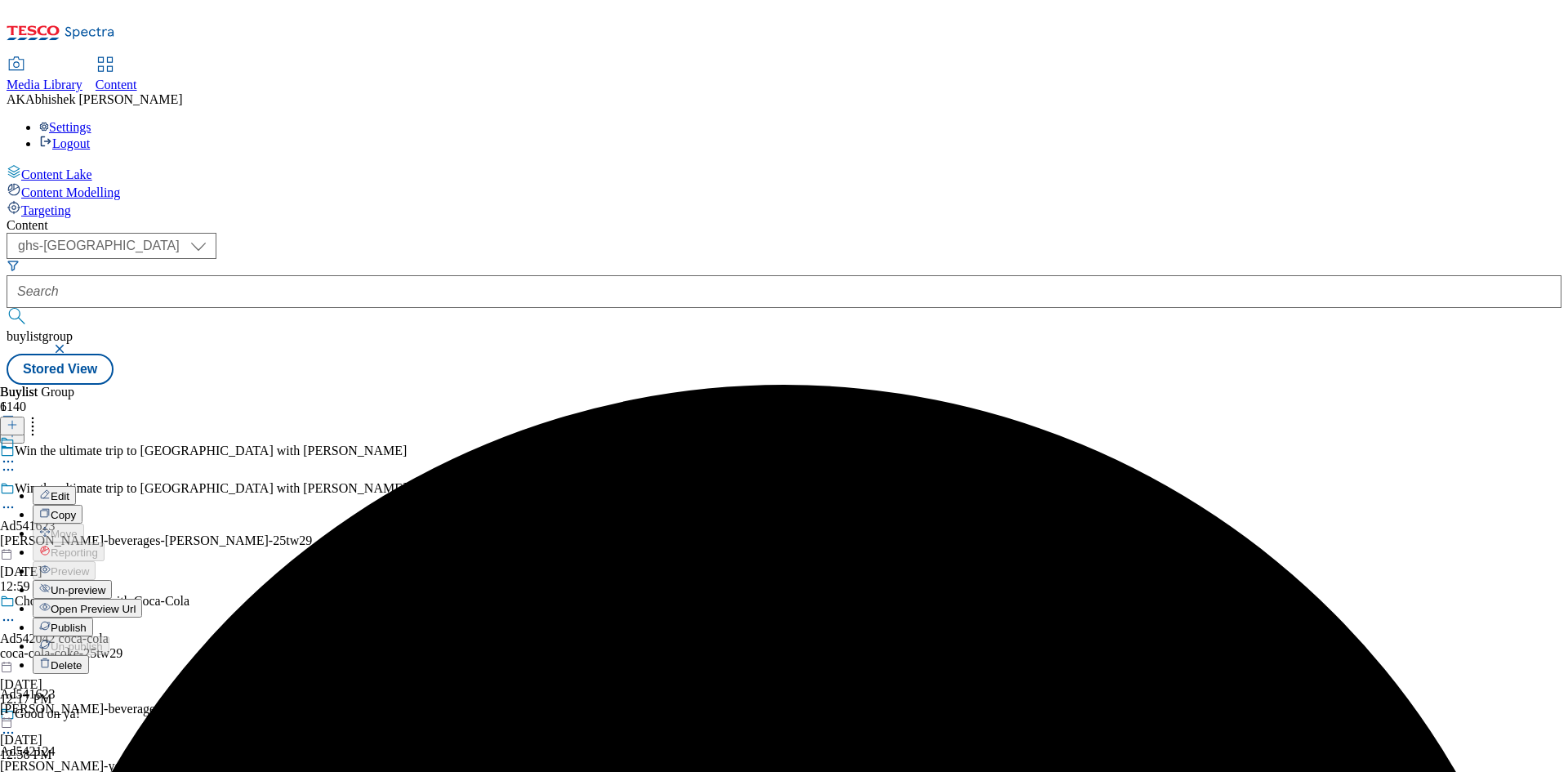
click at [69, 490] on span "Edit" at bounding box center [59, 496] width 18 height 13
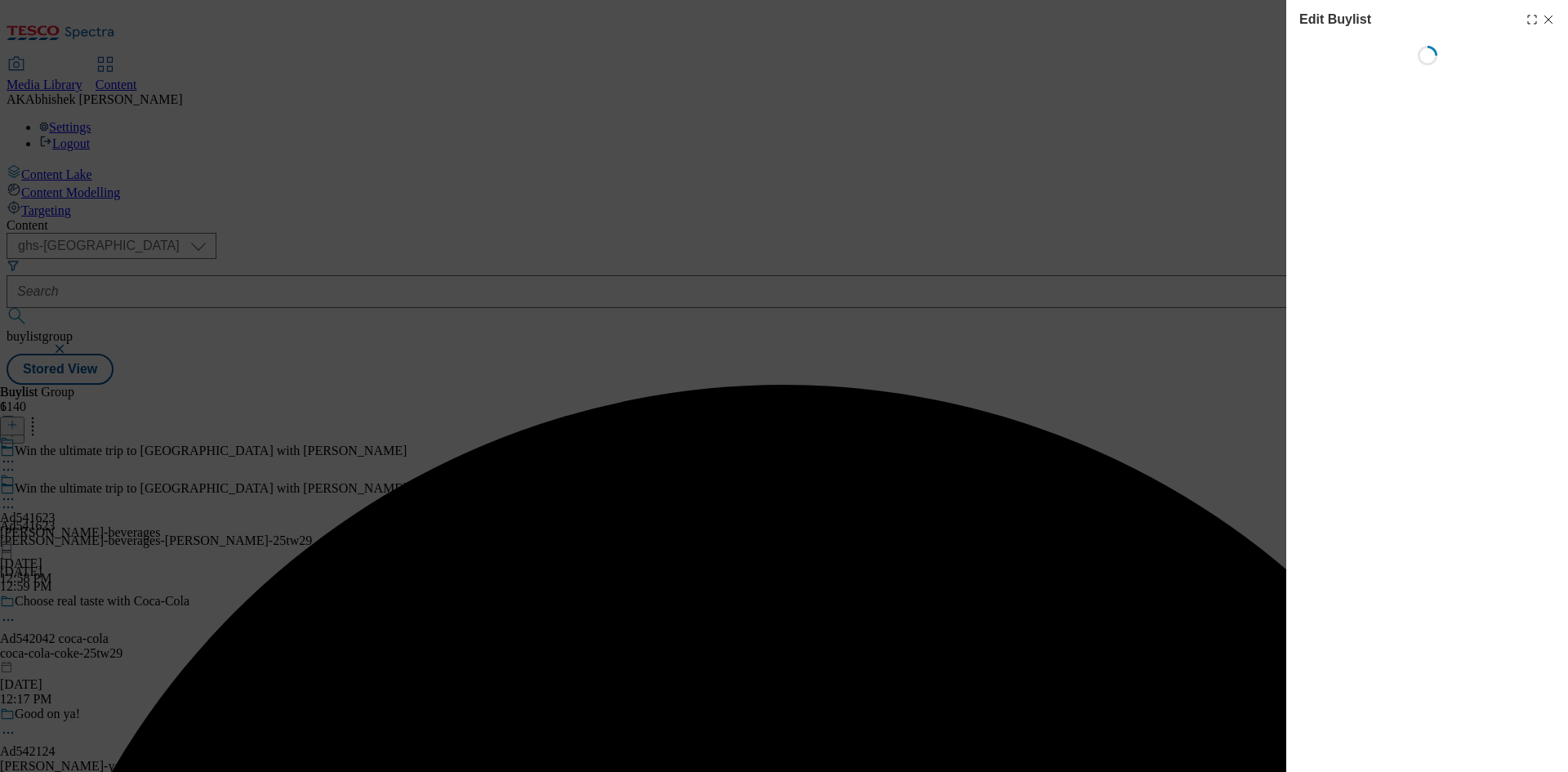
select select "tactical"
select select "supplier funded short term 1-3 weeks"
select select "dunnhumby"
select select "Banner"
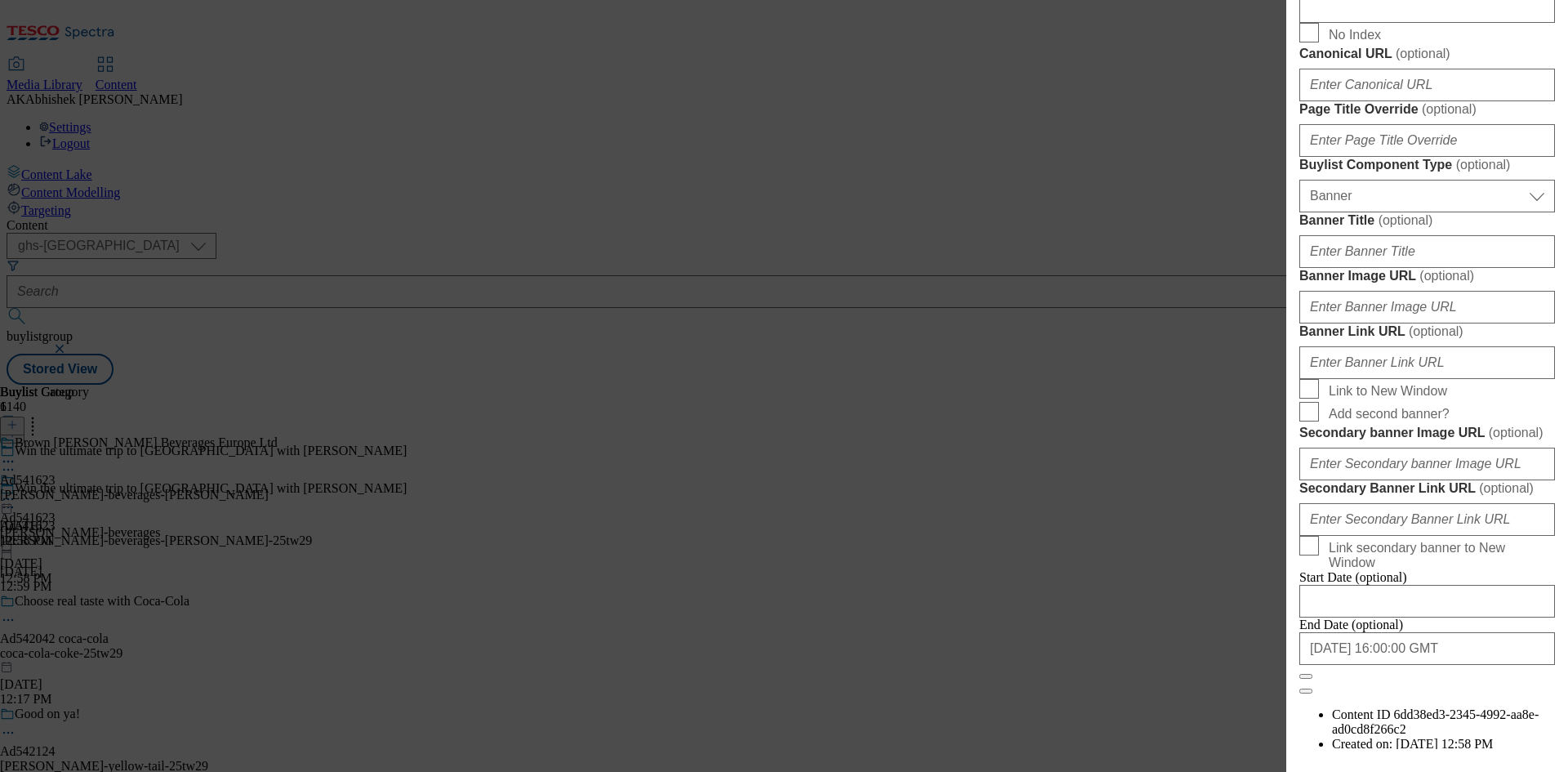
scroll to position [1144, 0]
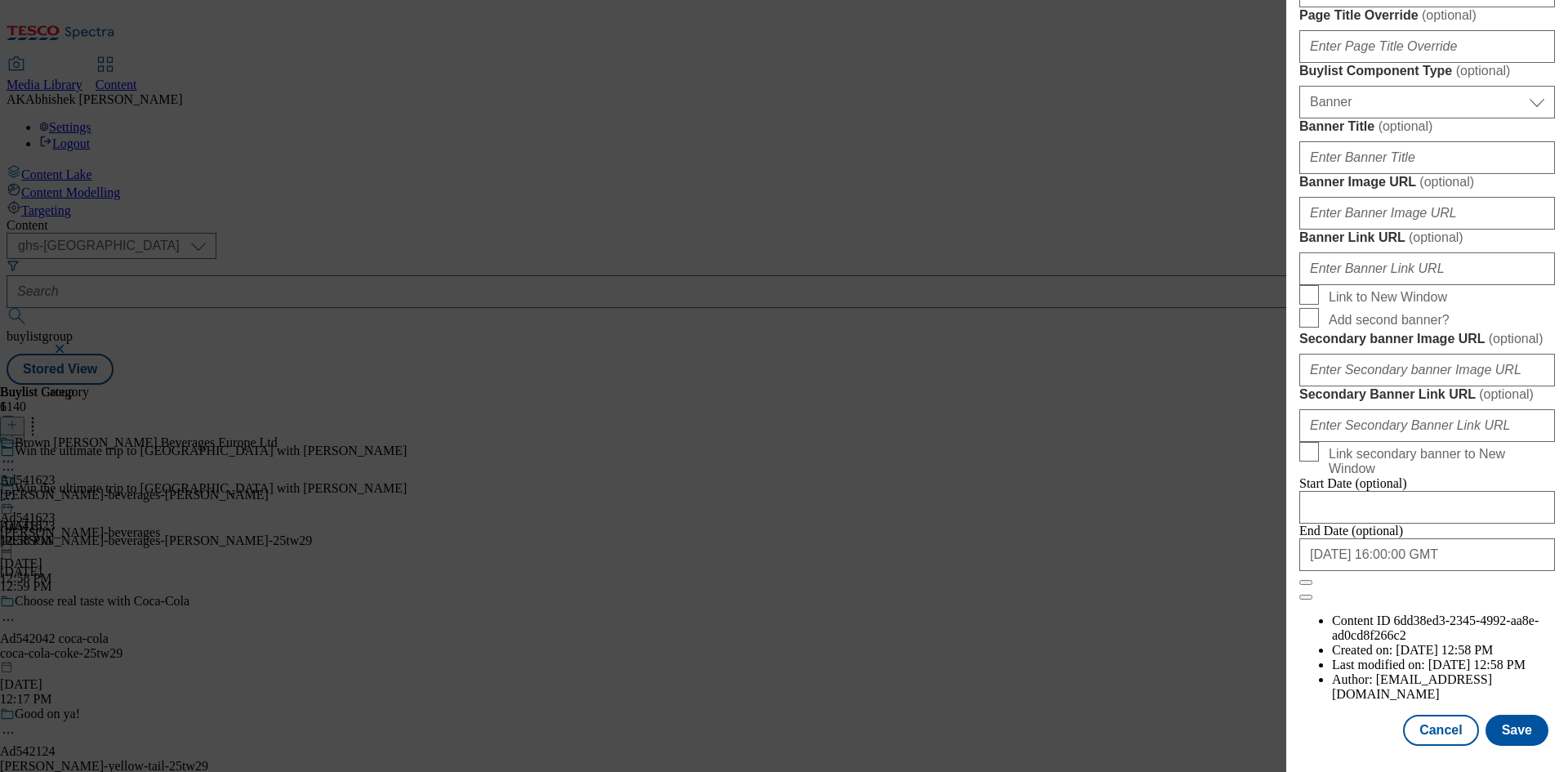
paste input "Jack Daniel's Tennessee Whiskey 1L"
type input "Jack Daniel's Tennessee Whiskey 1L"
click at [1513, 730] on button "Save" at bounding box center [1516, 730] width 63 height 31
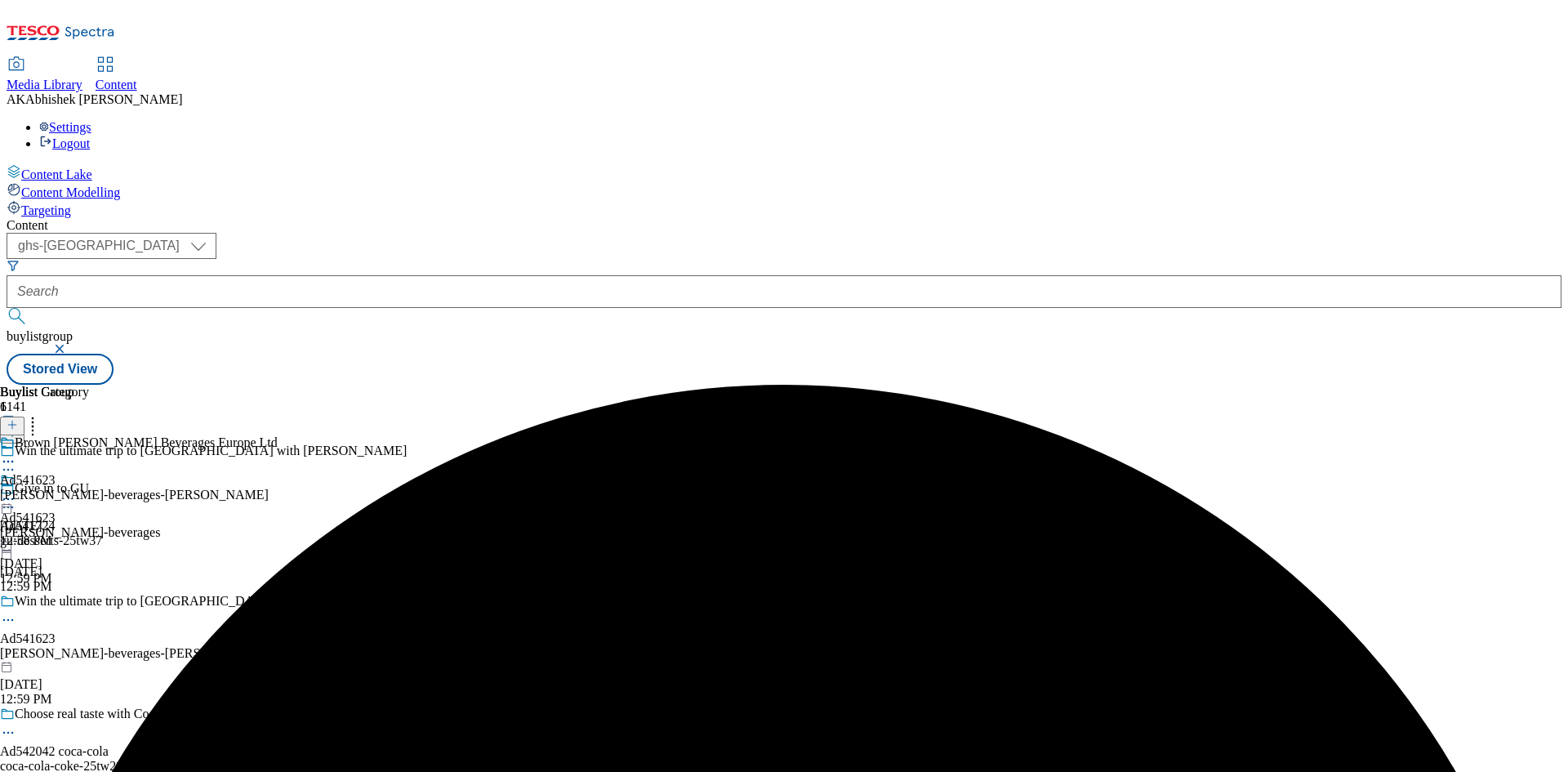
click at [17, 454] on icon at bounding box center [8, 461] width 17 height 17
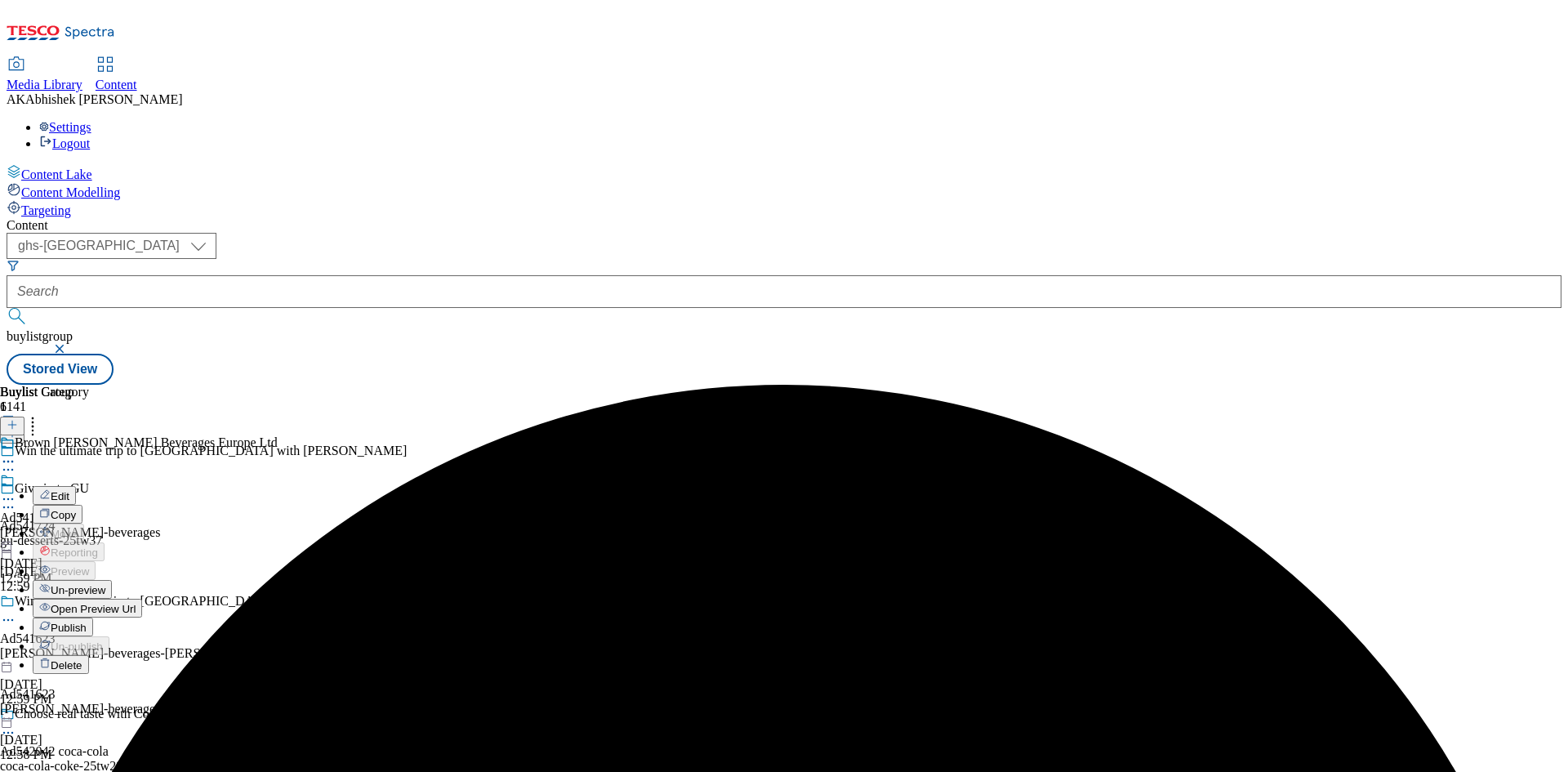
click at [76, 486] on button "Edit" at bounding box center [55, 495] width 43 height 18
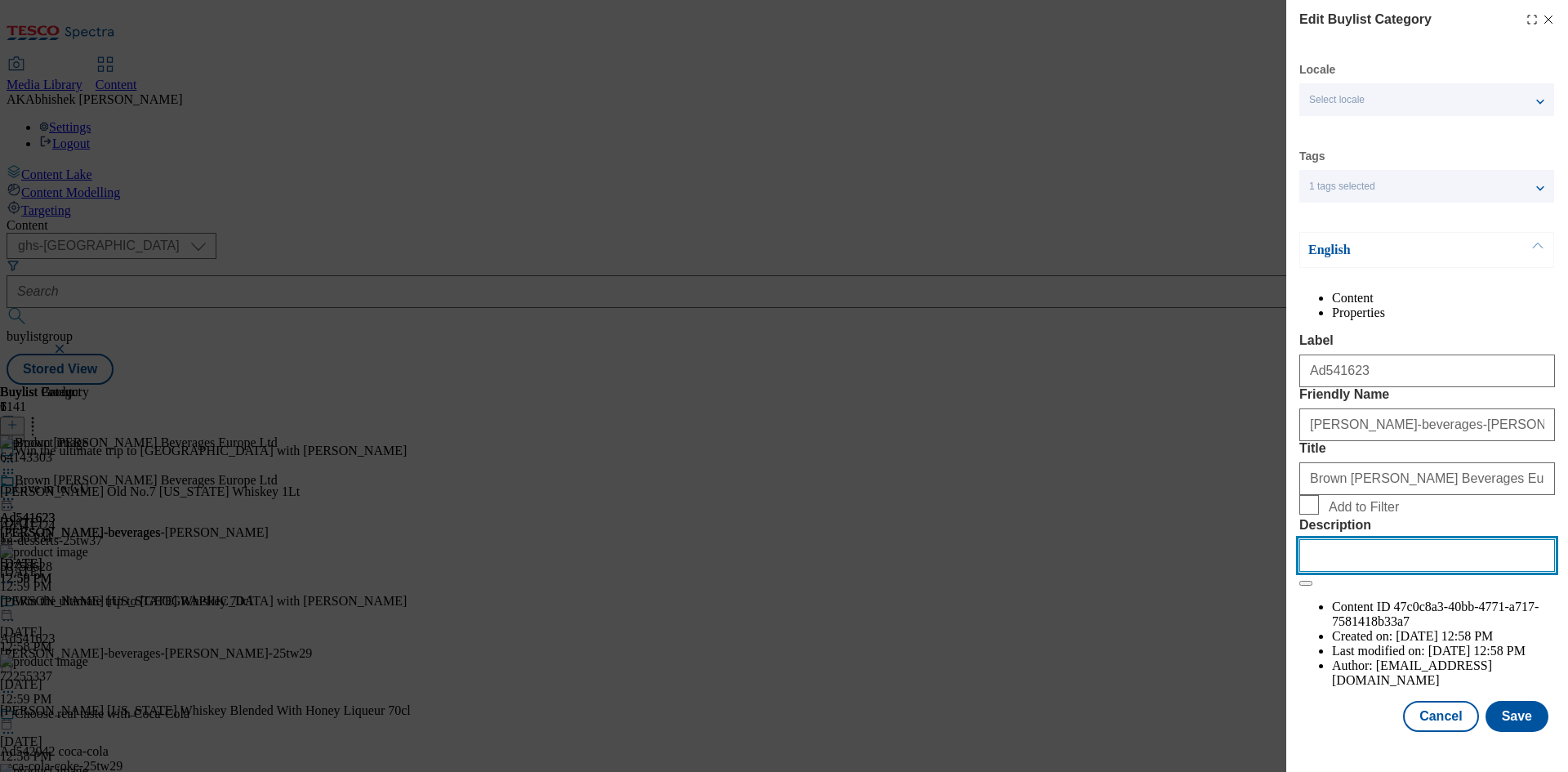
click at [1374, 571] on input "Description" at bounding box center [1427, 556] width 256 height 33
paste input "Jack Daniel's Tennessee Whiskey 1L"
type input "Jack Daniel's Tennessee Whiskey 1L"
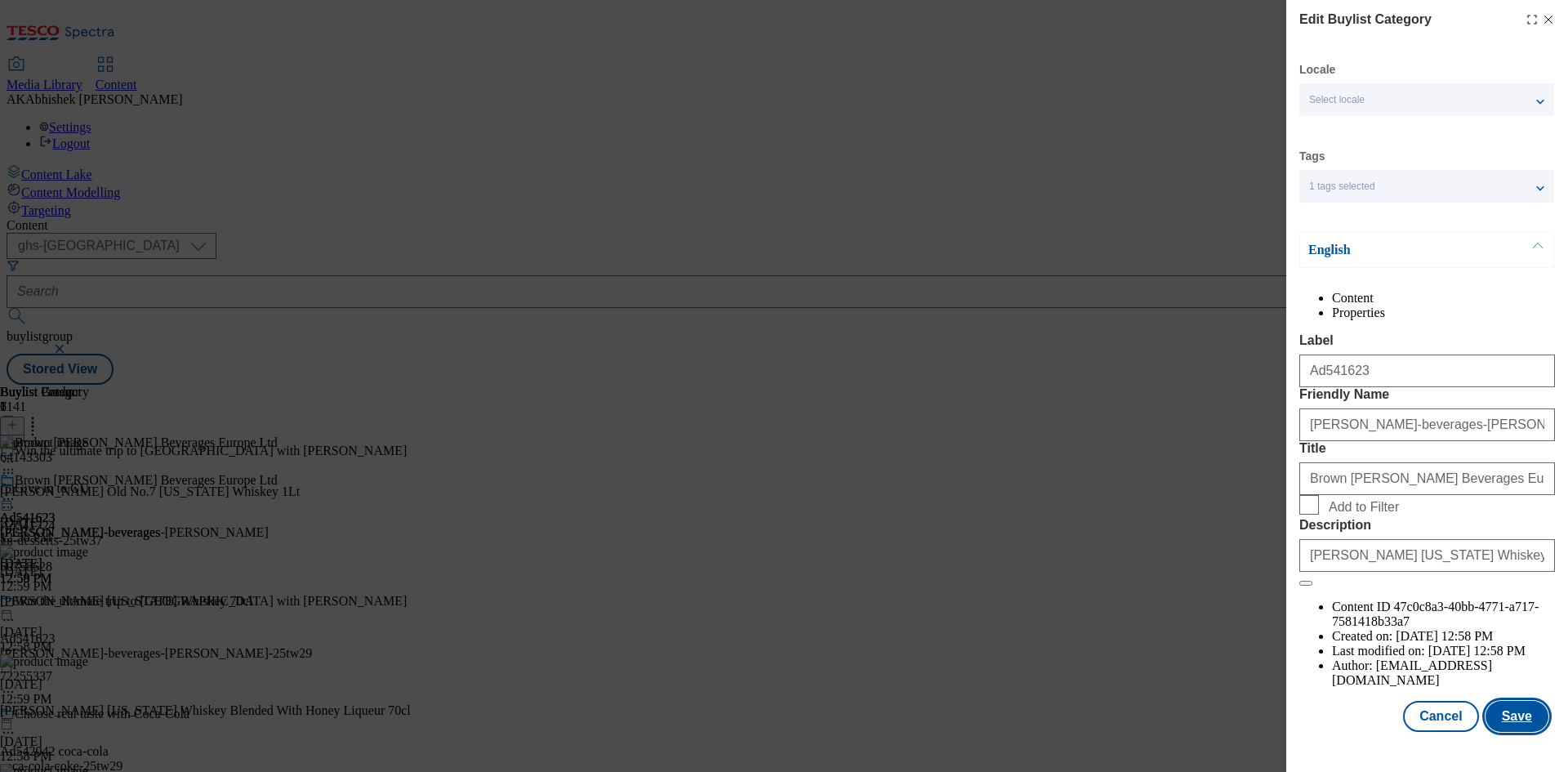
click at [1514, 727] on button "Save" at bounding box center [1516, 717] width 63 height 31
